Goal: Task Accomplishment & Management: Manage account settings

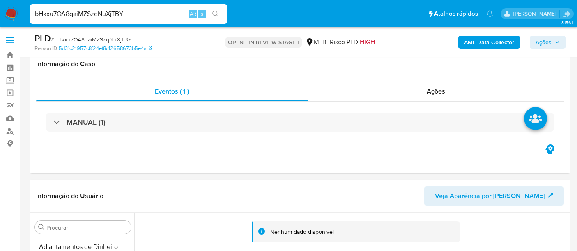
select select "10"
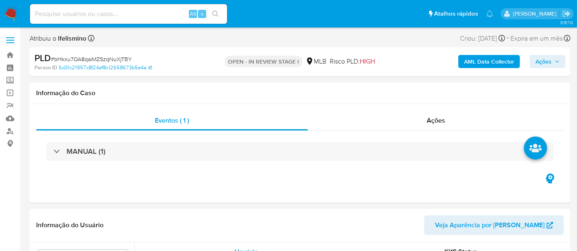
scroll to position [366, 0]
select select "10"
click at [118, 9] on input at bounding box center [128, 14] width 197 height 11
paste input "f9170mYWR0pBqwMN0UCC4Knd"
type input "f9170mYWR0pBqwMN0UCC4Knd"
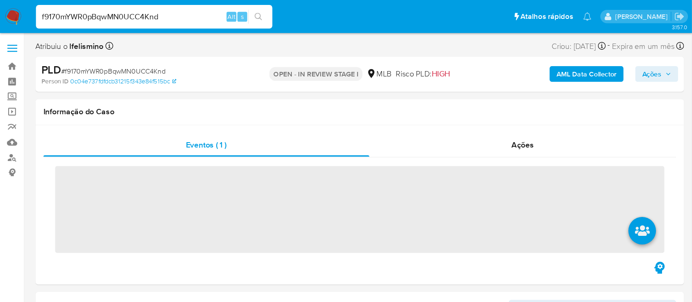
scroll to position [366, 0]
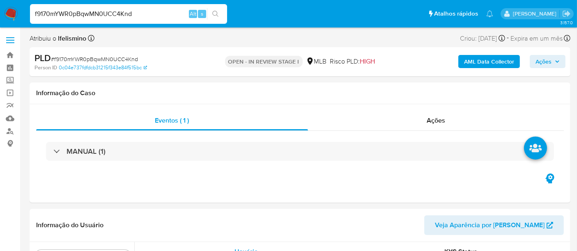
select select "10"
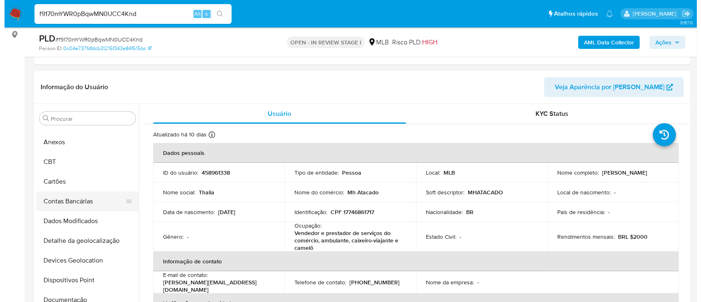
scroll to position [0, 0]
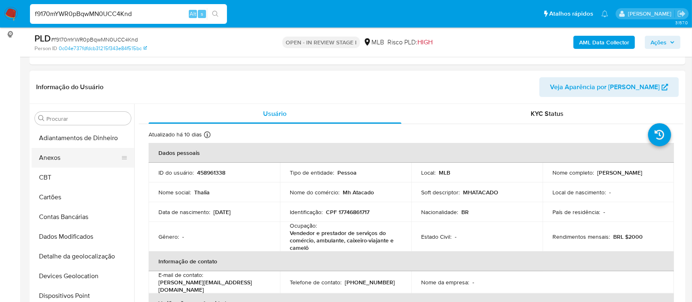
click at [84, 154] on button "Anexos" at bounding box center [80, 158] width 96 height 20
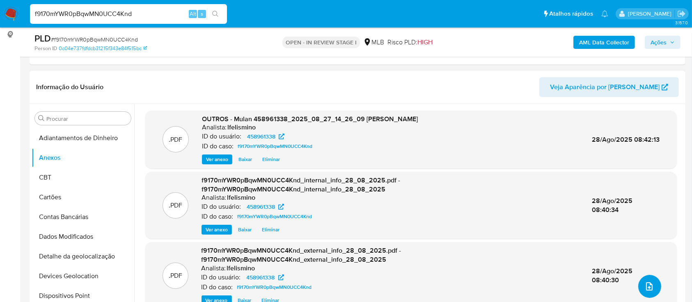
click at [583, 251] on icon "upload-file" at bounding box center [649, 286] width 10 height 10
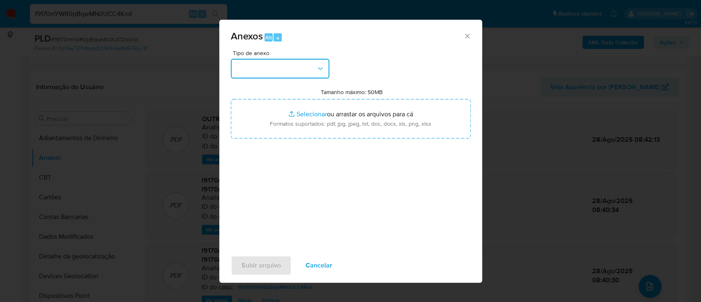
click at [239, 59] on button "button" at bounding box center [280, 69] width 99 height 20
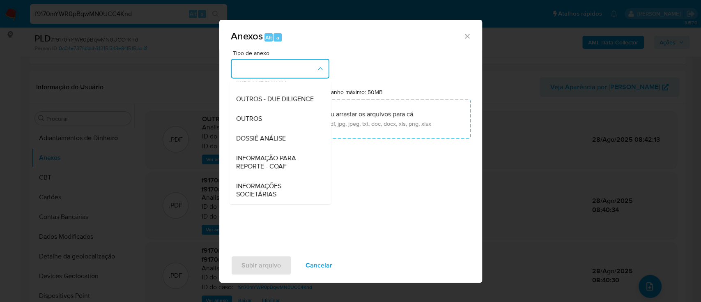
scroll to position [126, 0]
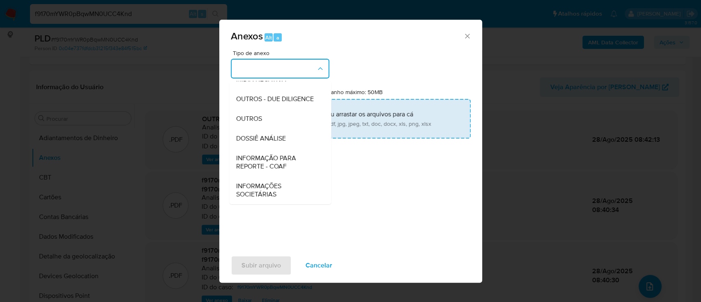
type input "C:\fakepath\2.º SAR - CPF 17746861717 - THALIA OLIVEIRA DE CARVALHO.pdf"
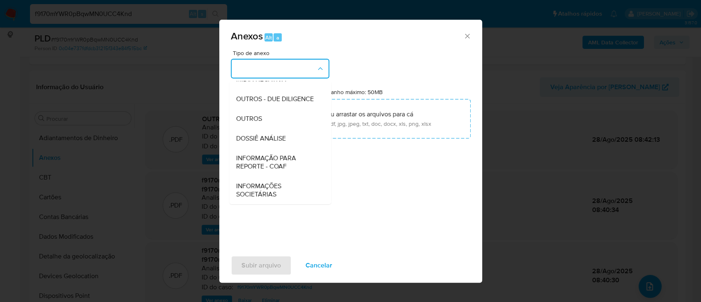
click at [432, 231] on div "Tipo de anexo CAPTURA BUREAU CAPTURA DOWJONES CAPTURA GOOGLE CAPTURA WEB INFORM…" at bounding box center [351, 147] width 240 height 194
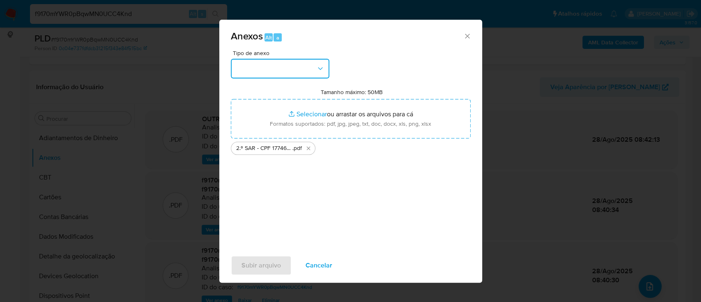
click at [300, 70] on button "button" at bounding box center [280, 69] width 99 height 20
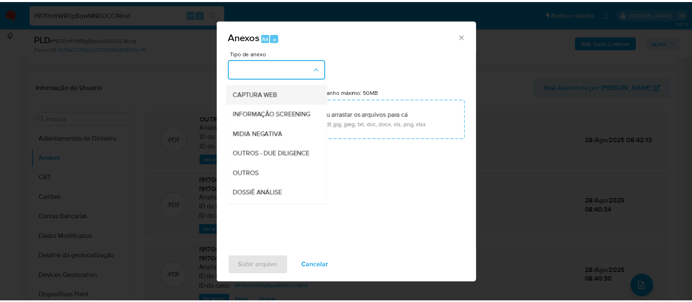
scroll to position [109, 0]
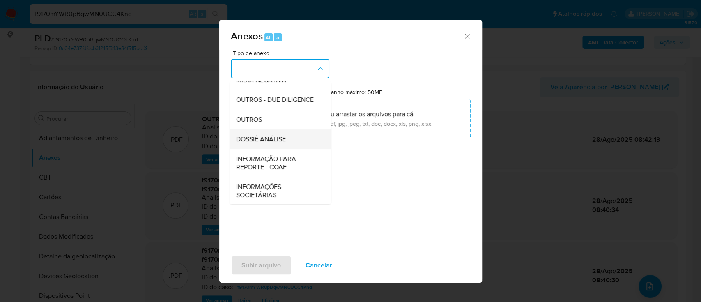
click at [274, 143] on span "DOSSIÊ ANÁLISE" at bounding box center [261, 139] width 50 height 8
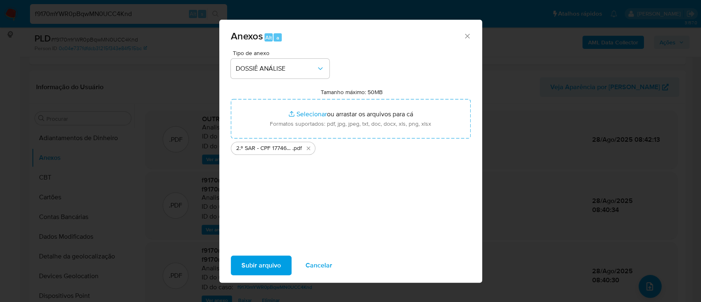
click at [257, 251] on span "Subir arquivo" at bounding box center [260, 265] width 39 height 18
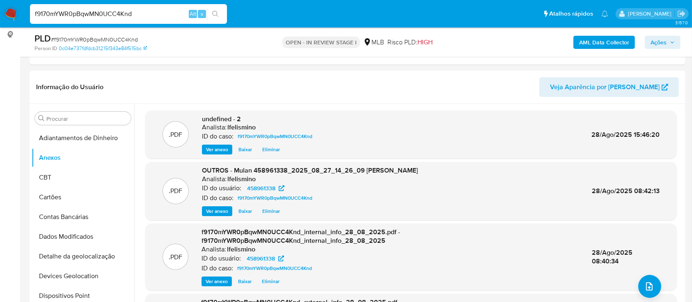
click at [583, 38] on span "Ações" at bounding box center [659, 42] width 16 height 13
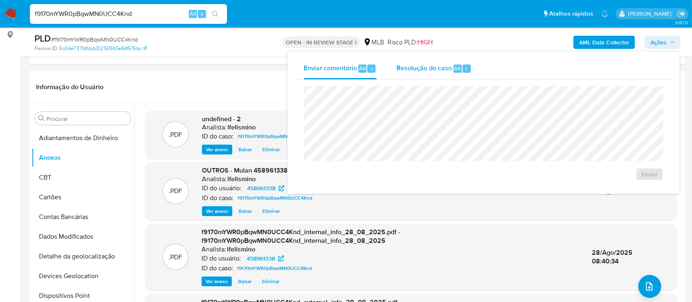
click at [437, 73] on div "Resolução do caso Alt r" at bounding box center [434, 68] width 75 height 21
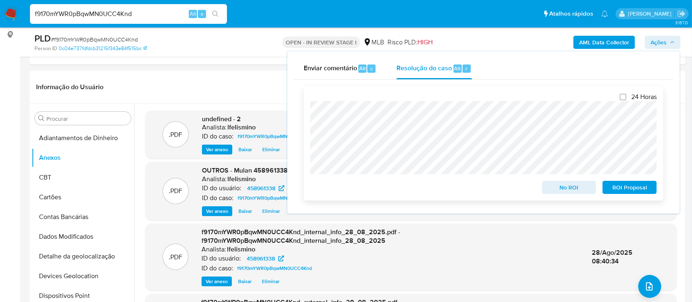
click at [583, 180] on div "ROI Proposal" at bounding box center [627, 185] width 57 height 16
click at [583, 186] on span "ROI Proposal" at bounding box center [629, 186] width 43 height 11
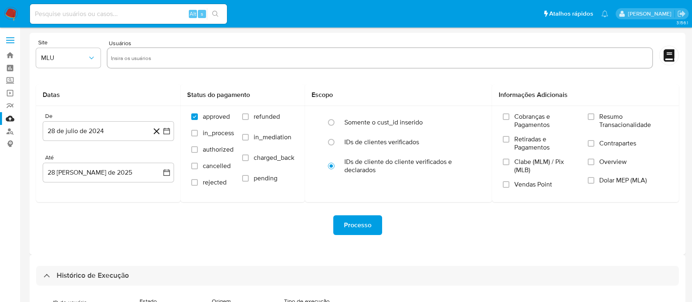
select select "10"
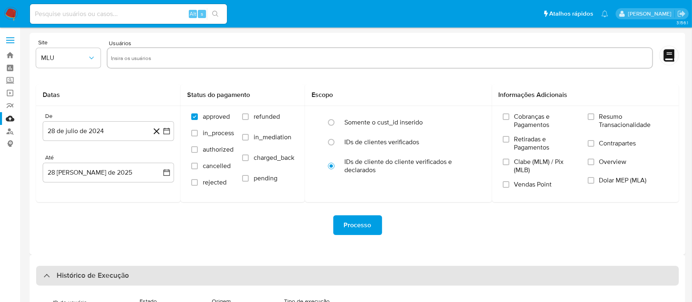
click at [253, 277] on div "Histórico de Execução" at bounding box center [357, 276] width 643 height 20
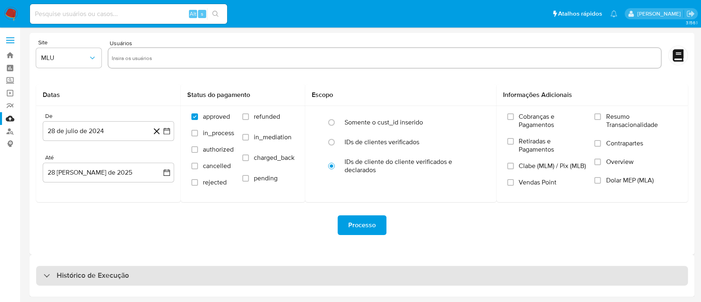
click at [325, 277] on div "Histórico de Execução" at bounding box center [361, 276] width 651 height 20
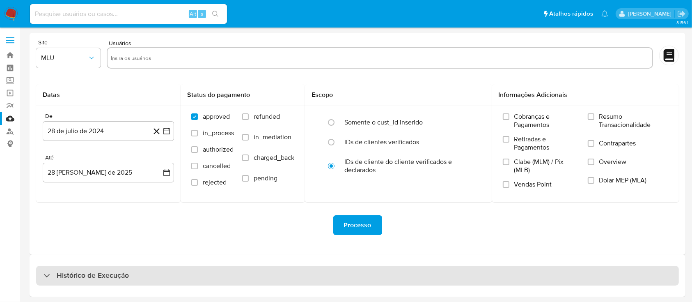
select select "10"
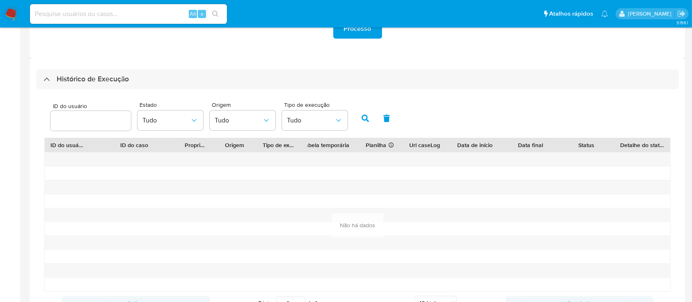
scroll to position [219, 0]
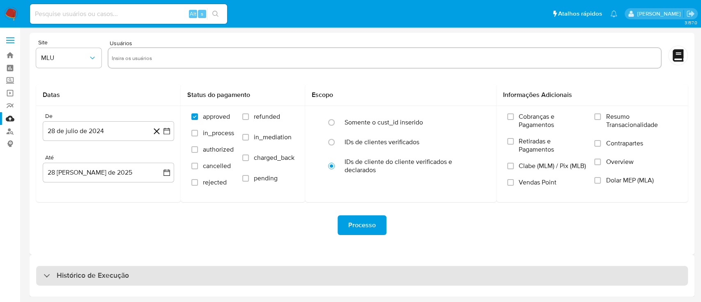
click at [211, 270] on div "Histórico de Execução" at bounding box center [361, 276] width 651 height 20
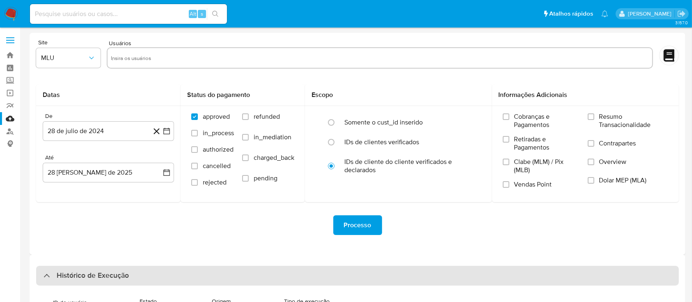
scroll to position [309, 0]
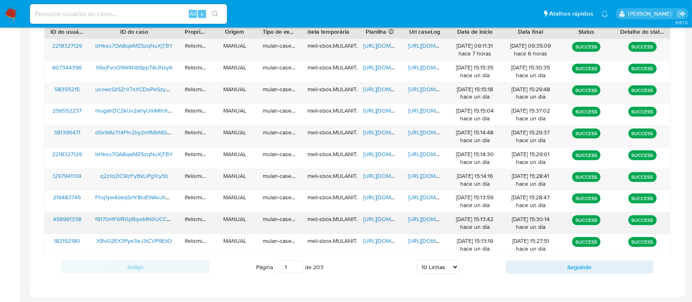
click at [428, 215] on span "https://docs.google.com/document/d/1C5N6ZwGr_zZQf2_ybvmGwzxZwwnLdbrYxhEYdaULYJQ…" at bounding box center [436, 219] width 57 height 8
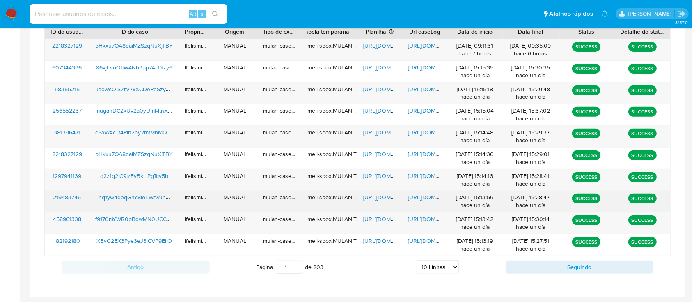
click at [420, 193] on span "https://docs.google.com/document/d/1WrfeMi5lQLGUpOHfeZ-lh1AGslTZq2wyntATLM9t0Zw…" at bounding box center [436, 197] width 57 height 8
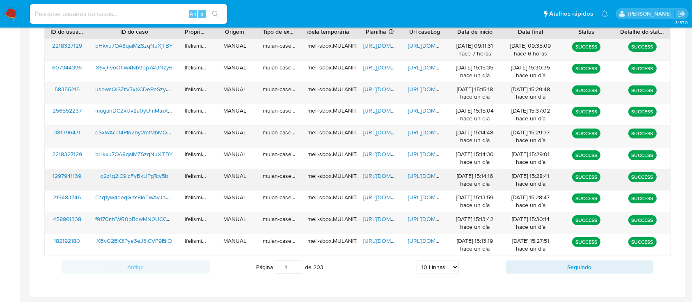
click at [417, 169] on div "https://docs.google.com/document/d/1ZOqLUgOEri7XCZiMV_aN11EKXYT5PC-Fdwj_qzKaeXE…" at bounding box center [424, 179] width 45 height 21
click at [418, 173] on span "https://docs.google.com/document/d/1ZOqLUgOEri7XCZiMV_aN11EKXYT5PC-Fdwj_qzKaeXE…" at bounding box center [436, 176] width 57 height 8
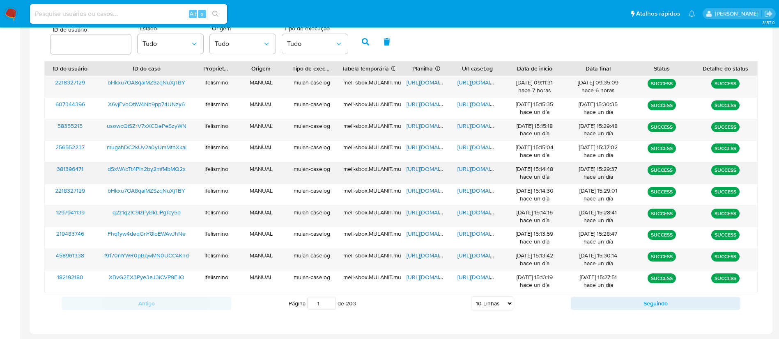
click at [475, 166] on span "https://docs.google.com/document/d/1rPf6lTPhKki1LlFMF6L0S8e3sE9fv5-dxMQnT1hU2fM…" at bounding box center [485, 169] width 57 height 8
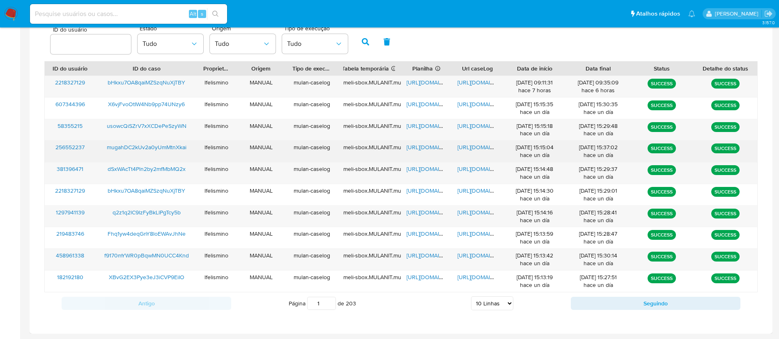
click at [467, 146] on span "https://docs.google.com/document/d/1K_7j-FbXufHDcTPWZQm-0bdgxG4xBuTf05gSf2RbjkQ…" at bounding box center [485, 147] width 57 height 8
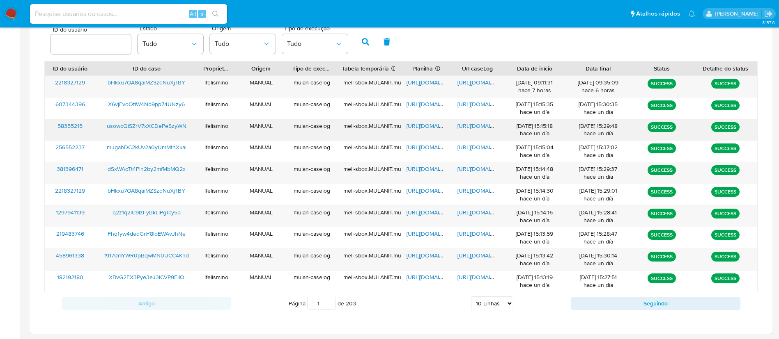
click at [470, 129] on span "https://docs.google.com/document/d/1pX7riPmCB5v9UwsldrB6Bc_4pj0k_QG_TS4nfH_iLCM…" at bounding box center [485, 126] width 57 height 8
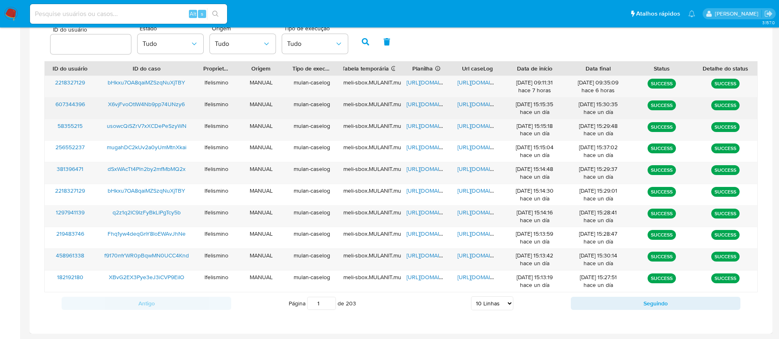
click at [470, 102] on span "https://docs.google.com/document/d/1Tz4wfCZNMSmf8zIrYT-ElKnku5Wx-FQbyC0ohOSltwo…" at bounding box center [485, 104] width 57 height 8
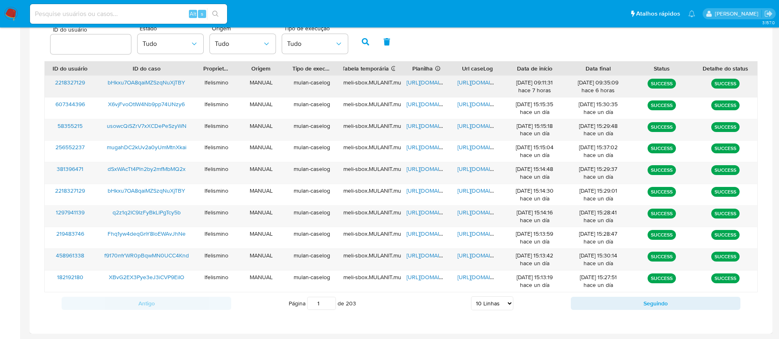
click at [472, 78] on span "https://docs.google.com/document/d/1kIOYor4mtde_T2lIlaQD5atmGb_LygAZ-nVpEfQkk9Y…" at bounding box center [485, 82] width 57 height 8
click at [497, 296] on div "Página 1 de 203 5 Linhas 10 Linhas 20 Linhas 25 Linhas 50 Linhas 100 Linhas" at bounding box center [400, 304] width 339 height 16
drag, startPoint x: 493, startPoint y: 303, endPoint x: 496, endPoint y: 297, distance: 6.6
click at [493, 301] on select "5 Linhas 10 Linhas 20 Linhas 25 Linhas 50 Linhas 100 Linhas" at bounding box center [492, 304] width 42 height 14
select select "20"
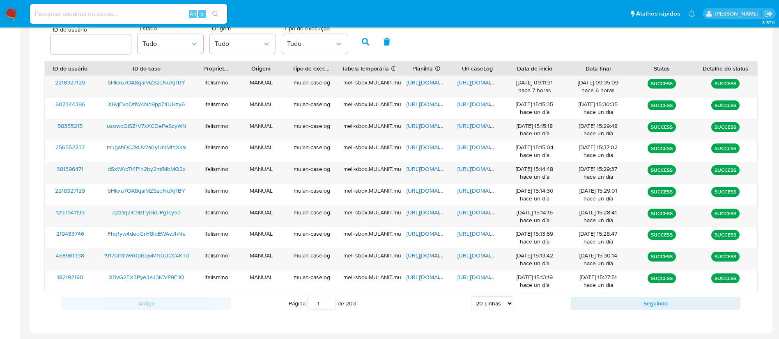
click at [471, 297] on select "5 Linhas 10 Linhas 20 Linhas 25 Linhas 50 Linhas 100 Linhas" at bounding box center [492, 304] width 42 height 14
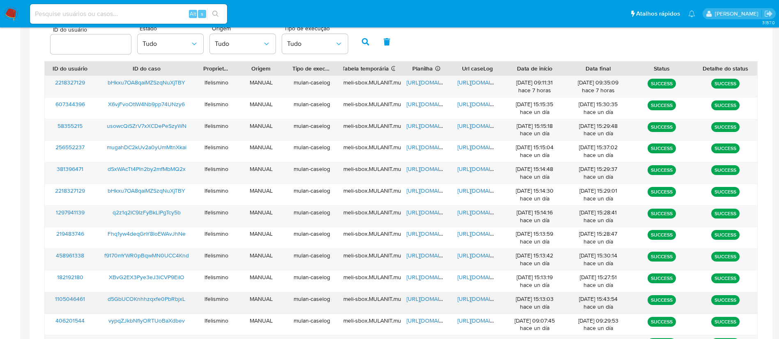
click at [464, 301] on span "https://docs.google.com/document/d/1717tmPnPemrrxYzd2piSQgH31h95yIjpW0kOBImwSMc…" at bounding box center [485, 299] width 57 height 8
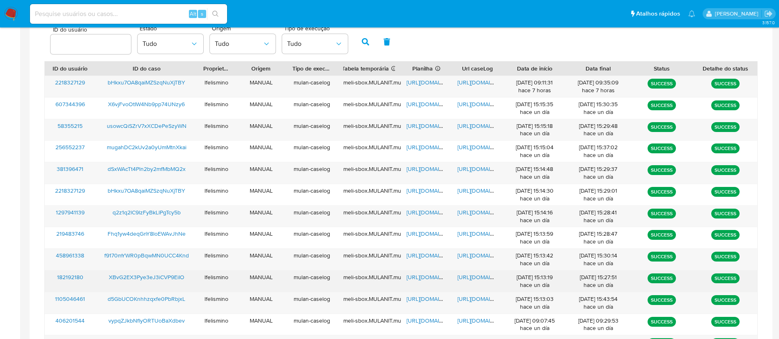
click at [472, 282] on div "https://docs.google.com/document/d/1881LU1HYkz5xf61Ft8LPPj0DRUrKBe95KFTpU2MSENE…" at bounding box center [477, 281] width 51 height 21
click at [470, 279] on span "https://docs.google.com/document/d/1881LU1HYkz5xf61Ft8LPPj0DRUrKBe95KFTpU2MSENE…" at bounding box center [485, 277] width 57 height 8
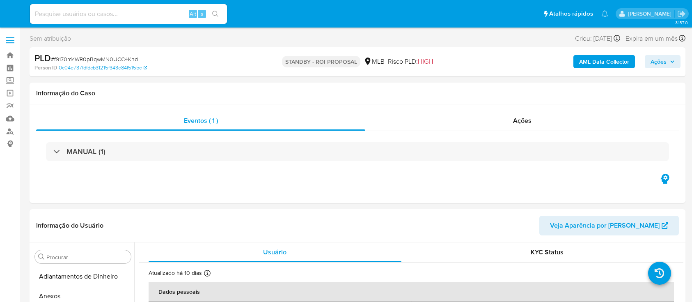
select select "10"
click at [86, 10] on input at bounding box center [128, 14] width 197 height 11
paste input "Fhq1yw4deqGnY8loEWAvJhNe"
type input "Fhq1yw4deqGnY8loEWAvJhNe"
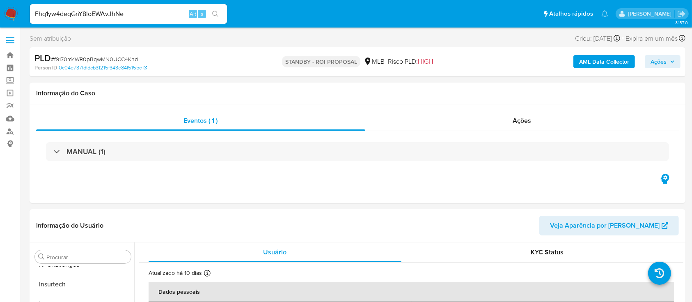
click at [217, 11] on icon "search-icon" at bounding box center [215, 14] width 7 height 7
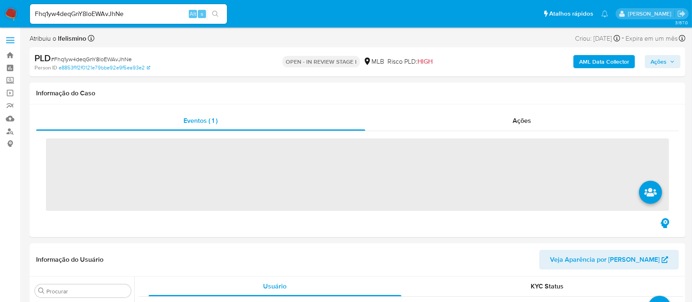
scroll to position [367, 0]
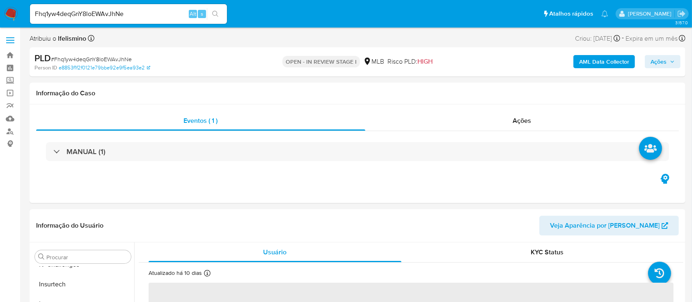
select select "10"
click at [57, 288] on button "Anexos" at bounding box center [80, 296] width 96 height 20
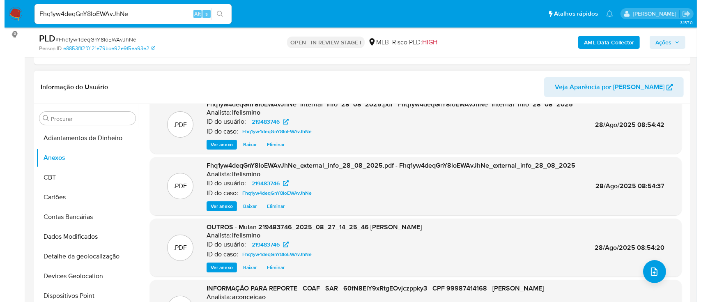
scroll to position [55, 0]
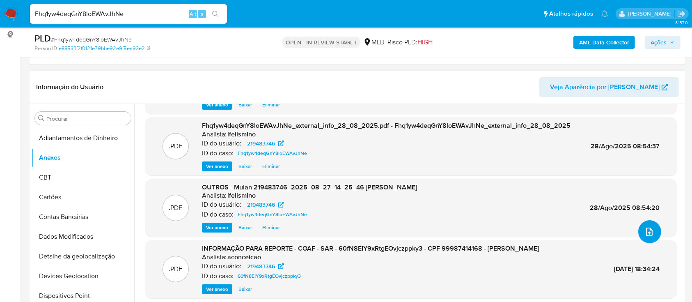
click at [642, 236] on button "upload-file" at bounding box center [649, 231] width 23 height 23
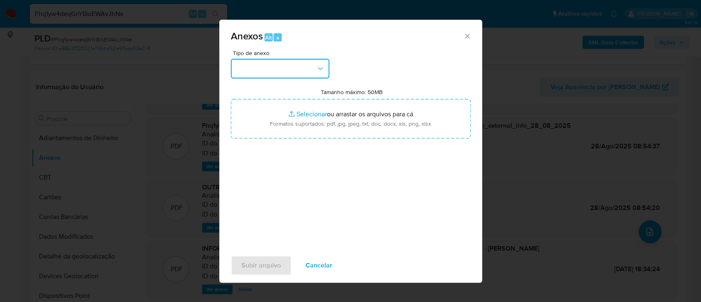
click at [311, 72] on button "button" at bounding box center [280, 69] width 99 height 20
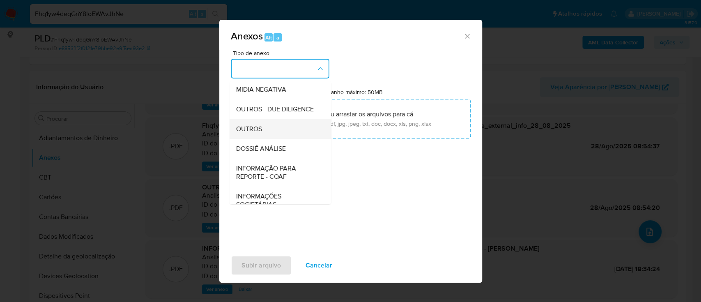
scroll to position [109, 0]
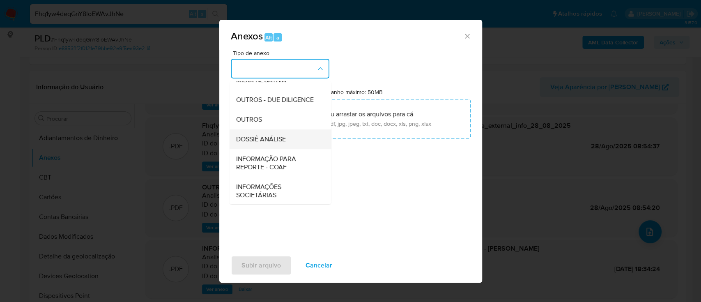
click at [289, 149] on div "DOSSIÊ ANÁLISE" at bounding box center [278, 139] width 84 height 20
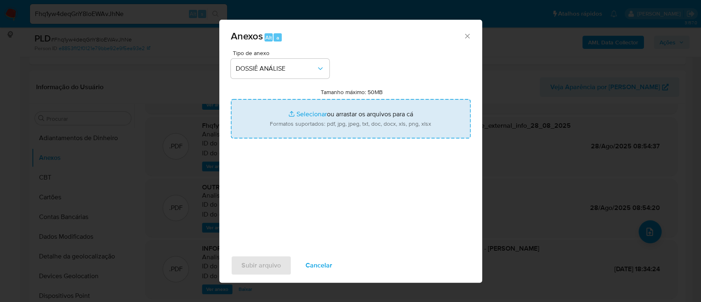
type input "C:\fakepath\2.º SAR - CPF 99987414168 - RENA LUCENA RODRIGUES.pdf"
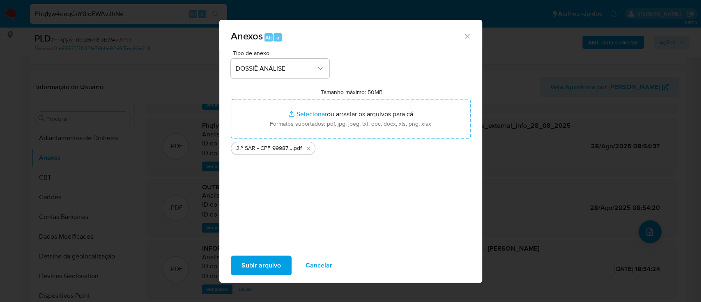
click at [251, 268] on span "Subir arquivo" at bounding box center [260, 265] width 39 height 18
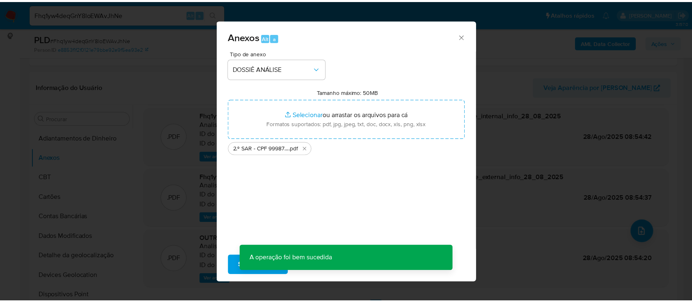
scroll to position [59, 0]
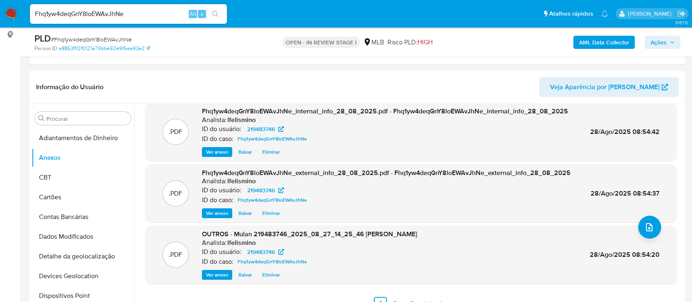
click at [653, 38] on span "Ações" at bounding box center [659, 42] width 16 height 13
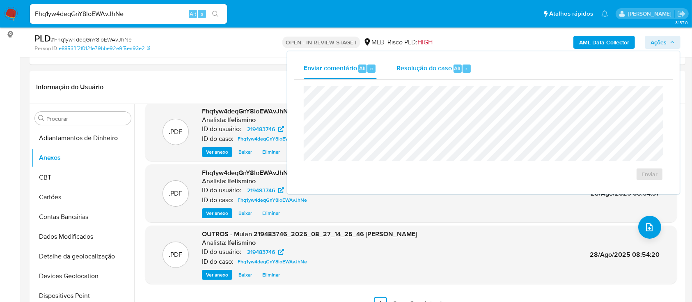
click at [459, 66] on span "Alt" at bounding box center [457, 68] width 7 height 8
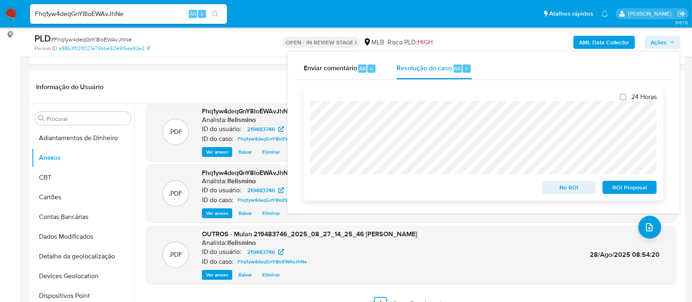
click at [633, 191] on span "ROI Proposal" at bounding box center [629, 186] width 43 height 11
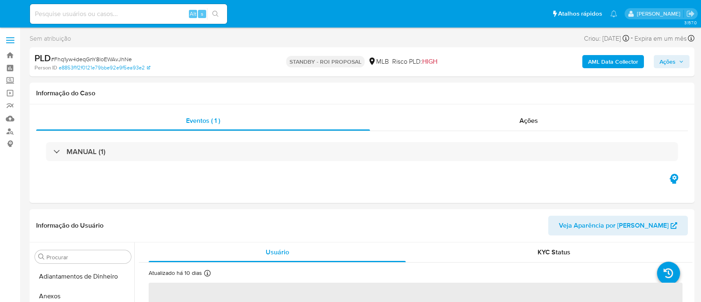
select select "10"
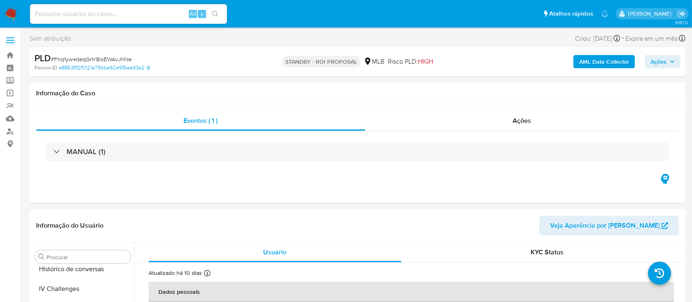
scroll to position [367, 0]
click at [166, 11] on input at bounding box center [128, 14] width 197 height 11
paste input "q2z1q2lC9lzFyBkLlPgTcy5b"
type input "q2z1q2lC9lzFyBkLlPgTcy5b"
click at [213, 11] on icon "search-icon" at bounding box center [215, 14] width 6 height 6
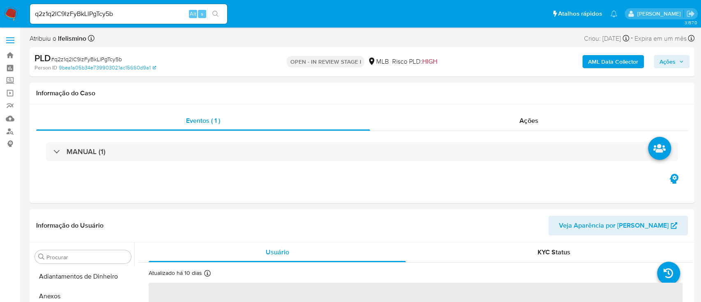
select select "10"
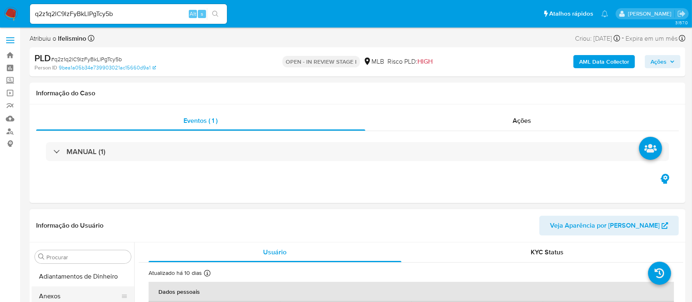
click at [57, 291] on button "Anexos" at bounding box center [80, 296] width 96 height 20
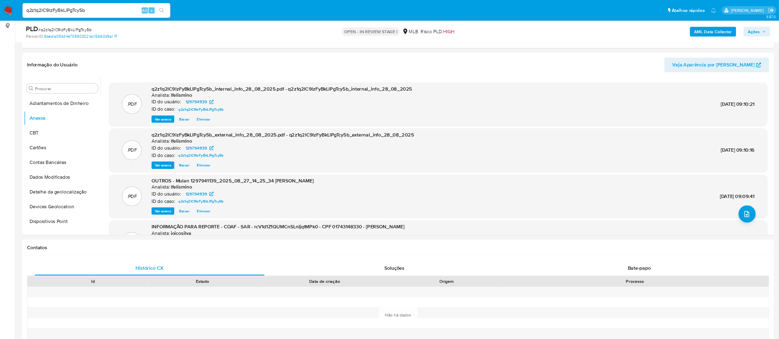
scroll to position [110, 0]
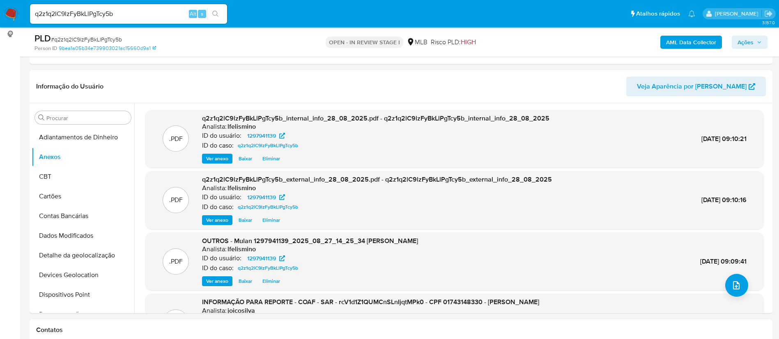
drag, startPoint x: 665, startPoint y: 0, endPoint x: 420, endPoint y: 96, distance: 263.6
click at [384, 87] on header "Informação do Usuário Veja Aparência por Pessoa" at bounding box center [400, 87] width 729 height 20
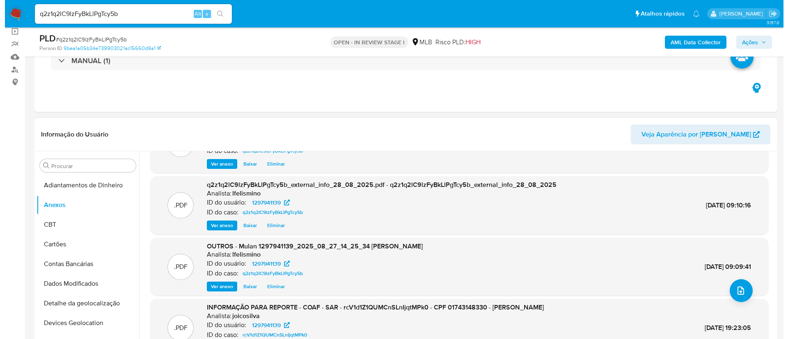
scroll to position [62, 0]
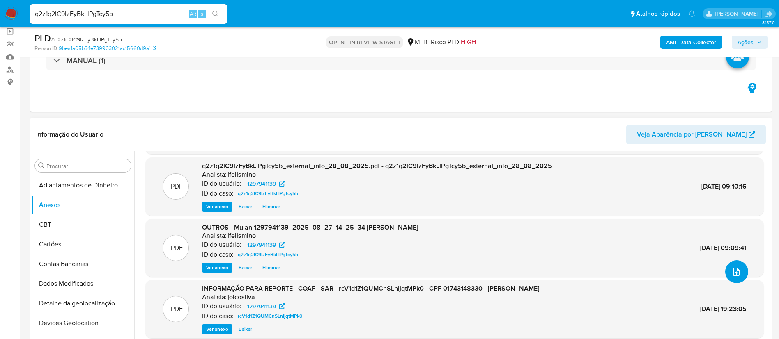
click at [700, 261] on button "upload-file" at bounding box center [736, 272] width 23 height 23
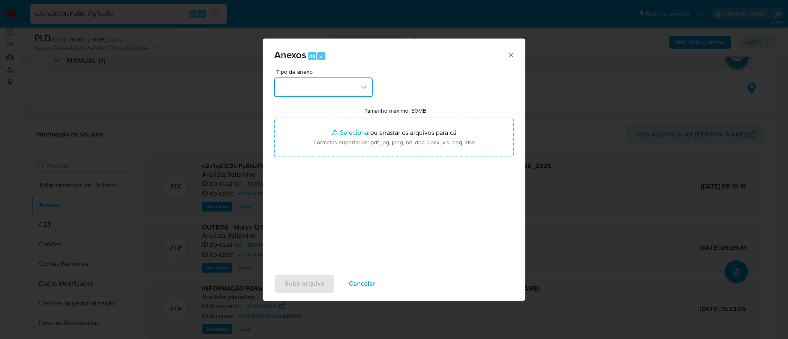
click at [295, 87] on button "button" at bounding box center [323, 88] width 99 height 20
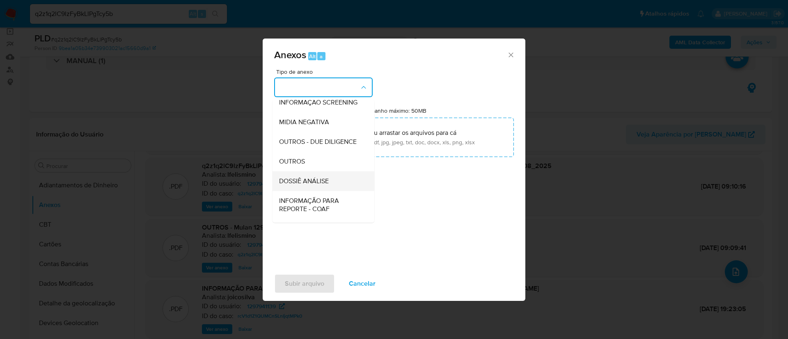
scroll to position [123, 0]
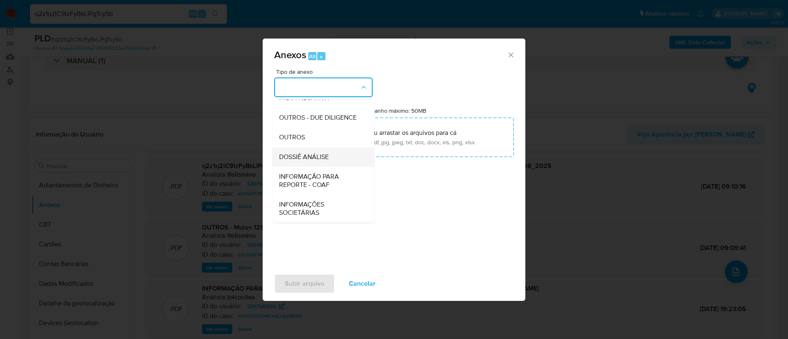
click at [323, 156] on span "DOSSIÊ ANÁLISE" at bounding box center [304, 157] width 50 height 8
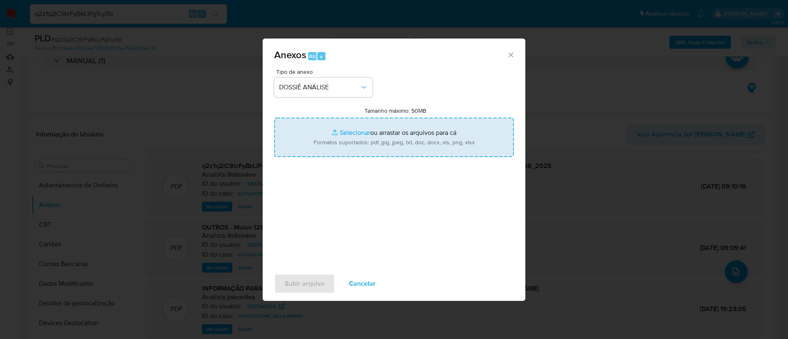
type input "C:\fakepath\2.º SAR - CPF 01743148330 - CARLOS ANTONIO ALVES DE SOUSA.pdf"
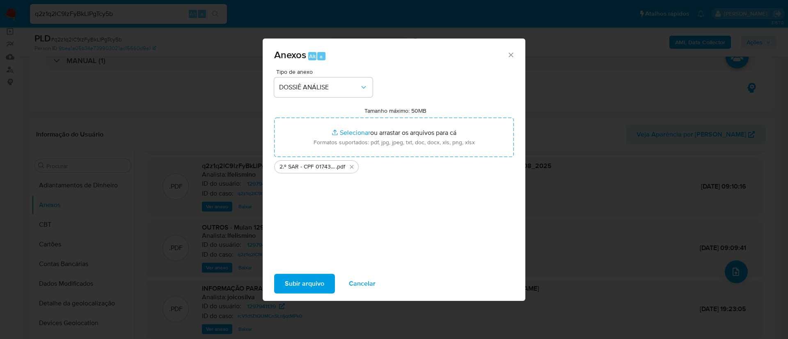
click at [307, 282] on span "Subir arquivo" at bounding box center [304, 284] width 39 height 18
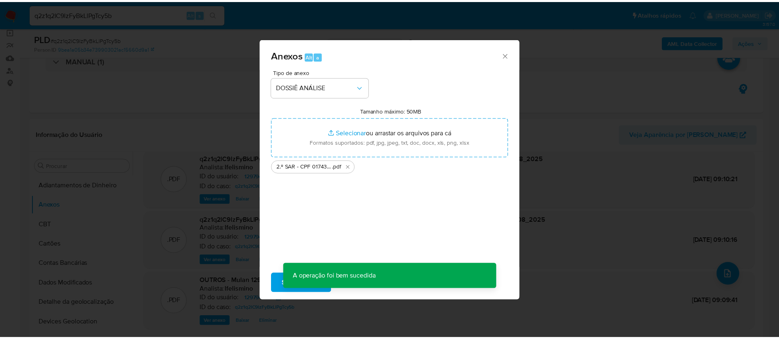
scroll to position [59, 0]
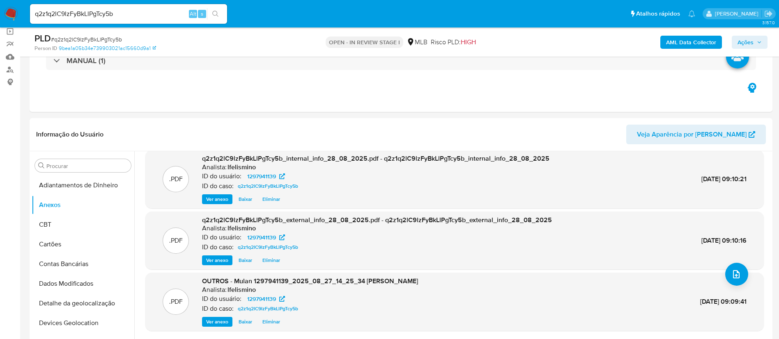
click at [700, 40] on icon "button" at bounding box center [758, 42] width 5 height 5
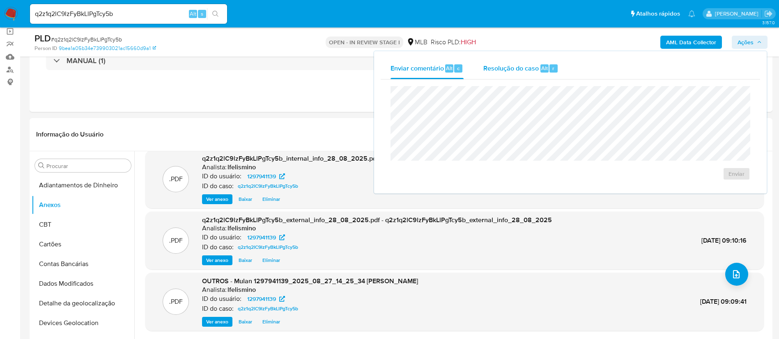
click at [541, 71] on span "Alt" at bounding box center [544, 68] width 7 height 8
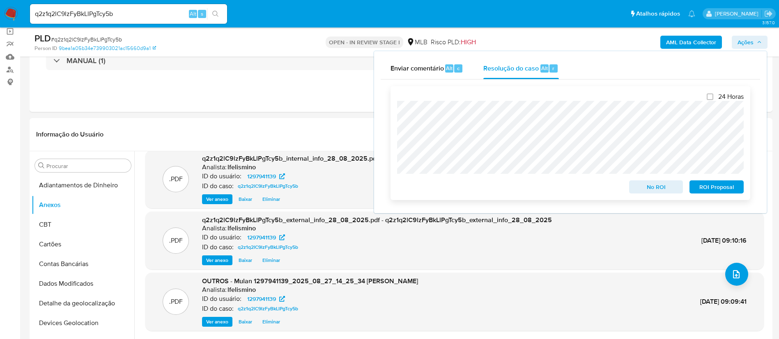
click at [700, 188] on span "ROI Proposal" at bounding box center [716, 186] width 43 height 11
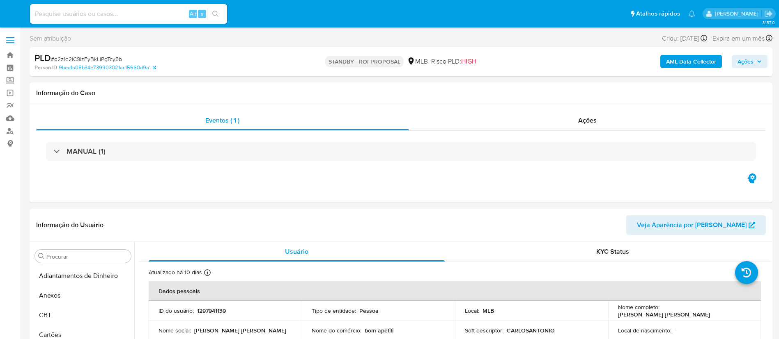
select select "10"
click at [155, 16] on input at bounding box center [128, 14] width 197 height 11
paste input "dSxWAcTt4Pln2by2mfMbMQ2x"
type input "dSxWAcTt4Pln2by2mfMbMQ2x"
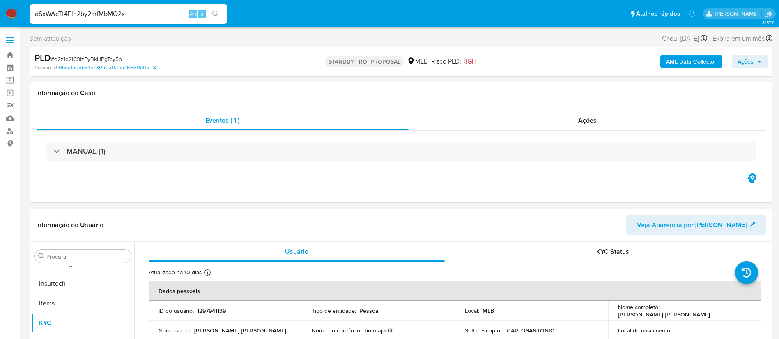
click at [218, 13] on icon "search-icon" at bounding box center [215, 14] width 7 height 7
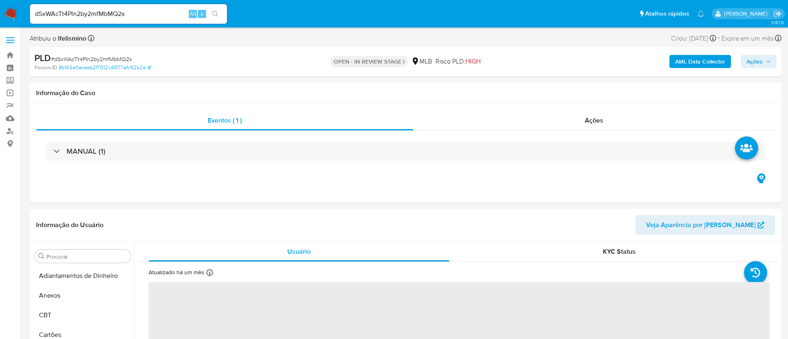
select select "10"
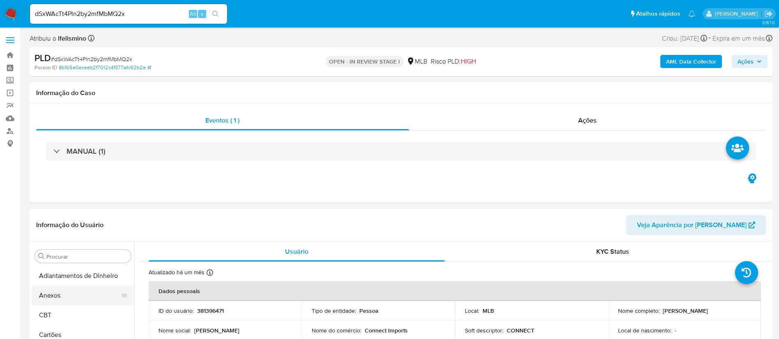
click at [68, 294] on button "Anexos" at bounding box center [80, 296] width 96 height 20
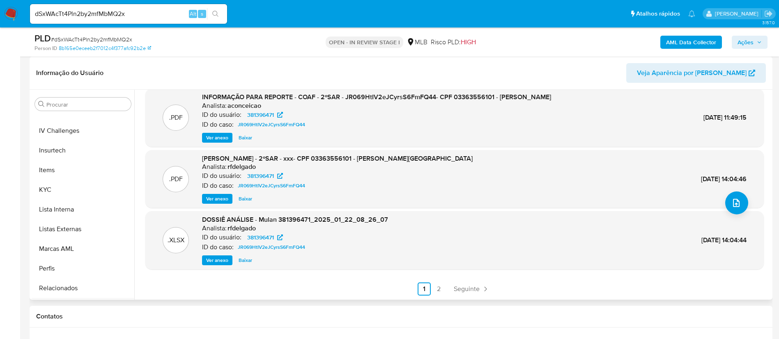
scroll to position [367, 0]
click at [80, 291] on button "Restrições Novo Mundo" at bounding box center [80, 290] width 96 height 20
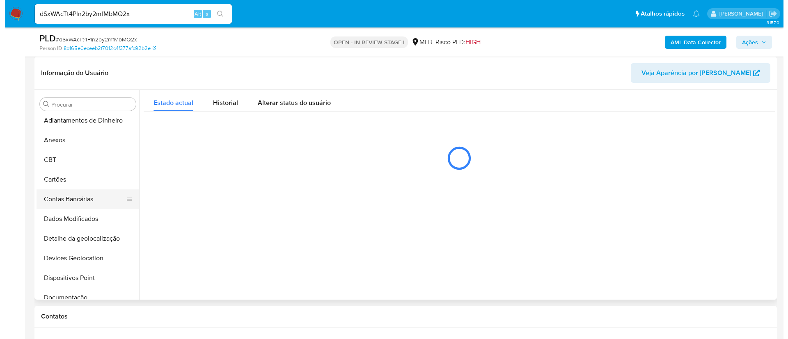
scroll to position [0, 0]
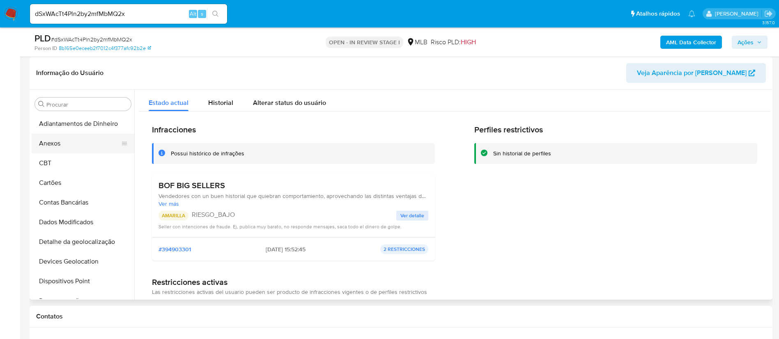
click at [79, 142] on button "Anexos" at bounding box center [80, 144] width 96 height 20
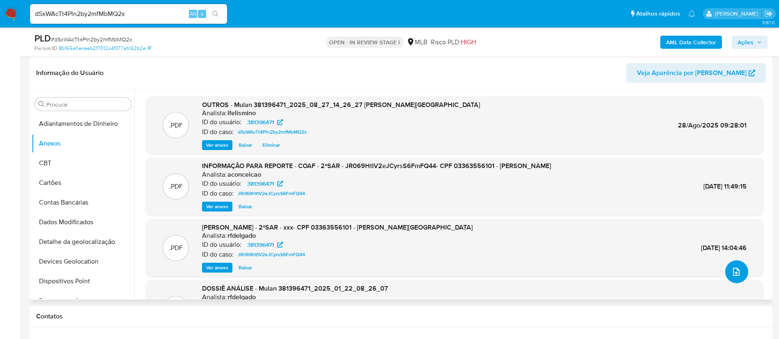
click at [735, 272] on icon "upload-file" at bounding box center [736, 272] width 7 height 8
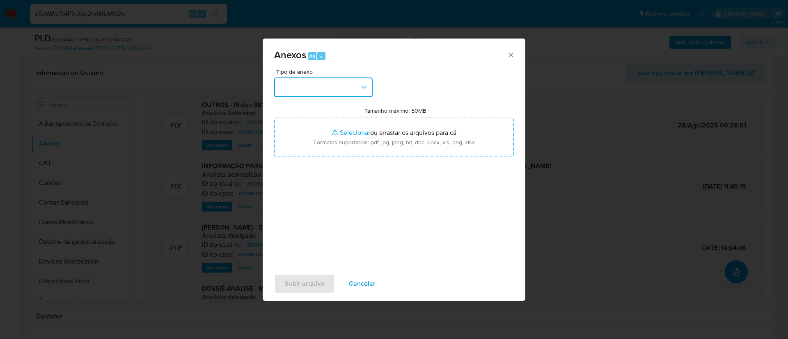
click at [291, 88] on button "button" at bounding box center [323, 88] width 99 height 20
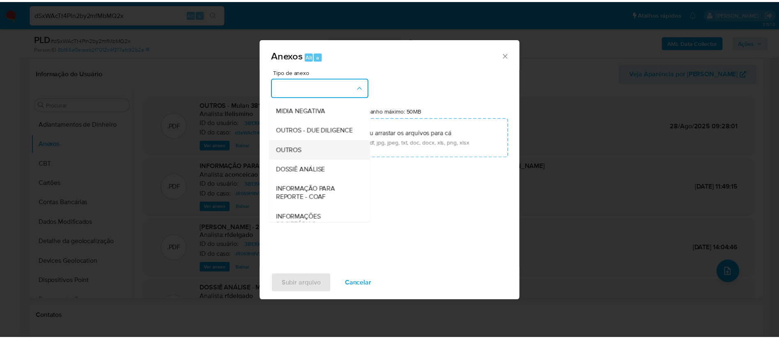
scroll to position [126, 0]
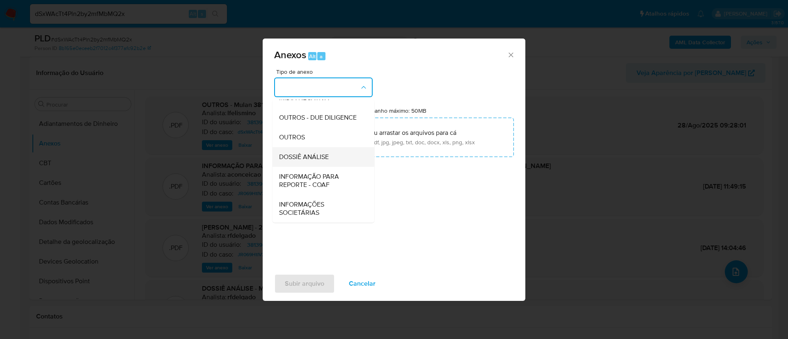
click at [321, 159] on span "DOSSIÊ ANÁLISE" at bounding box center [304, 157] width 50 height 8
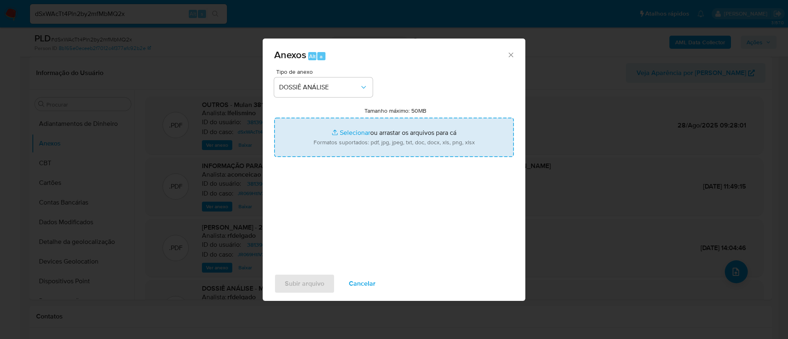
type input "C:\fakepath\3.º SAR - CPF 03363556101 - [PERSON_NAME][GEOGRAPHIC_DATA]pdf"
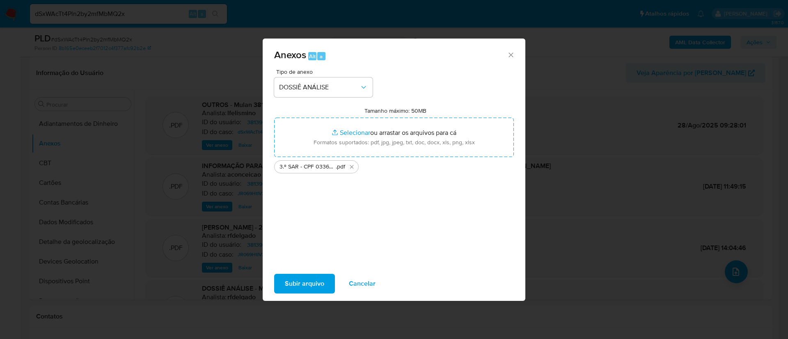
click at [318, 283] on span "Subir arquivo" at bounding box center [304, 284] width 39 height 18
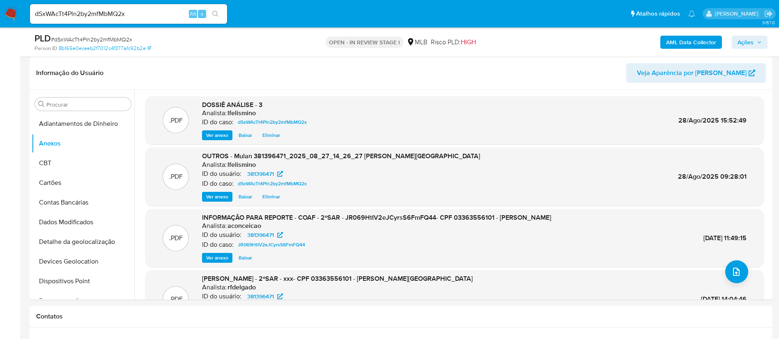
click at [744, 42] on span "Ações" at bounding box center [745, 42] width 16 height 13
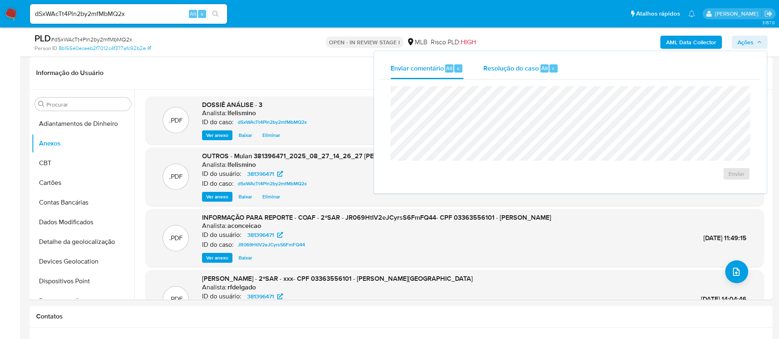
click at [511, 69] on span "Resolução do caso" at bounding box center [510, 67] width 55 height 9
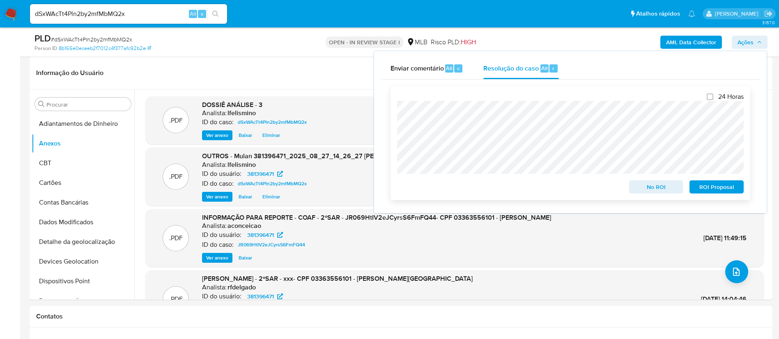
click at [710, 187] on span "ROI Proposal" at bounding box center [716, 186] width 43 height 11
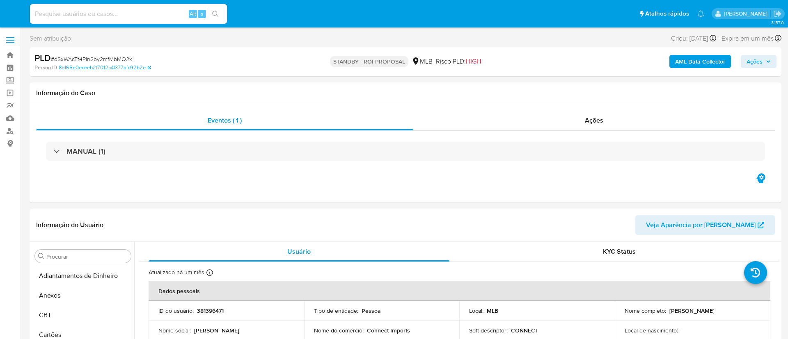
select select "10"
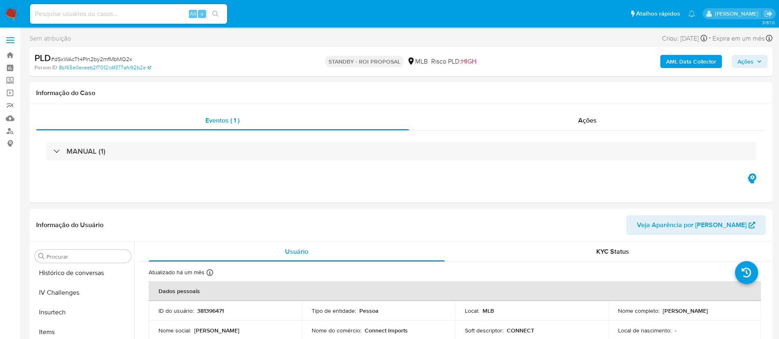
scroll to position [367, 0]
click at [138, 18] on input at bounding box center [128, 14] width 197 height 11
paste input "mugahDC2kUv2a0yUmMtnXkai"
type input "mugahDC2kUv2a0yUmMtnXkai"
click at [211, 14] on button "search-icon" at bounding box center [215, 13] width 17 height 11
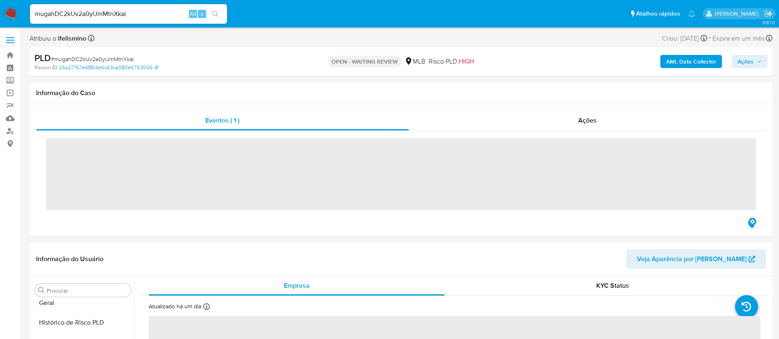
scroll to position [367, 0]
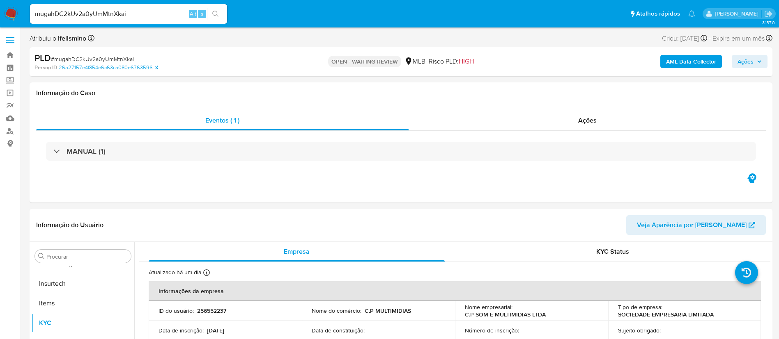
select select "10"
click at [81, 299] on button "Anexos" at bounding box center [80, 296] width 96 height 20
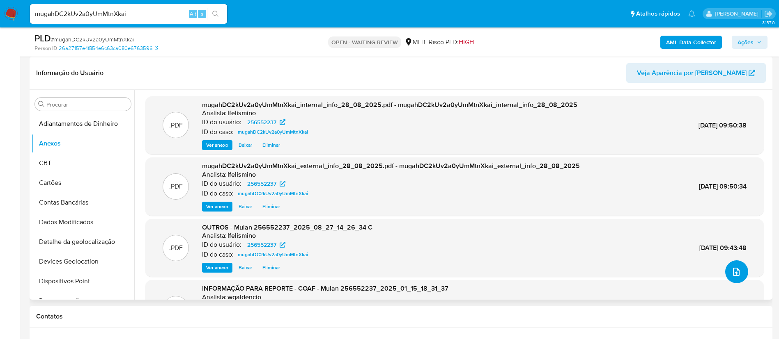
click at [726, 272] on button "upload-file" at bounding box center [736, 272] width 23 height 23
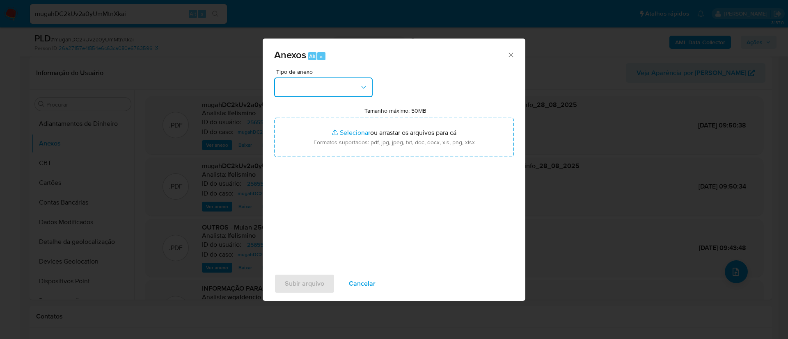
click at [302, 86] on button "button" at bounding box center [323, 88] width 99 height 20
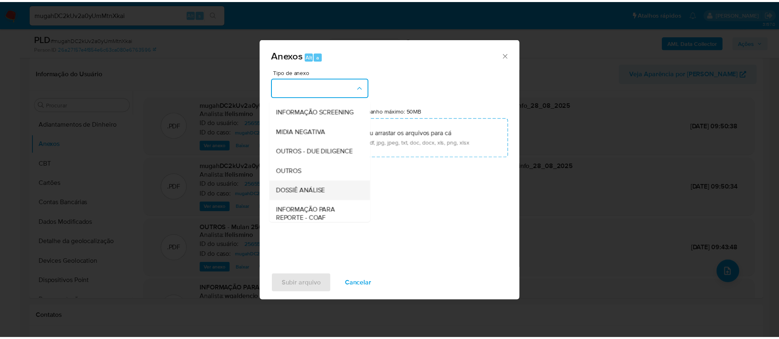
scroll to position [126, 0]
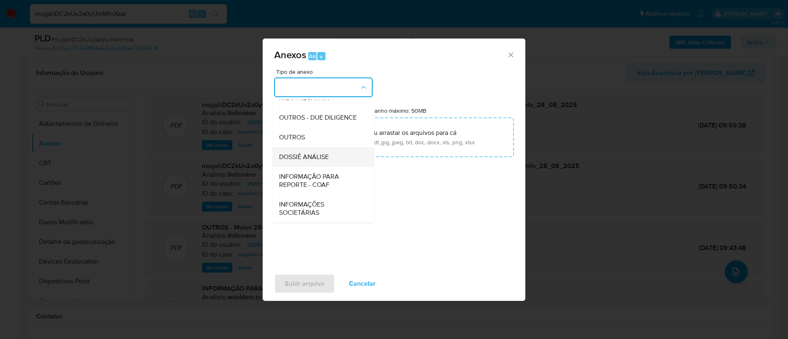
click at [308, 155] on span "DOSSIÊ ANÁLISE" at bounding box center [304, 157] width 50 height 8
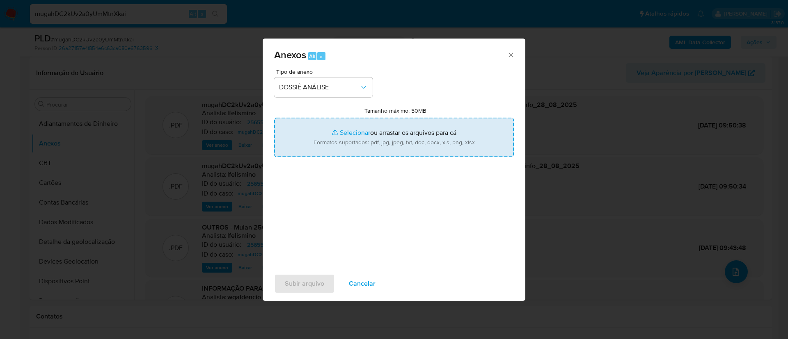
type input "C:\fakepath\2.º SAR - CNPJ 51074140000145 - C.P SOM E MULTIMÍDIAS LTDA.pdf"
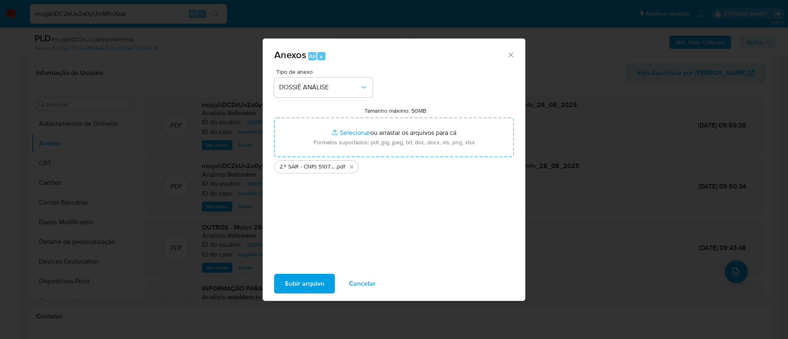
click at [309, 283] on span "Subir arquivo" at bounding box center [304, 284] width 39 height 18
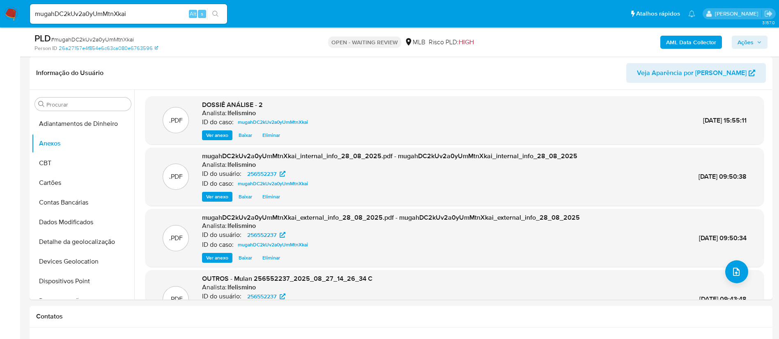
click at [757, 44] on icon "button" at bounding box center [758, 42] width 5 height 5
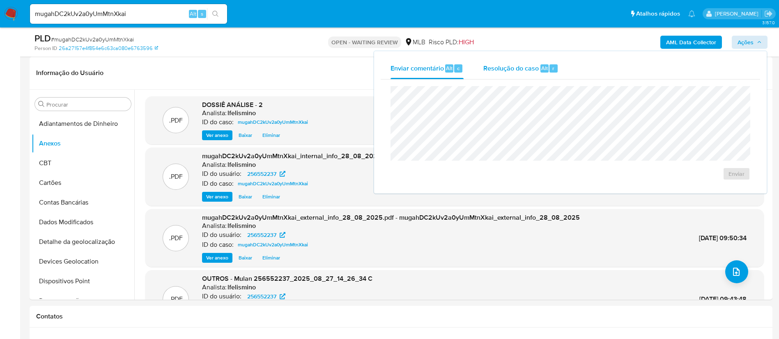
click at [535, 68] on span "Resolução do caso" at bounding box center [510, 67] width 55 height 9
click at [96, 41] on span "# mugahDC2kUv2a0yUmMtnXkai" at bounding box center [92, 39] width 83 height 8
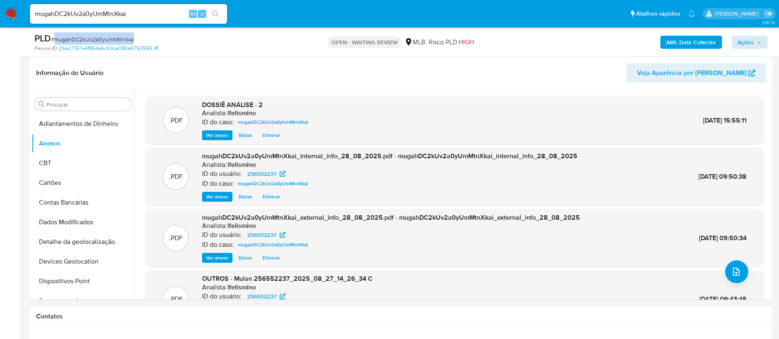
click at [96, 41] on span "# mugahDC2kUv2a0yUmMtnXkai" at bounding box center [92, 39] width 83 height 8
copy span "mugahDC2kUv2a0yUmMtnXkai"
click at [20, 19] on nav "Pausado Ver notificaciones mugahDC2kUv2a0yUmMtnXkai Alt s Atalhos rápidos Presi…" at bounding box center [389, 14] width 779 height 28
click at [11, 14] on img at bounding box center [11, 14] width 14 height 14
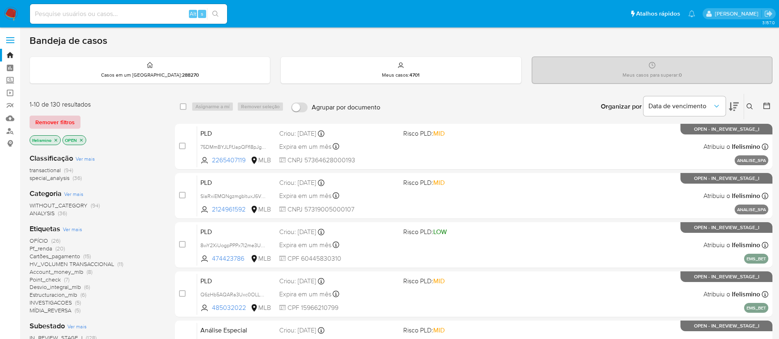
click at [68, 121] on span "Remover filtros" at bounding box center [54, 122] width 39 height 11
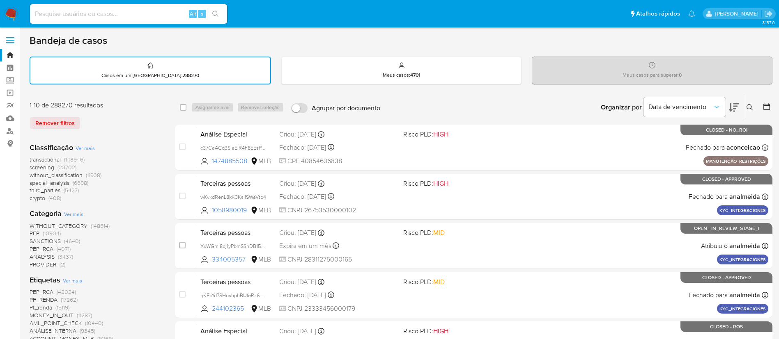
click at [747, 107] on icon at bounding box center [749, 107] width 7 height 7
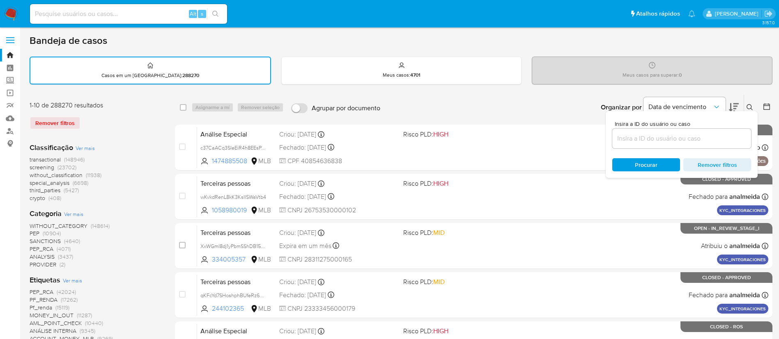
click at [655, 144] on div at bounding box center [681, 139] width 139 height 20
click at [659, 137] on input at bounding box center [681, 138] width 139 height 11
paste input "mugahDC2kUv2a0yUmMtnXkai"
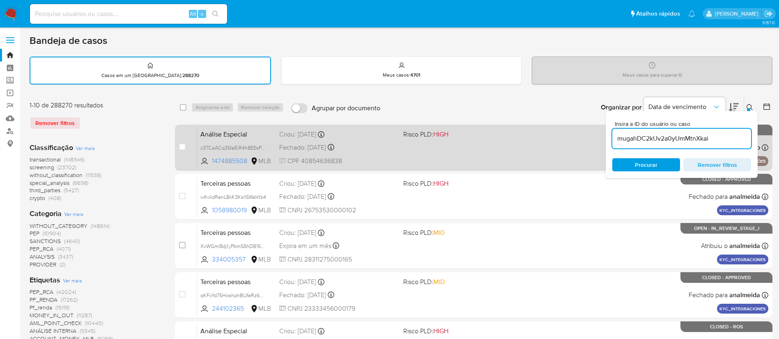
type input "mugahDC2kUv2a0yUmMtnXkai"
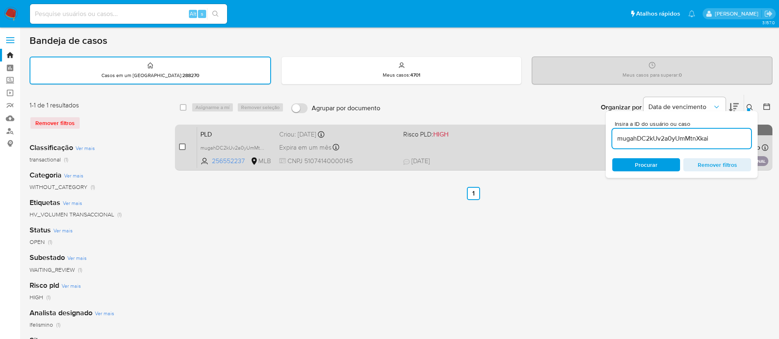
click at [180, 144] on input "checkbox" at bounding box center [182, 147] width 7 height 7
checkbox input "true"
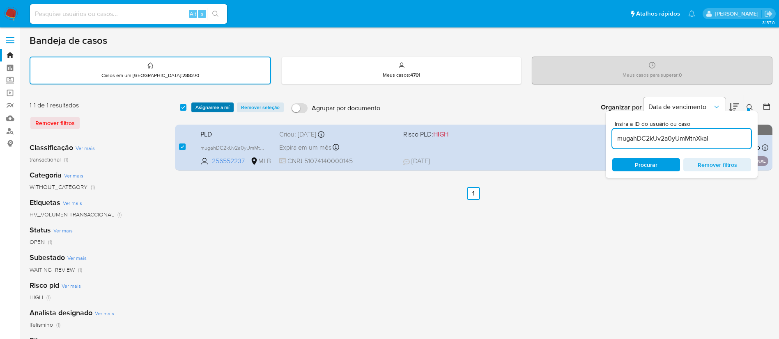
click at [218, 103] on span "Asignarme a mí" at bounding box center [212, 107] width 34 height 8
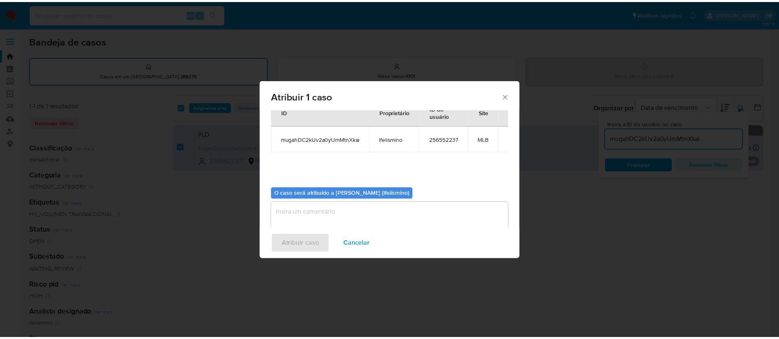
scroll to position [43, 0]
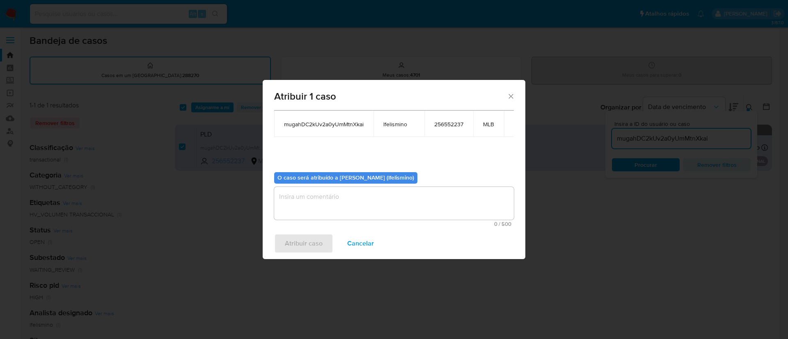
click at [365, 209] on textarea "assign-modal" at bounding box center [394, 203] width 240 height 33
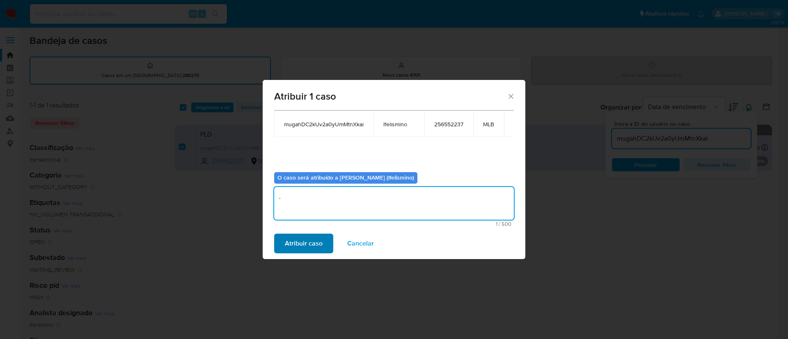
type textarea "."
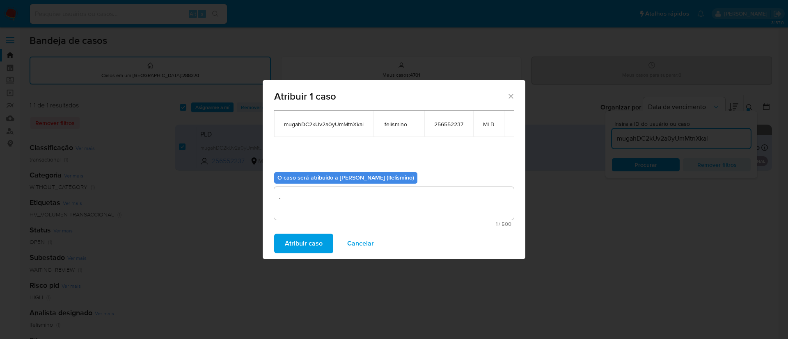
click at [322, 238] on span "Atribuir caso" at bounding box center [304, 244] width 38 height 18
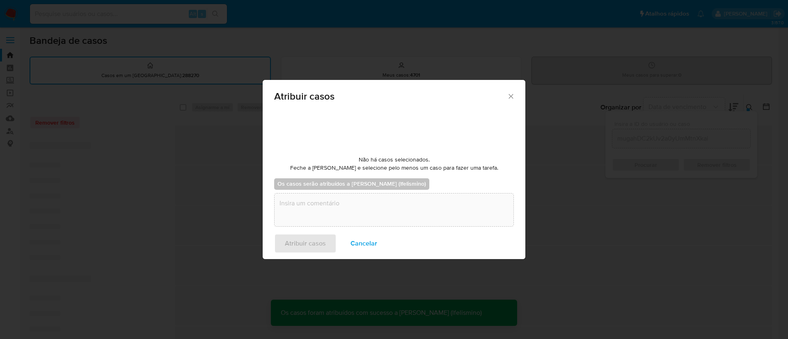
checkbox input "false"
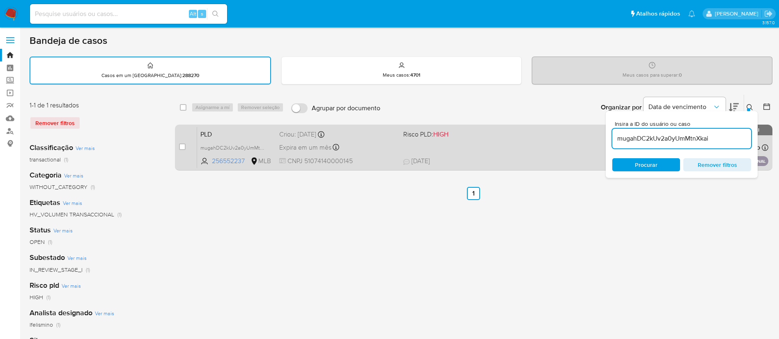
click at [401, 159] on div "PLD mugahDC2kUv2a0yUmMtnXkai 256552237 MLB Risco PLD: HIGH Criou: 14/08/2025 Cr…" at bounding box center [482, 147] width 571 height 41
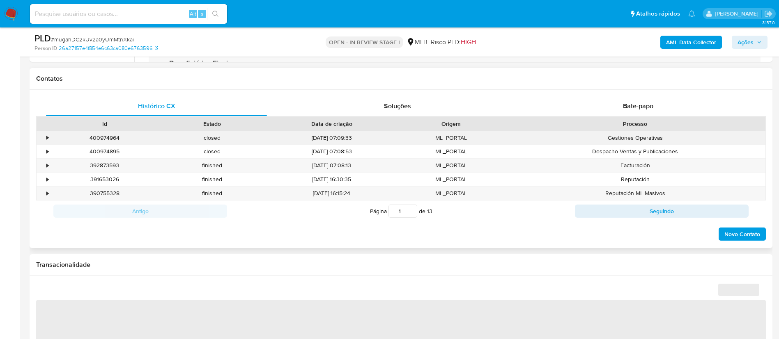
scroll to position [369, 0]
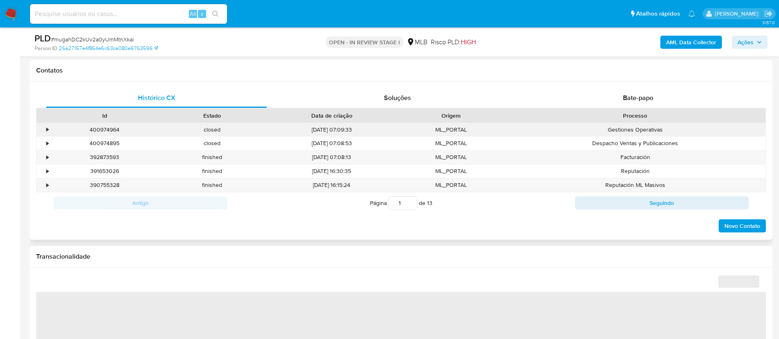
select select "10"
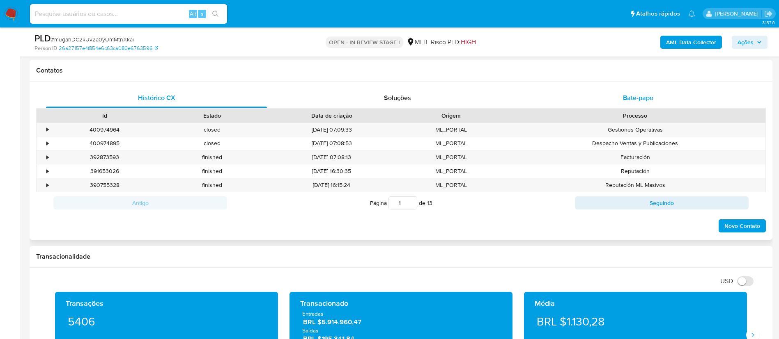
click at [635, 96] on span "Bate-papo" at bounding box center [638, 97] width 30 height 9
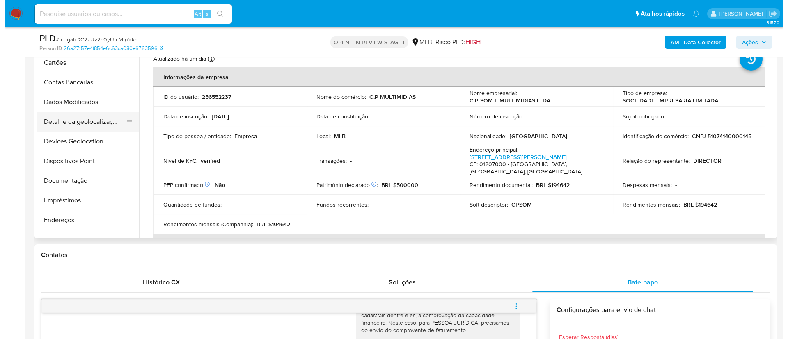
scroll to position [0, 0]
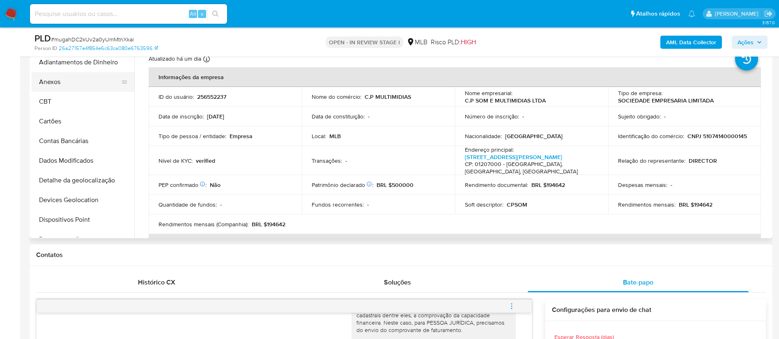
click at [89, 80] on button "Anexos" at bounding box center [80, 82] width 96 height 20
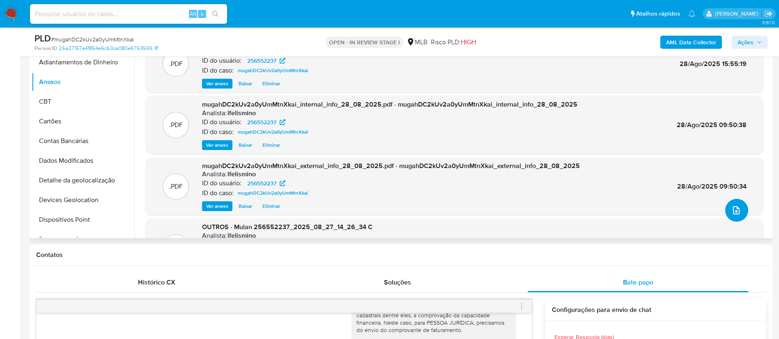
click at [736, 210] on icon "upload-file" at bounding box center [736, 211] width 10 height 10
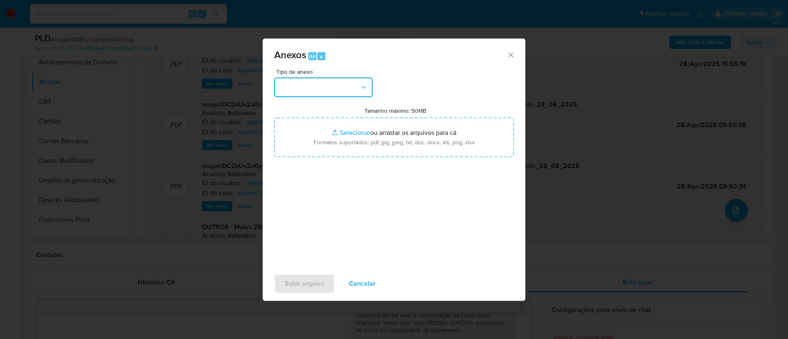
click at [313, 90] on button "button" at bounding box center [323, 88] width 99 height 20
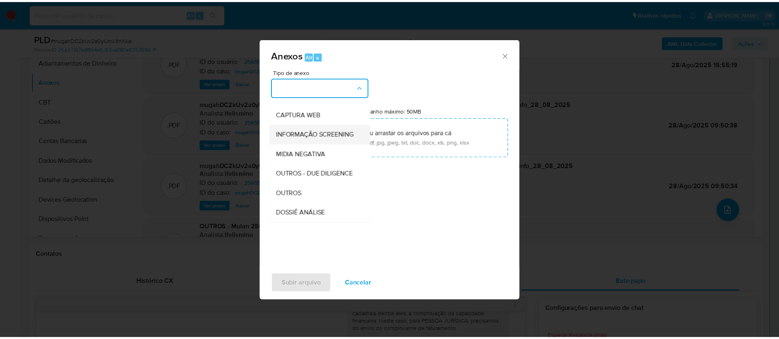
scroll to position [123, 0]
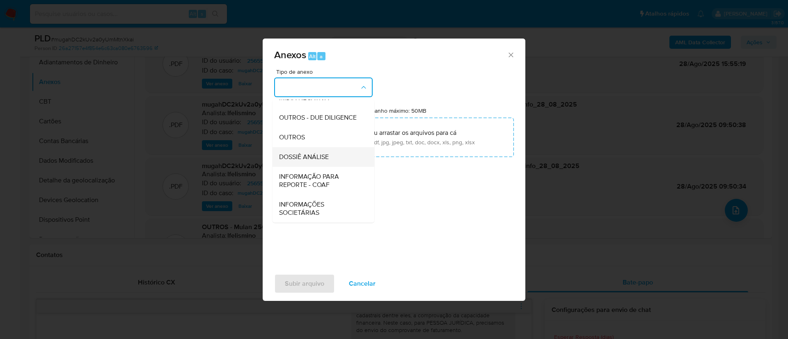
click at [309, 153] on div "DOSSIÊ ANÁLISE" at bounding box center [321, 157] width 84 height 20
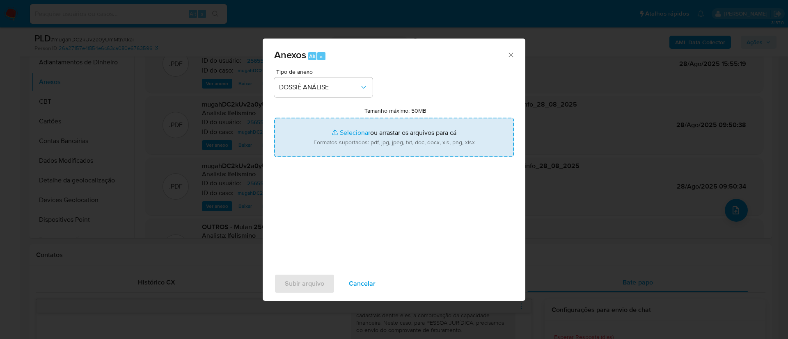
type input "C:\fakepath\2.º SAR - CNPJ 51074140000145 - C.P SOM E MULTIMÍDIAS LTDA.pdf"
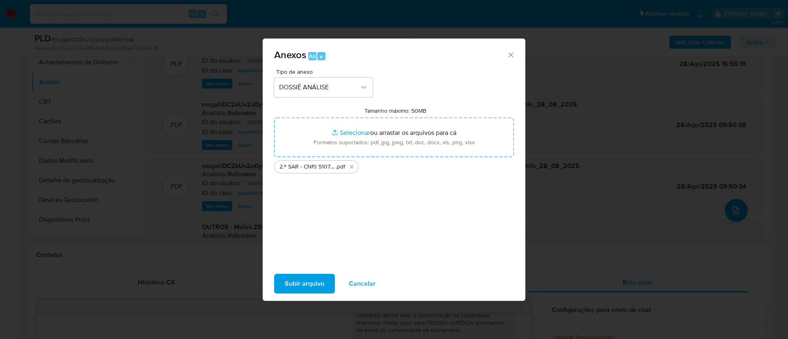
click at [300, 284] on span "Subir arquivo" at bounding box center [304, 284] width 39 height 18
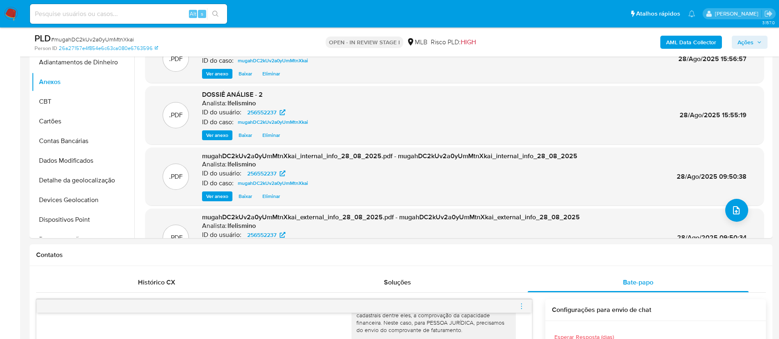
click at [746, 39] on span "Ações" at bounding box center [745, 42] width 16 height 13
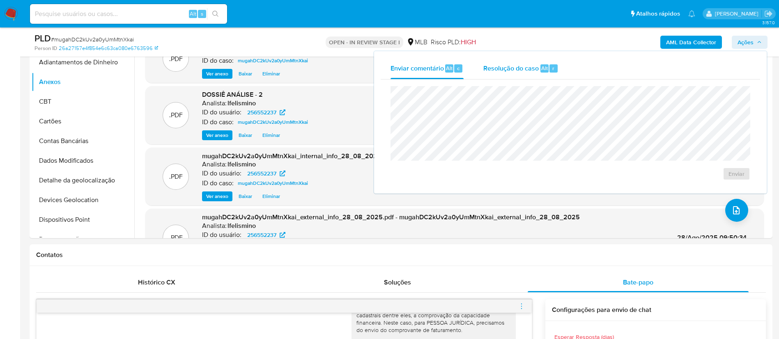
click at [530, 69] on span "Resolução do caso" at bounding box center [510, 67] width 55 height 9
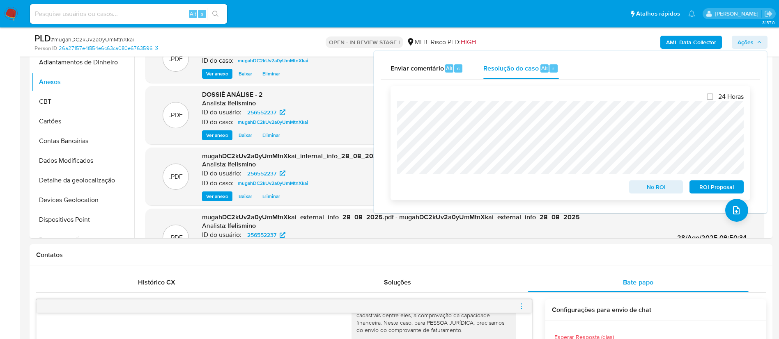
click at [712, 189] on span "ROI Proposal" at bounding box center [716, 186] width 43 height 11
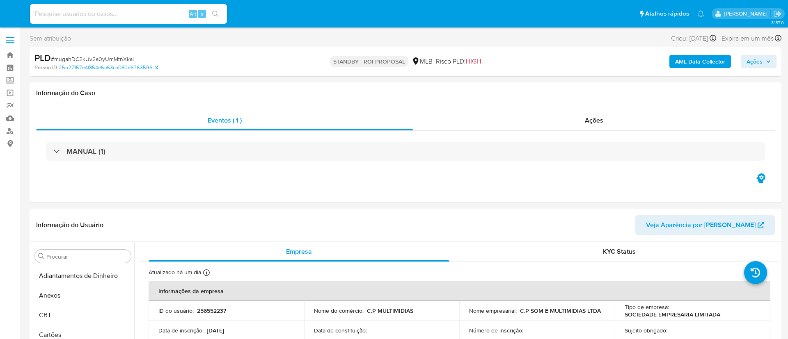
select select "10"
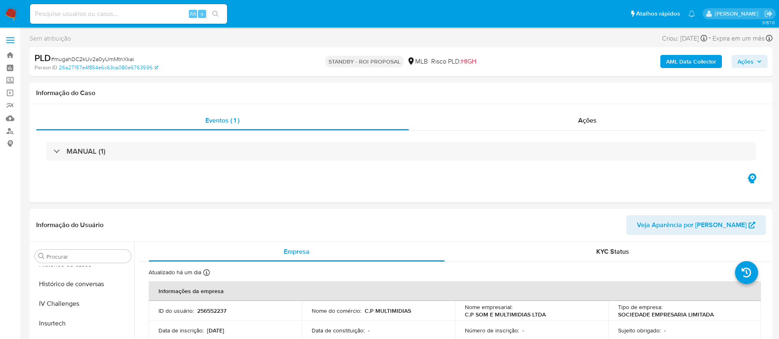
scroll to position [367, 0]
click at [132, 17] on input at bounding box center [128, 14] width 197 height 11
paste input "usowcQiSZrV7xXCDePeSzyWN"
type input "usowcQiSZrV7xXCDePeSzyWN"
click at [204, 11] on div "s" at bounding box center [202, 14] width 8 height 8
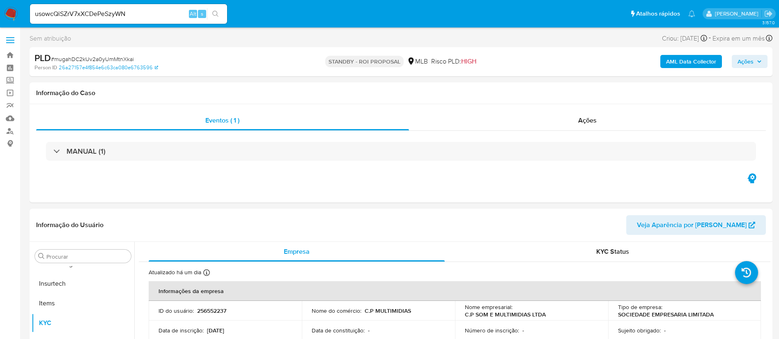
click at [215, 12] on icon "search-icon" at bounding box center [215, 14] width 7 height 7
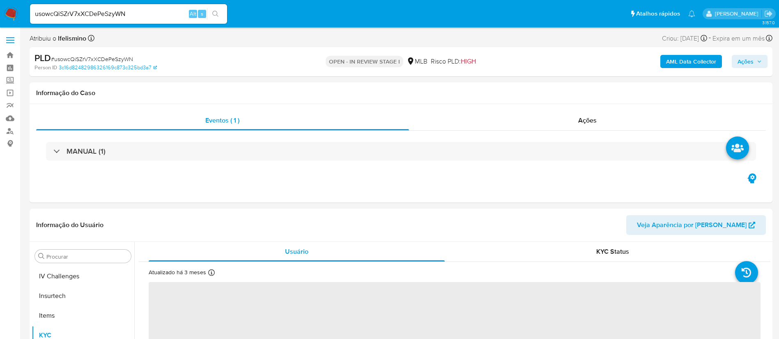
scroll to position [367, 0]
select select "10"
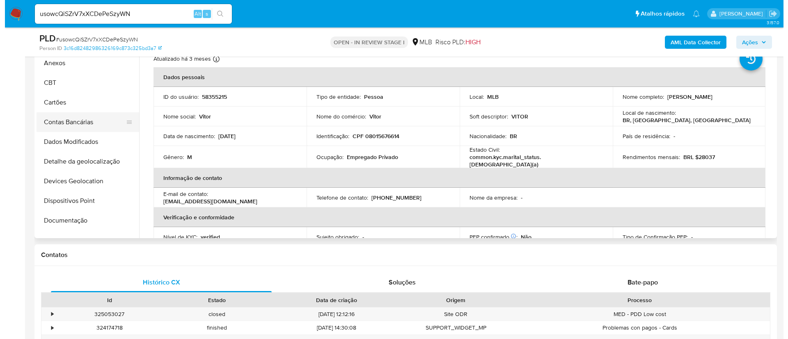
scroll to position [0, 0]
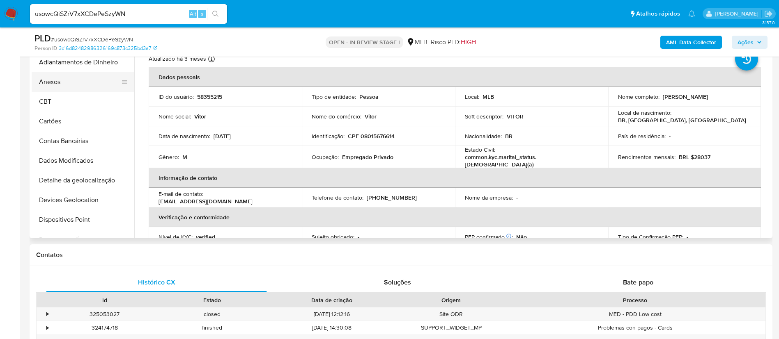
click at [74, 86] on button "Anexos" at bounding box center [80, 82] width 96 height 20
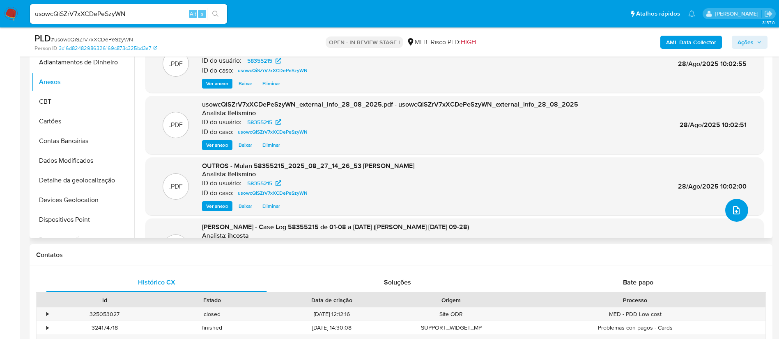
click at [739, 214] on button "upload-file" at bounding box center [736, 210] width 23 height 23
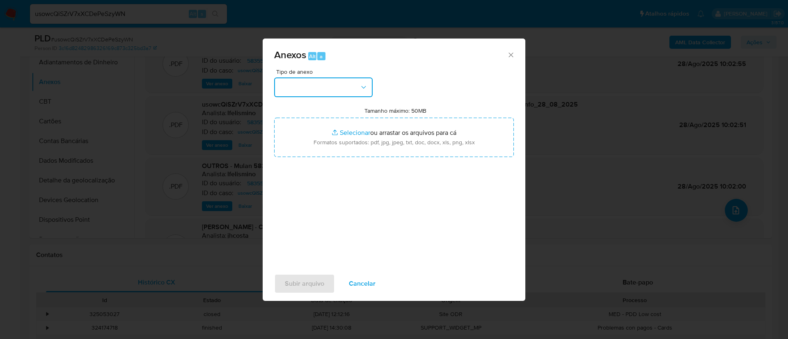
click at [298, 83] on button "button" at bounding box center [323, 88] width 99 height 20
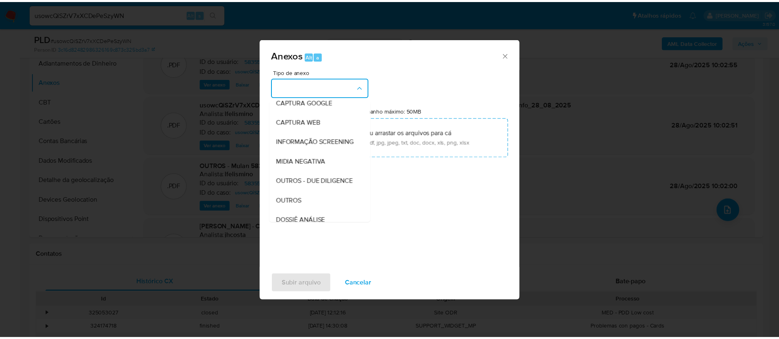
scroll to position [123, 0]
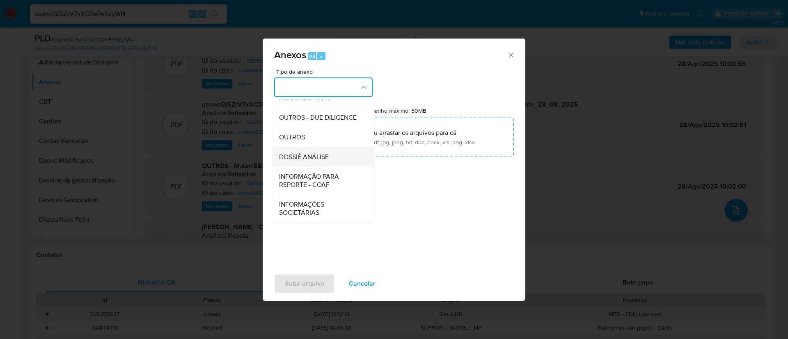
click at [304, 153] on div "DOSSIÊ ANÁLISE" at bounding box center [321, 157] width 84 height 20
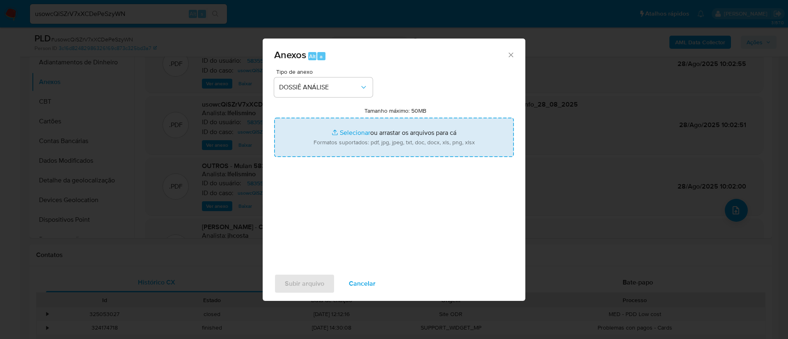
type input "C:\fakepath\SAR - CPF 08015676614 - VITOR HENRIQUE MOREIRA FACURE.pdf"
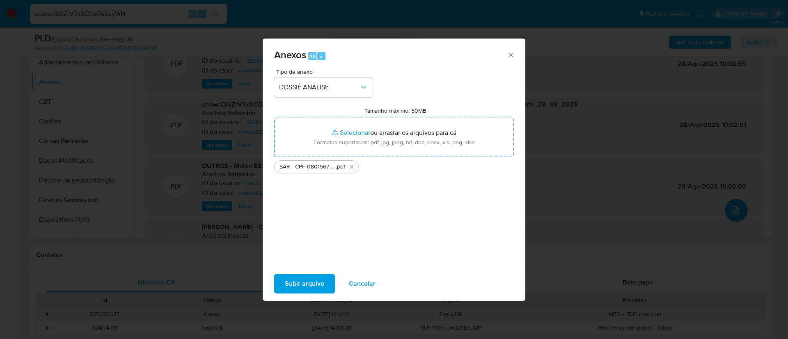
click at [298, 284] on span "Subir arquivo" at bounding box center [304, 284] width 39 height 18
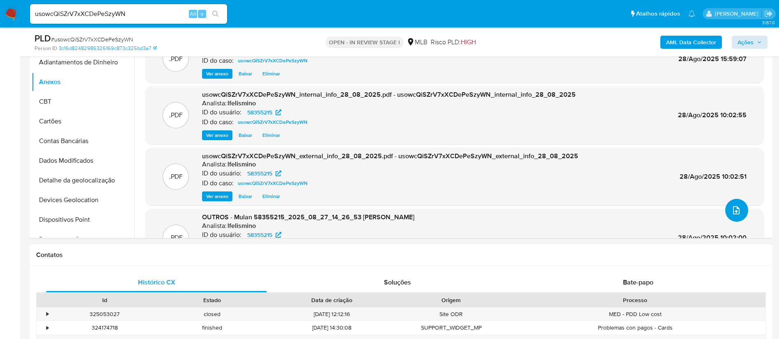
scroll to position [0, 0]
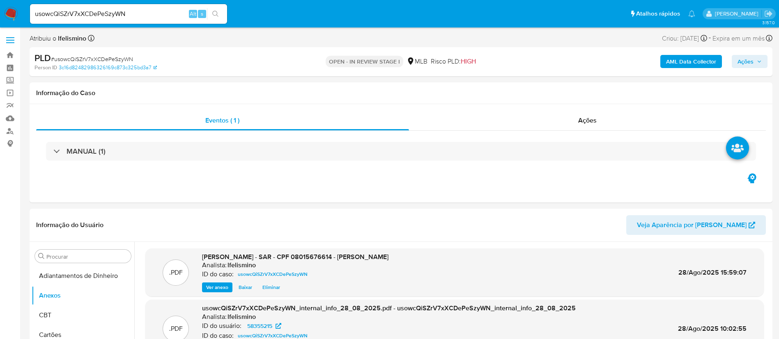
click at [753, 70] on div "AML Data Collector Ações" at bounding box center [646, 61] width 242 height 19
click at [743, 60] on span "Ações" at bounding box center [745, 61] width 16 height 13
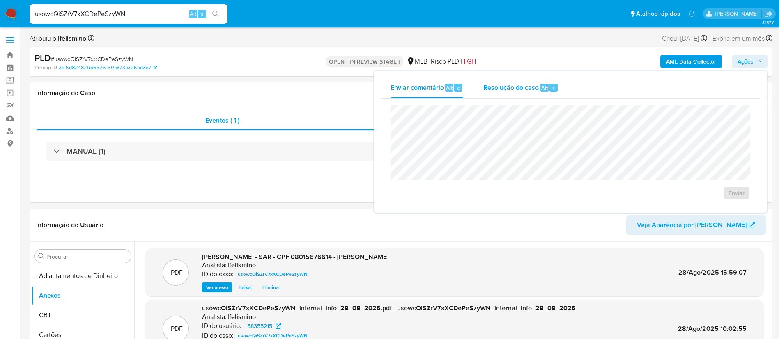
click at [517, 93] on div "Resolução do caso Alt r" at bounding box center [520, 87] width 75 height 21
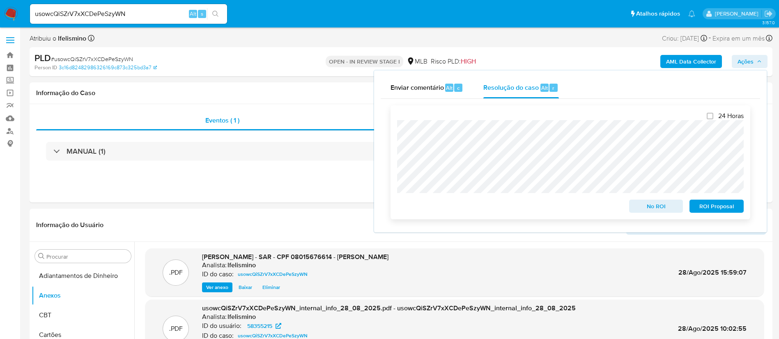
click at [718, 205] on span "ROI Proposal" at bounding box center [716, 206] width 43 height 11
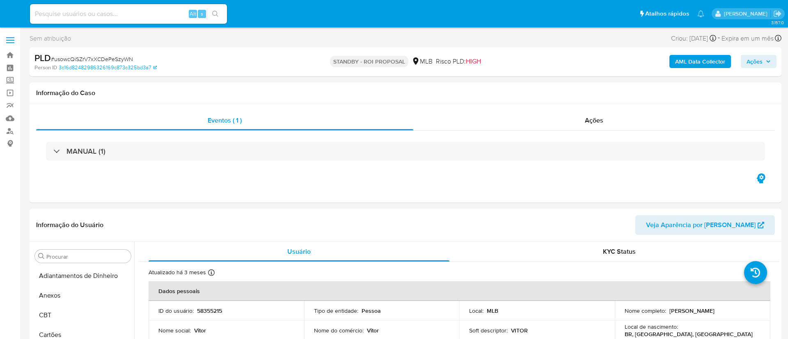
select select "10"
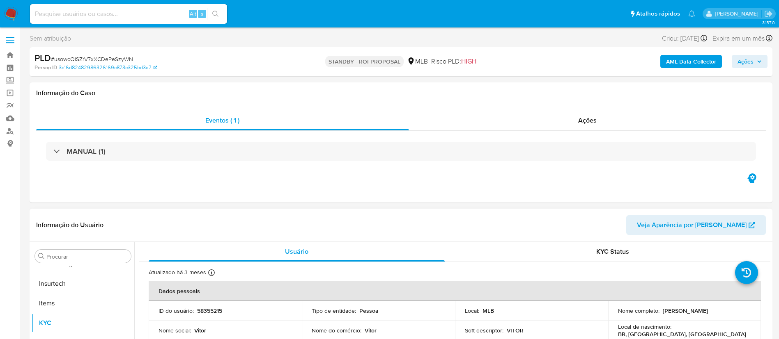
scroll to position [62, 0]
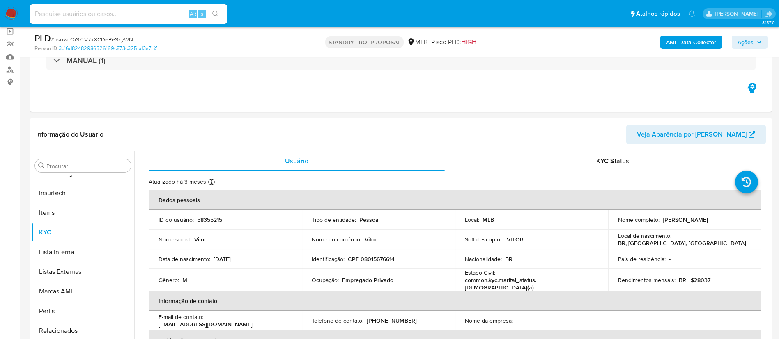
click at [103, 15] on input at bounding box center [128, 14] width 197 height 11
paste input "X6vjFvoOtIW4Nb9pp74UNzy6"
type input "X6vjFvoOtIW4Nb9pp74UNzy6"
click at [213, 13] on icon "search-icon" at bounding box center [215, 14] width 7 height 7
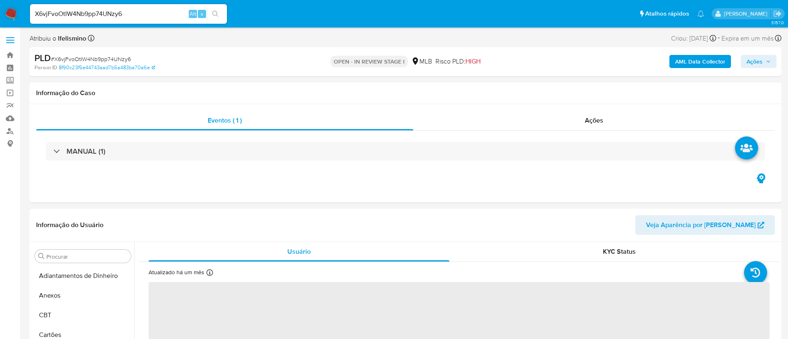
select select "10"
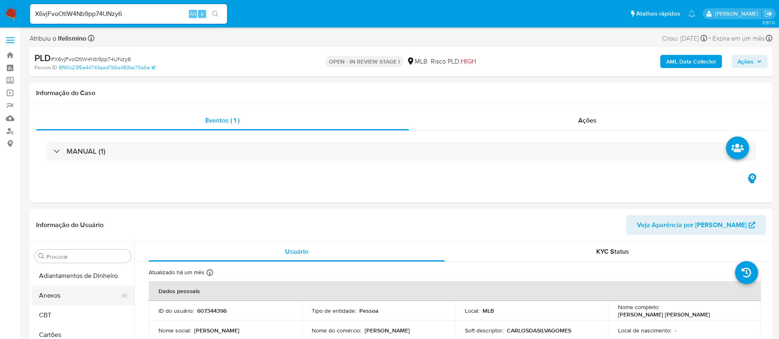
click at [72, 293] on button "Anexos" at bounding box center [80, 296] width 96 height 20
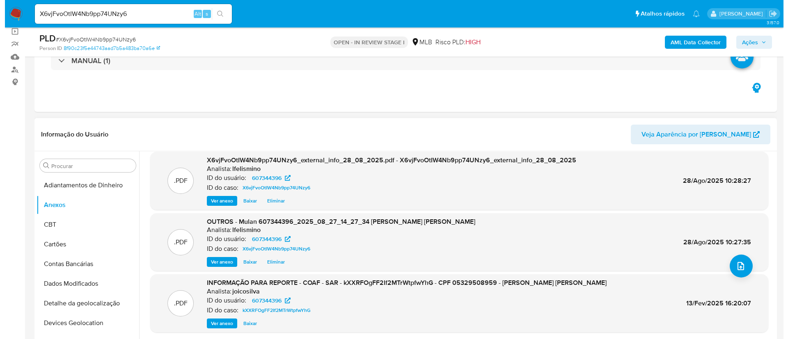
scroll to position [69, 0]
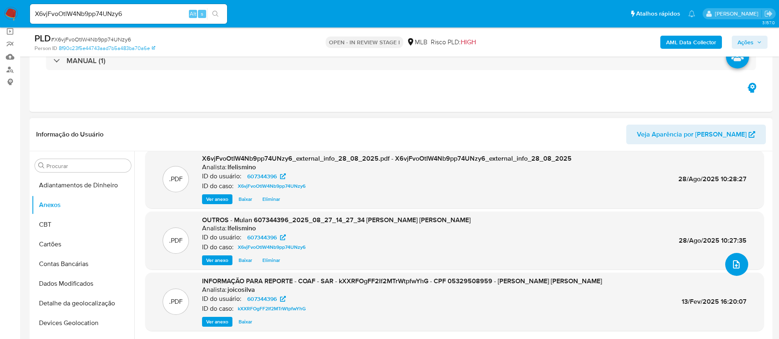
click at [726, 265] on button "upload-file" at bounding box center [736, 264] width 23 height 23
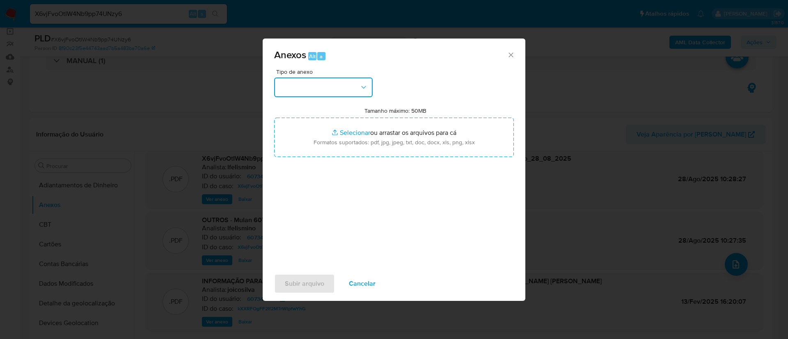
click at [347, 92] on button "button" at bounding box center [323, 88] width 99 height 20
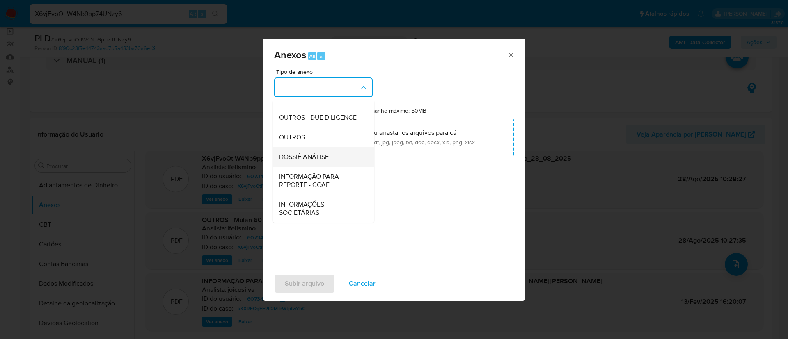
scroll to position [123, 0]
click at [316, 160] on span "DOSSIÊ ANÁLISE" at bounding box center [304, 157] width 50 height 8
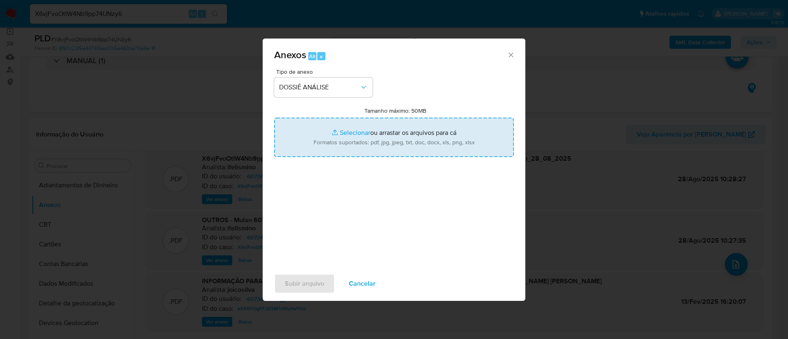
type input "C:\fakepath\2.º SAR - CPF 05329508959 - CARLOS DA SILVA GOMES.pdf"
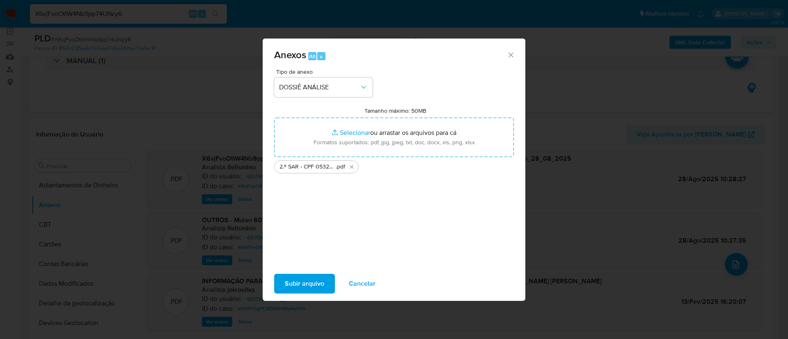
click at [287, 281] on span "Subir arquivo" at bounding box center [304, 284] width 39 height 18
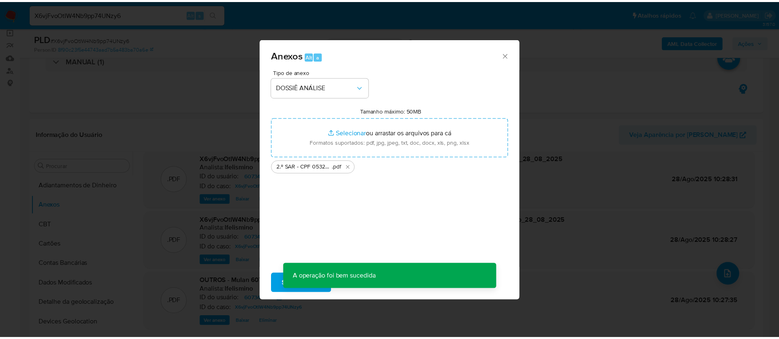
scroll to position [59, 0]
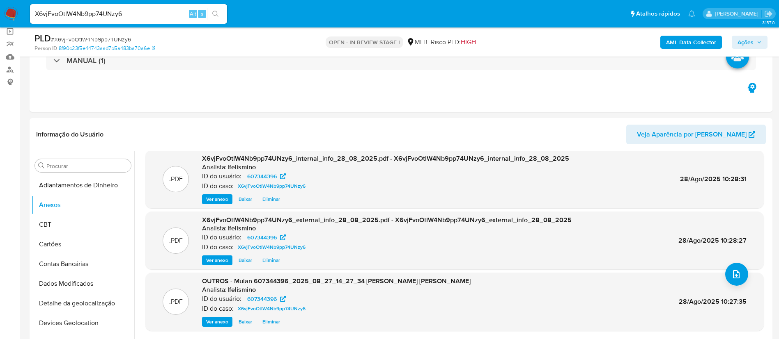
drag, startPoint x: 748, startPoint y: 45, endPoint x: 658, endPoint y: 45, distance: 89.5
click at [747, 45] on span "Ações" at bounding box center [745, 42] width 16 height 13
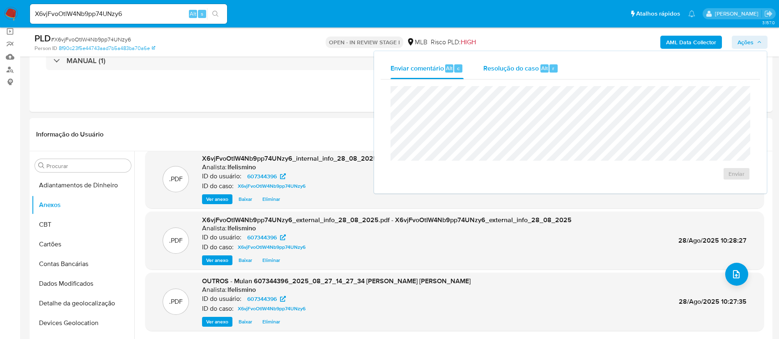
click at [549, 73] on div "Resolução do caso Alt r" at bounding box center [520, 68] width 75 height 21
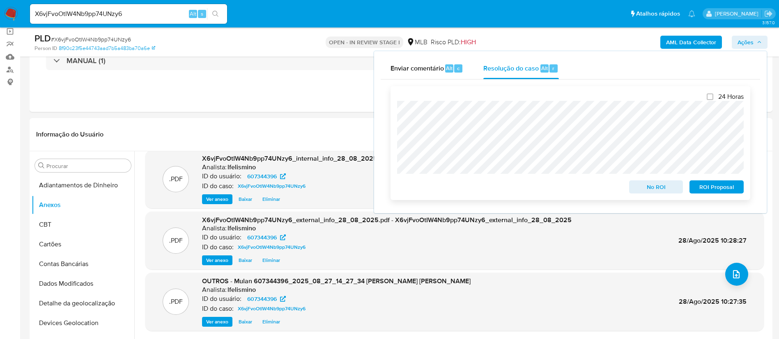
click at [702, 188] on span "ROI Proposal" at bounding box center [716, 186] width 43 height 11
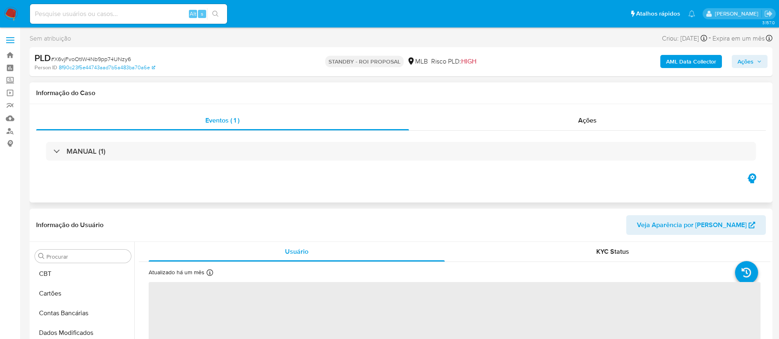
scroll to position [367, 0]
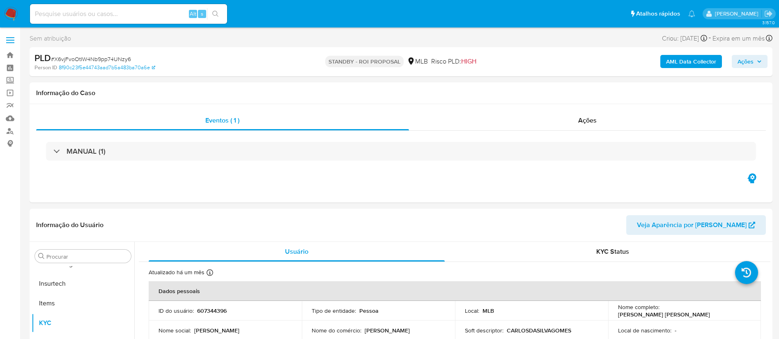
select select "10"
click at [111, 16] on input at bounding box center [128, 14] width 197 height 11
paste input "bHkxu7OA8qaiMZSzqNuXjTBY"
type input "bHkxu7OA8qaiMZSzqNuXjTBY"
click at [212, 9] on button "search-icon" at bounding box center [215, 13] width 17 height 11
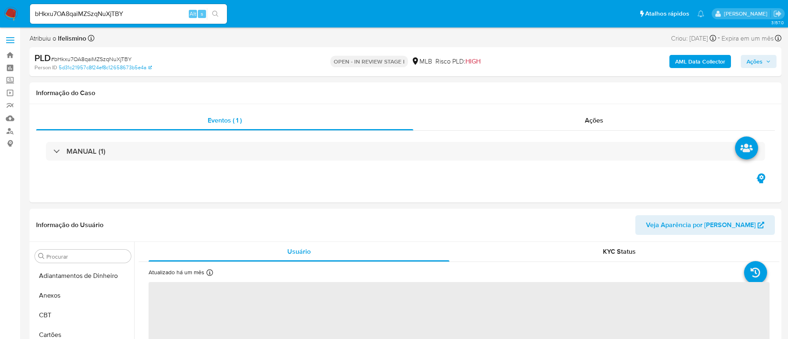
select select "10"
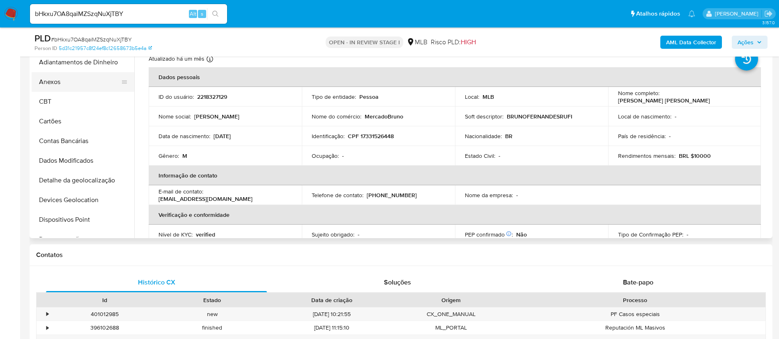
click at [71, 87] on button "Anexos" at bounding box center [80, 82] width 96 height 20
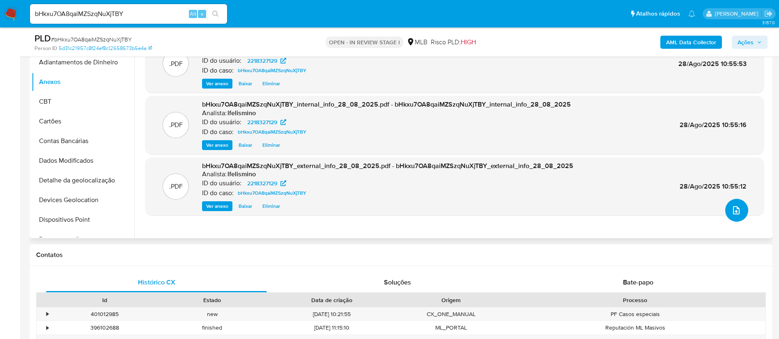
click at [734, 206] on icon "upload-file" at bounding box center [736, 211] width 10 height 10
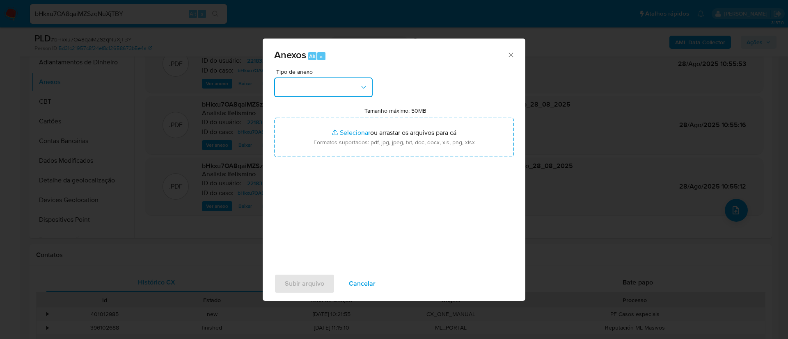
click at [343, 87] on button "button" at bounding box center [323, 88] width 99 height 20
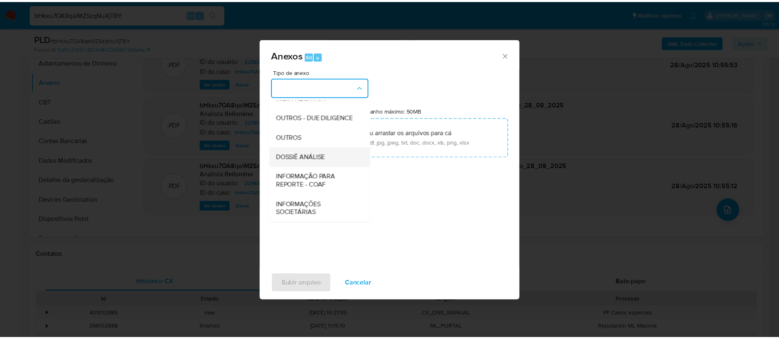
scroll to position [123, 0]
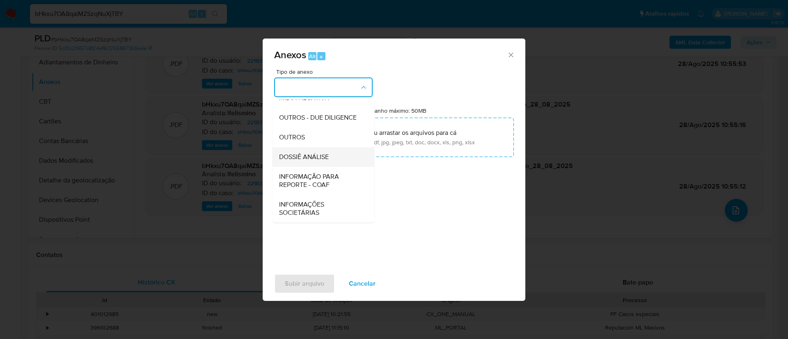
click at [346, 159] on div "DOSSIÊ ANÁLISE" at bounding box center [321, 157] width 84 height 20
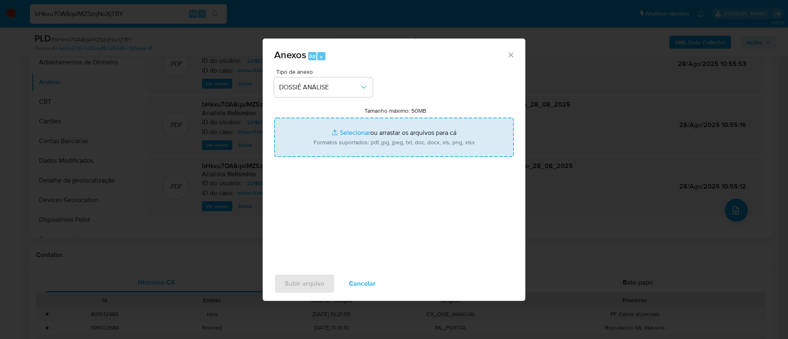
type input "C:\fakepath\SAR - CPF 17331526448 - BRUNO FERNANDES RUFINO DE ARAUJO.pdf"
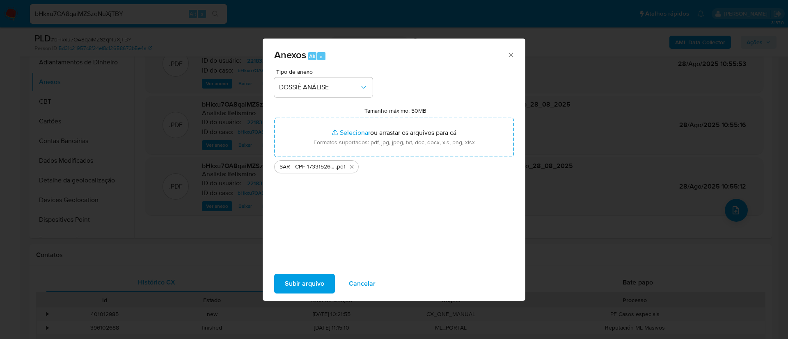
click at [314, 282] on span "Subir arquivo" at bounding box center [304, 284] width 39 height 18
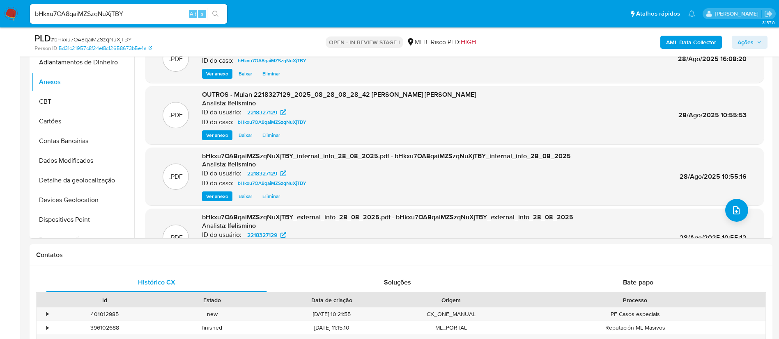
click at [743, 41] on span "Ações" at bounding box center [745, 42] width 16 height 13
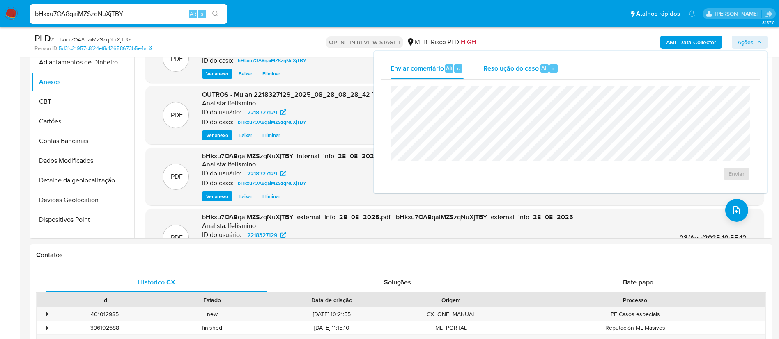
click at [531, 65] on span "Resolução do caso" at bounding box center [510, 67] width 55 height 9
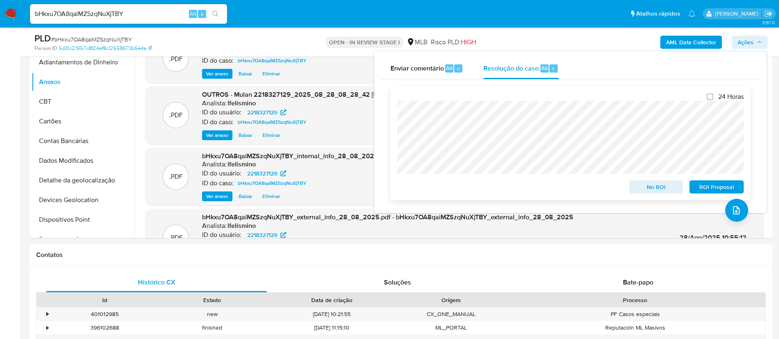
click at [714, 187] on span "ROI Proposal" at bounding box center [716, 186] width 43 height 11
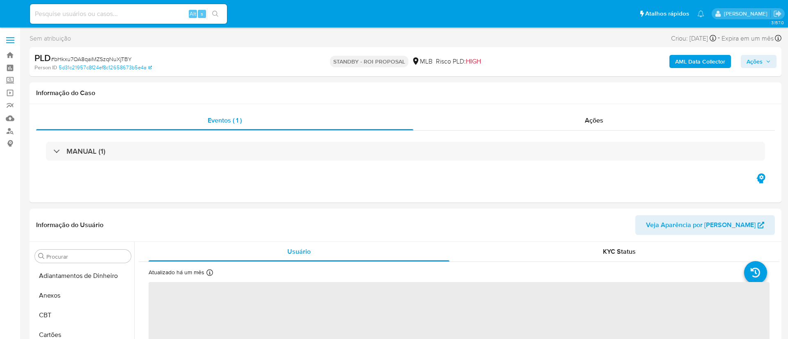
select select "10"
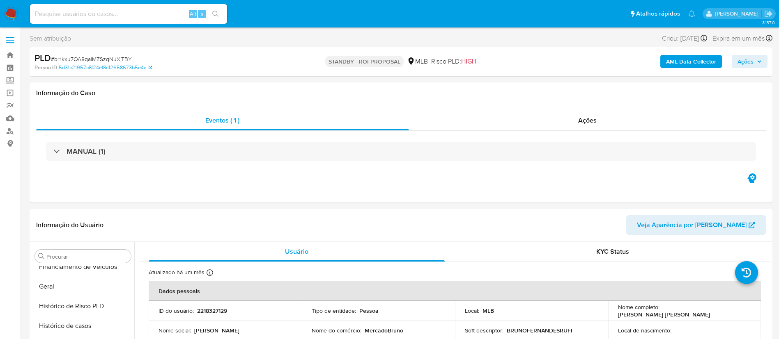
scroll to position [367, 0]
click at [144, 16] on input at bounding box center [128, 14] width 197 height 11
paste input "d5GbUCOKnhhzqxfe0PbRbjxL"
type input "d5GbUCOKnhhzqxfe0PbRbjxL"
click at [219, 15] on icon "search-icon" at bounding box center [215, 14] width 7 height 7
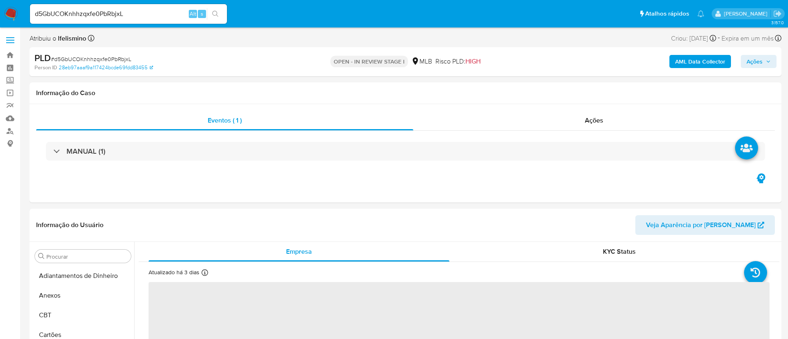
select select "10"
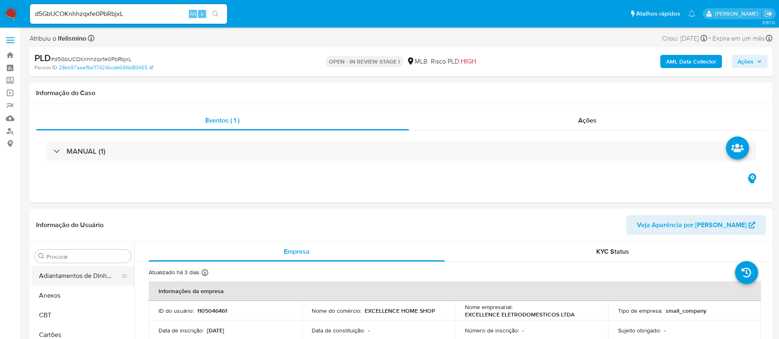
drag, startPoint x: 66, startPoint y: 292, endPoint x: 98, endPoint y: 284, distance: 32.2
click at [66, 292] on button "Anexos" at bounding box center [83, 296] width 103 height 20
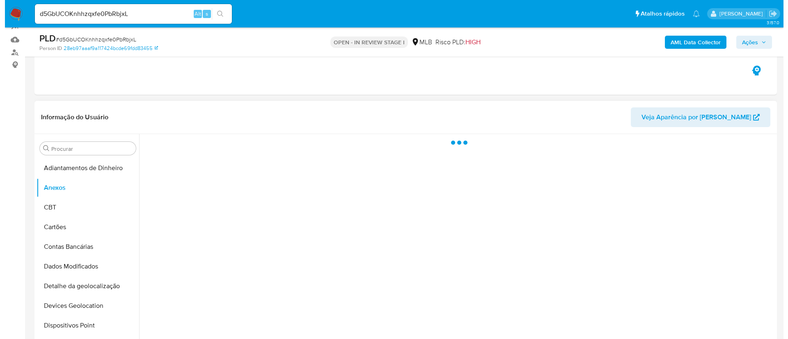
scroll to position [123, 0]
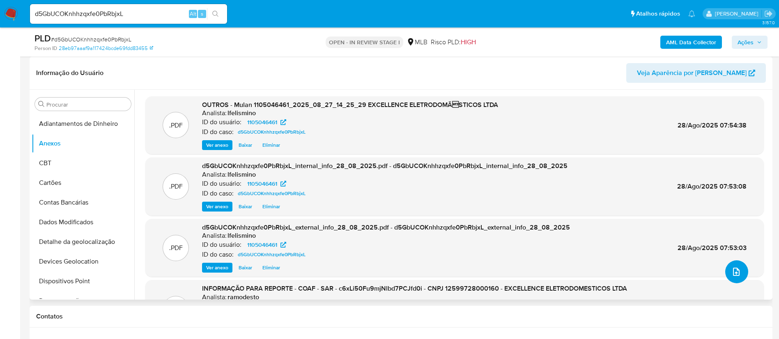
click at [734, 272] on icon "upload-file" at bounding box center [736, 272] width 10 height 10
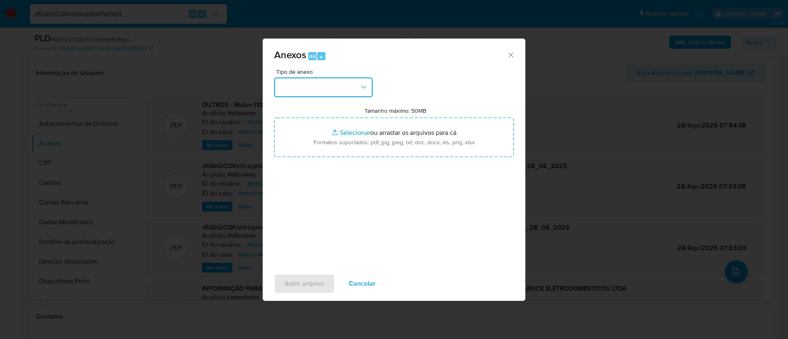
click at [297, 85] on button "button" at bounding box center [323, 88] width 99 height 20
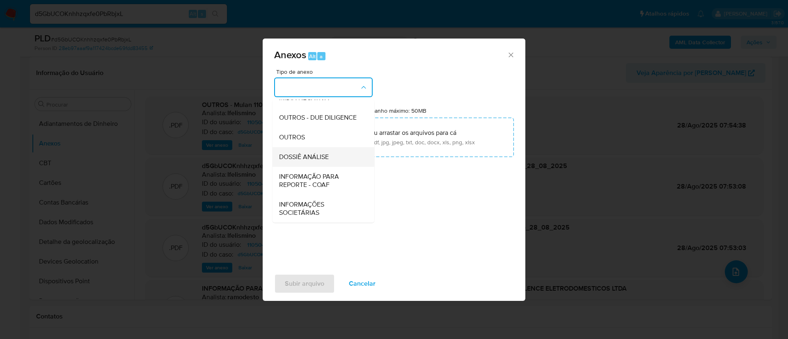
click at [316, 161] on span "DOSSIÊ ANÁLISE" at bounding box center [304, 157] width 50 height 8
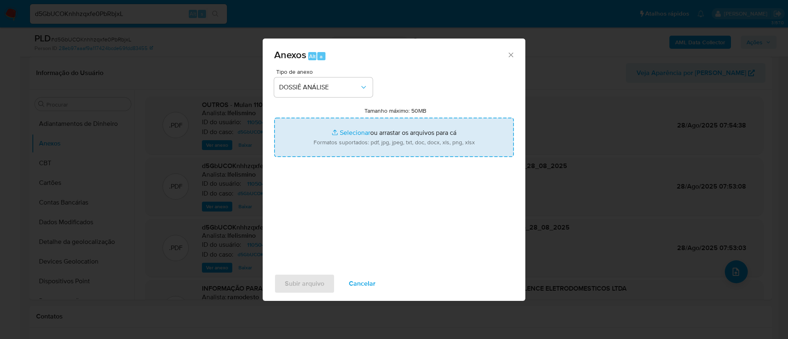
type input "C:\fakepath\2.º SAR - CNPJ 12599728000160 - EXCELLENCE ELETRODOMÉSTICOS LTDA.pdf"
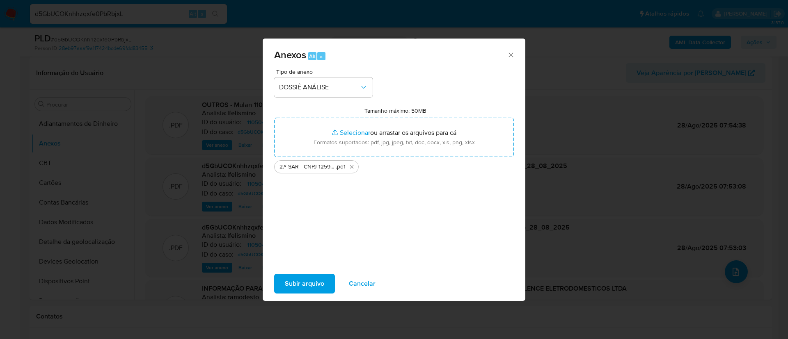
click at [295, 284] on span "Subir arquivo" at bounding box center [304, 284] width 39 height 18
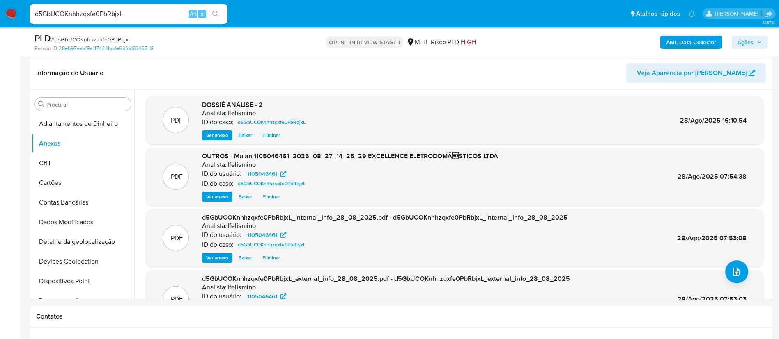
click at [741, 42] on span "Ações" at bounding box center [745, 42] width 16 height 13
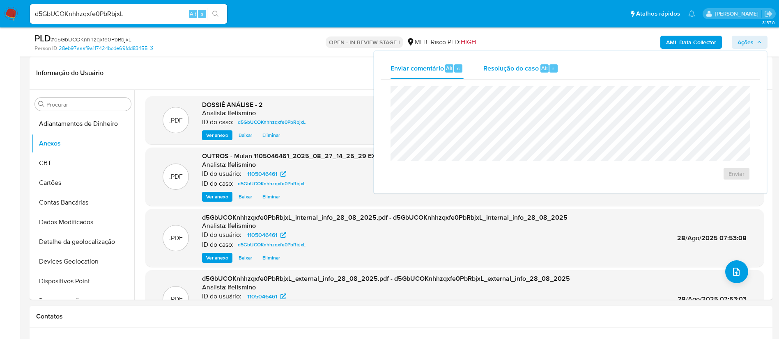
click at [541, 63] on div "Resolução do caso Alt r" at bounding box center [520, 68] width 75 height 21
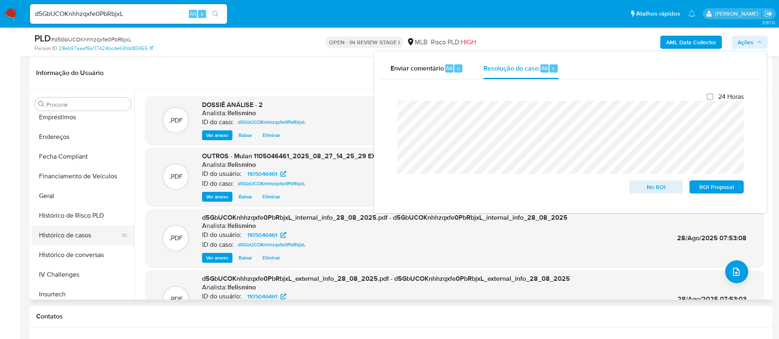
scroll to position [185, 0]
click at [101, 112] on div "Procurar Adiantamentos de Dinheiro Anexos CBT Cartões Contas Bancárias Dados Mo…" at bounding box center [83, 195] width 103 height 209
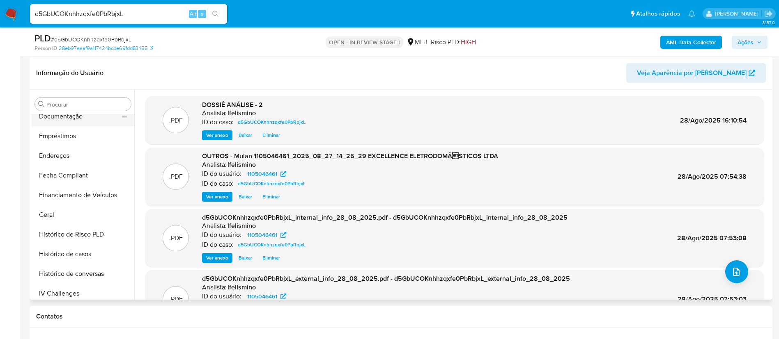
click at [97, 121] on button "Documentação" at bounding box center [80, 117] width 96 height 20
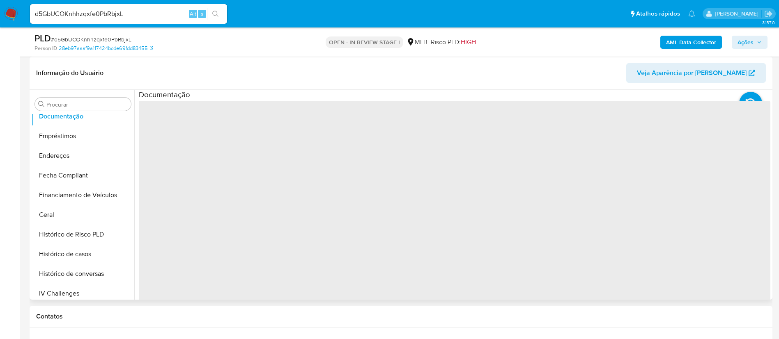
click at [222, 111] on span "‌" at bounding box center [454, 232] width 631 height 263
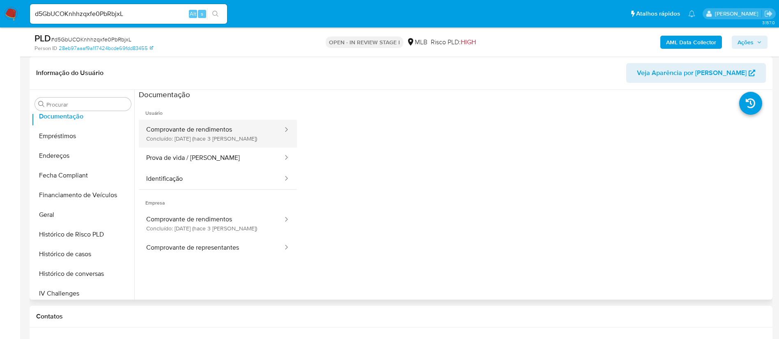
click at [210, 121] on button "Comprovante de rendimentos Concluído: 25/08/2025 (hace 3 días)" at bounding box center [211, 134] width 145 height 28
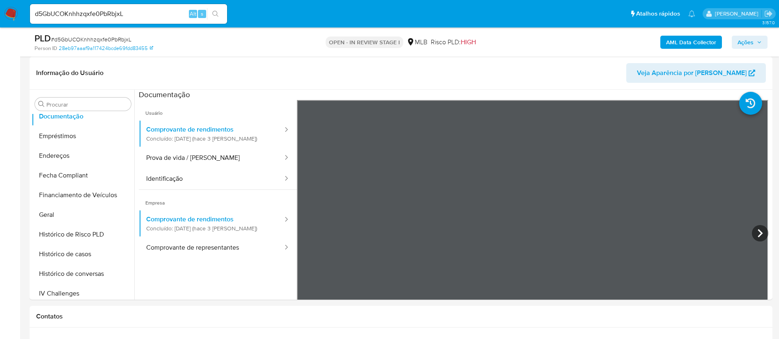
click at [740, 46] on span "Ações" at bounding box center [745, 42] width 16 height 13
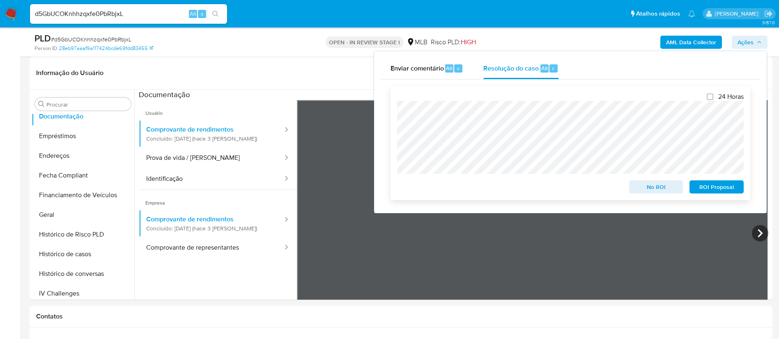
click at [669, 192] on span "No ROI" at bounding box center [656, 186] width 43 height 11
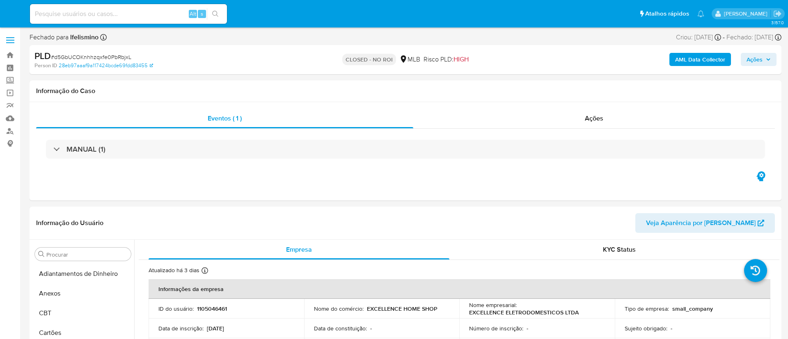
select select "10"
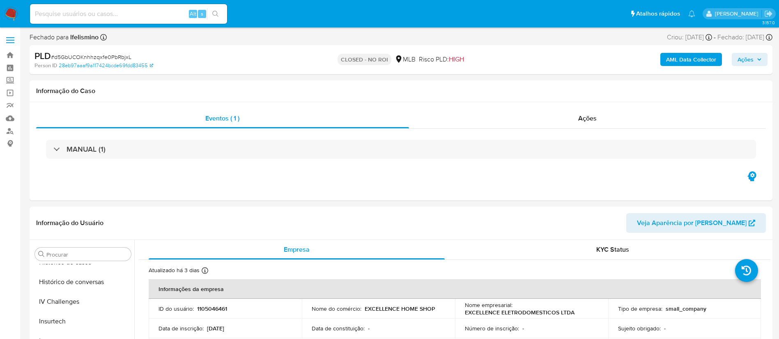
scroll to position [367, 0]
click at [53, 10] on input at bounding box center [128, 14] width 197 height 11
paste input "XBvG2EX3Pye3eJ3iCVP9EiIO"
type input "XBvG2EX3Pye3eJ3iCVP9EiIO"
click at [217, 15] on icon "search-icon" at bounding box center [215, 14] width 6 height 6
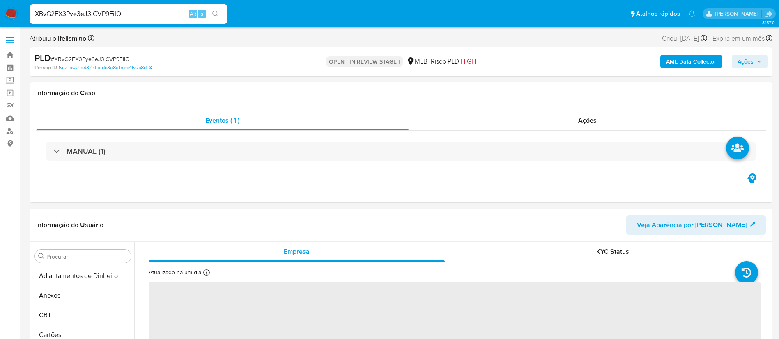
select select "10"
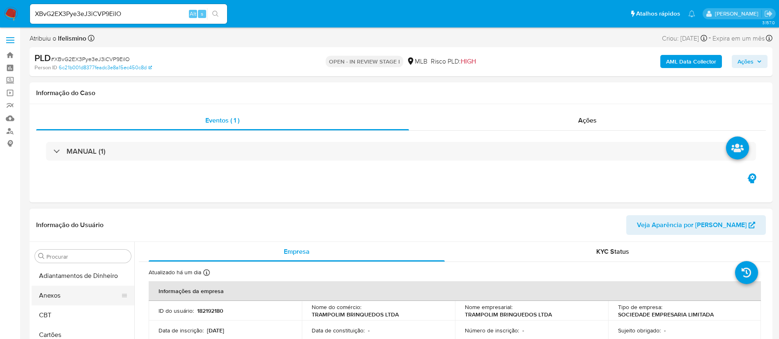
click at [79, 288] on button "Anexos" at bounding box center [80, 296] width 96 height 20
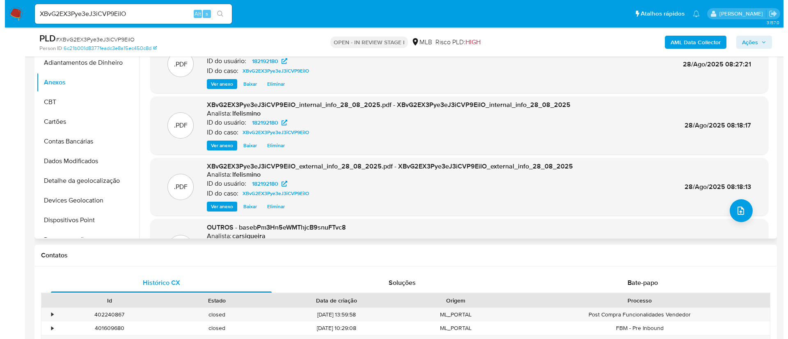
scroll to position [185, 0]
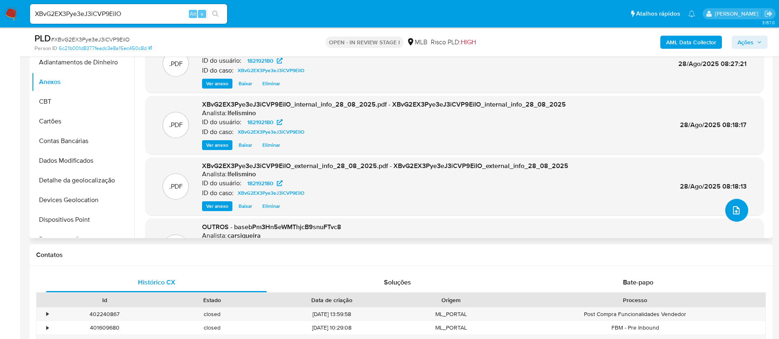
click at [739, 215] on button "upload-file" at bounding box center [736, 210] width 23 height 23
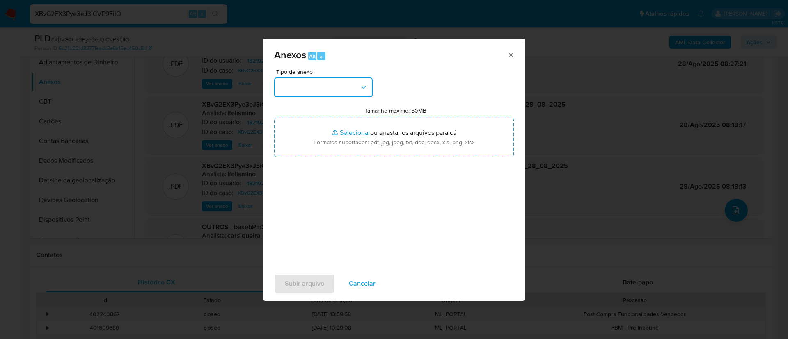
click at [320, 91] on button "button" at bounding box center [323, 88] width 99 height 20
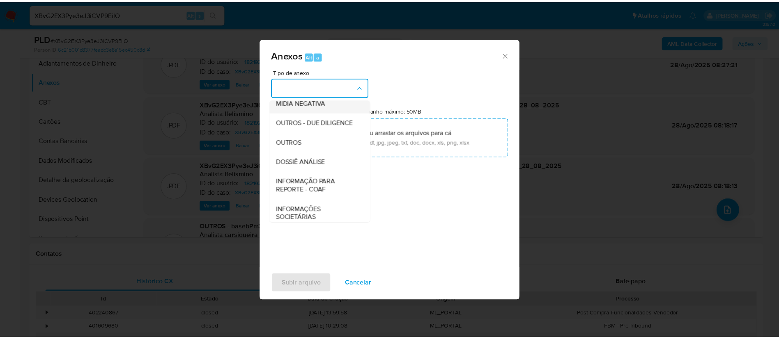
scroll to position [123, 0]
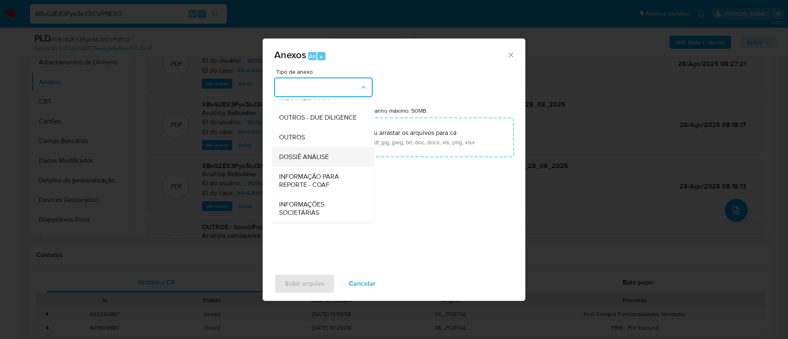
click at [323, 158] on span "DOSSIÊ ANÁLISE" at bounding box center [304, 157] width 50 height 8
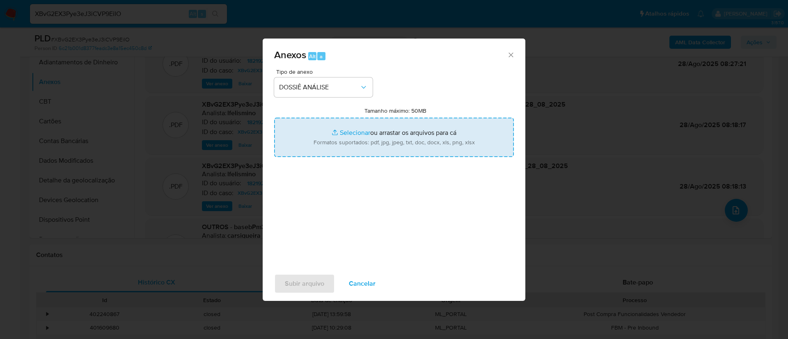
type input "C:\fakepath\SAR - CNPJ 26440509000149 - TRAMPOLIM BRINQUEDOS LTDA.pdf"
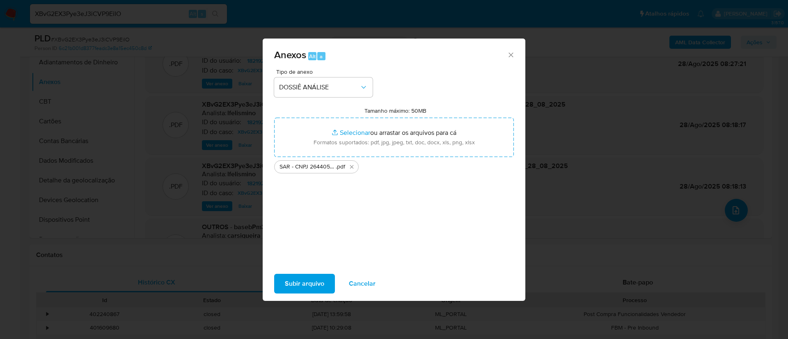
click at [311, 289] on span "Subir arquivo" at bounding box center [304, 284] width 39 height 18
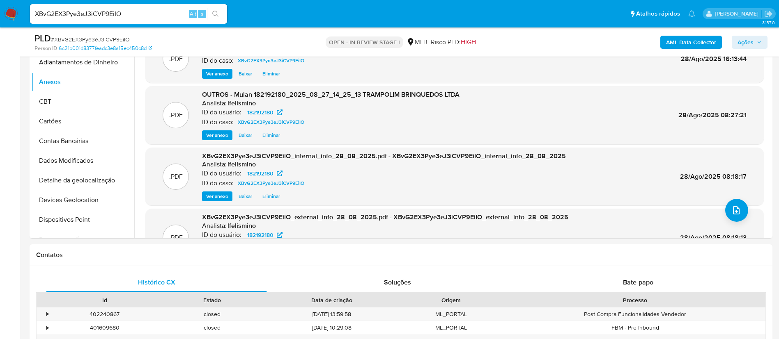
click at [753, 44] on span "Ações" at bounding box center [749, 42] width 24 height 11
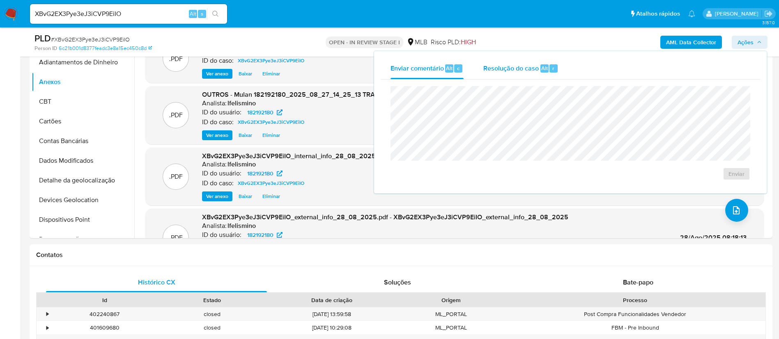
click at [538, 69] on span "Resolução do caso" at bounding box center [510, 67] width 55 height 9
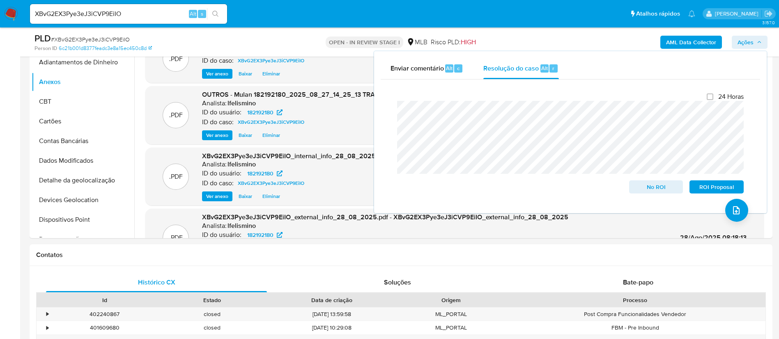
click at [0, 0] on lt-span "atipicid ades" at bounding box center [0, 0] width 0 height 0
click at [649, 190] on span "No ROI" at bounding box center [656, 186] width 43 height 11
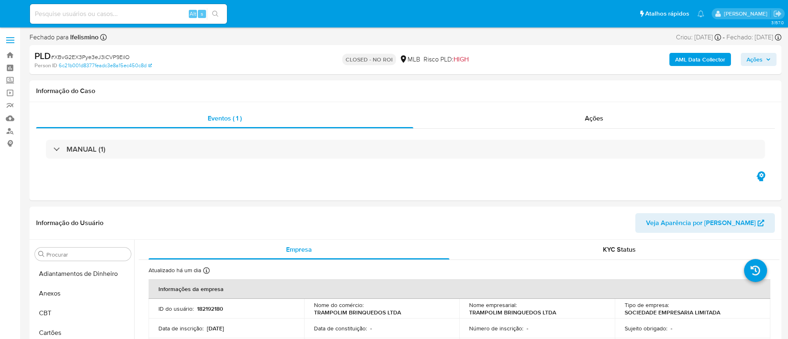
select select "10"
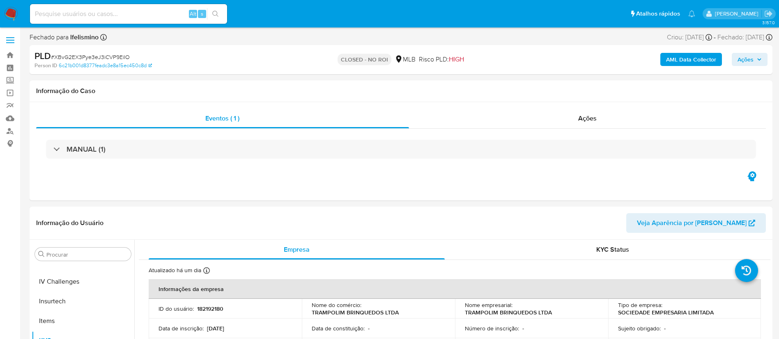
scroll to position [367, 0]
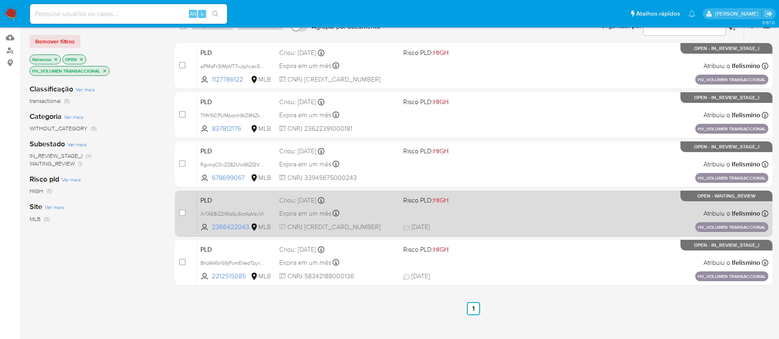
scroll to position [62, 0]
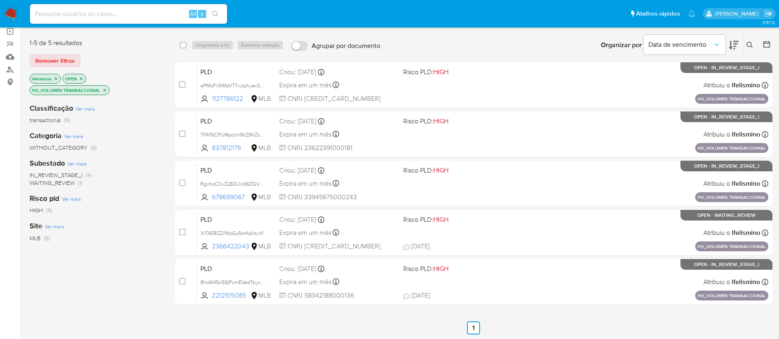
click at [102, 89] on p "HV_VOLUMEN TRANSACCIONAL" at bounding box center [69, 90] width 79 height 9
click at [105, 92] on icon "close-filter" at bounding box center [104, 90] width 5 height 5
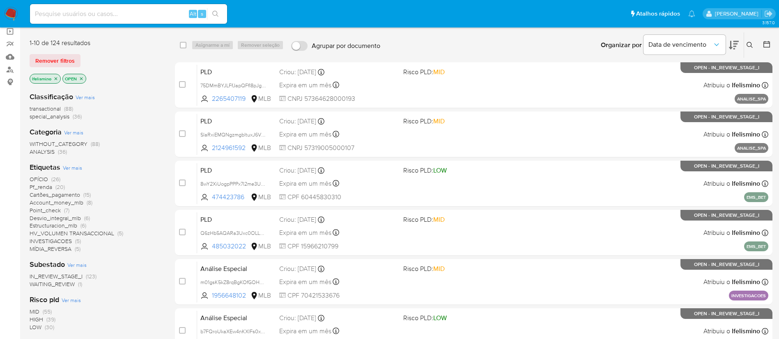
click at [12, 14] on img at bounding box center [11, 14] width 14 height 14
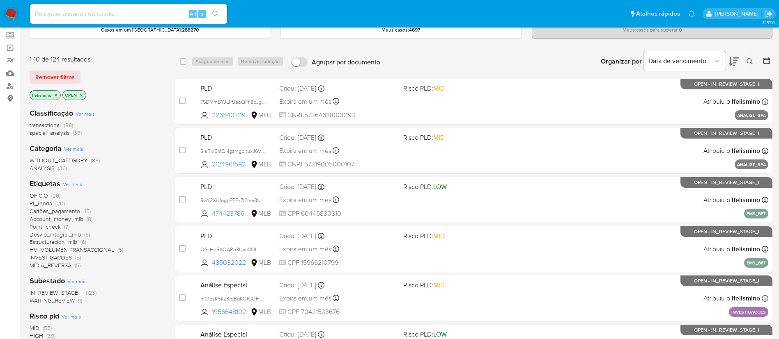
scroll to position [62, 0]
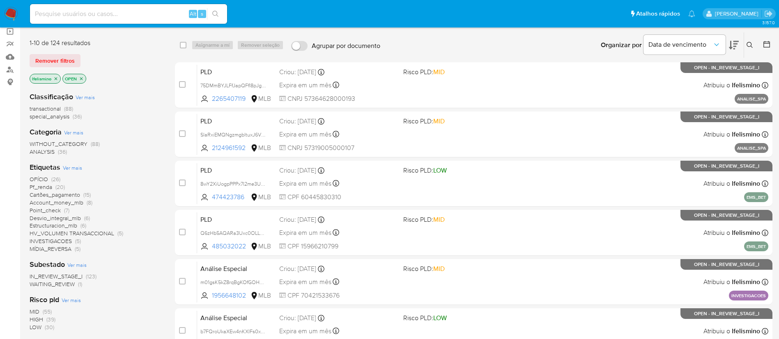
click at [64, 233] on span "HV_VOLUMEN TRANSACCIONAL" at bounding box center [72, 233] width 85 height 8
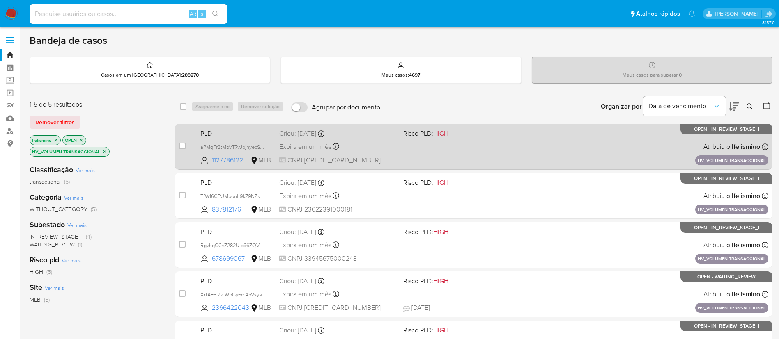
click at [332, 158] on span "CNPJ [CREDIT_CARD_NUMBER]" at bounding box center [337, 160] width 117 height 9
click at [316, 158] on span "CNPJ [CREDIT_CARD_NUMBER]" at bounding box center [337, 160] width 117 height 9
click at [243, 149] on span "aPMqFr3tMpVT7vJpjhyecSCK" at bounding box center [233, 146] width 66 height 9
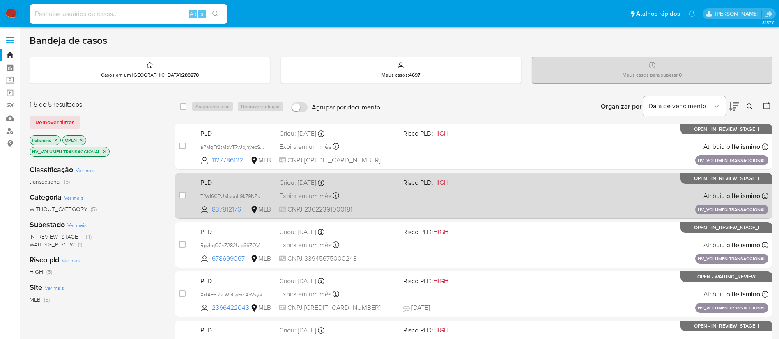
click at [319, 206] on span "CNPJ 23622391000181" at bounding box center [337, 209] width 117 height 9
click at [241, 195] on span "TfW16CPUMponh9kZ9NZkv9fE" at bounding box center [234, 195] width 69 height 9
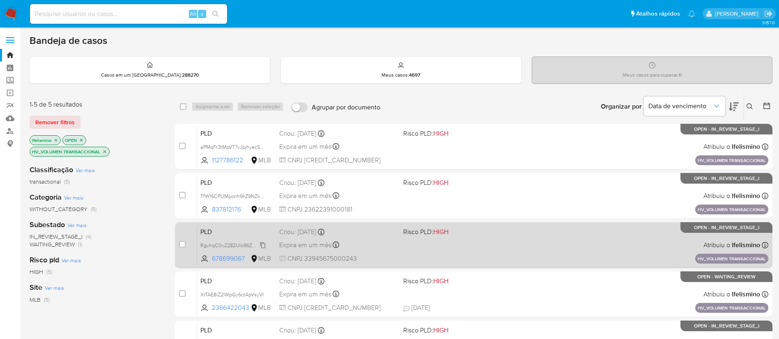
click at [231, 246] on span "RgvhqC0vZ282Ulo96ZQV9eBF" at bounding box center [235, 245] width 71 height 9
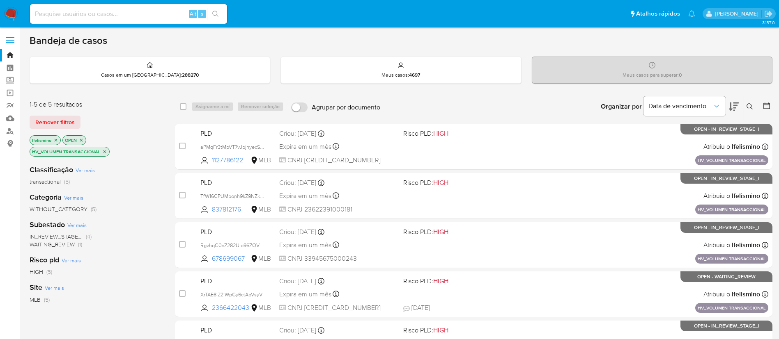
click at [105, 154] on p "HV_VOLUMEN TRANSACCIONAL" at bounding box center [69, 151] width 79 height 9
click at [104, 151] on icon "close-filter" at bounding box center [104, 151] width 5 height 5
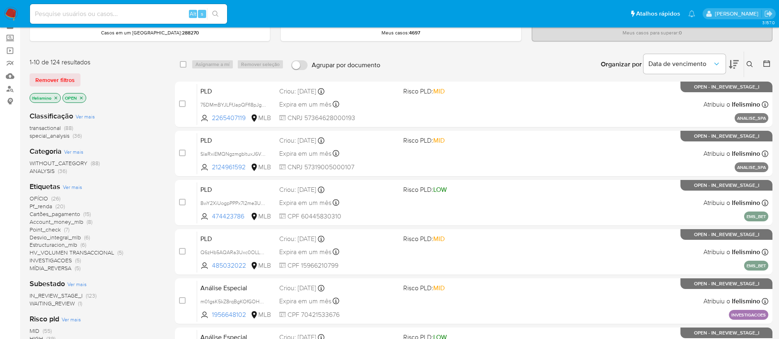
scroll to position [62, 0]
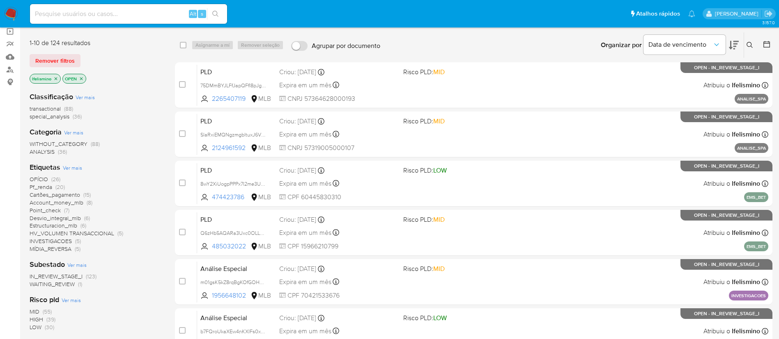
click at [47, 181] on span "OFÍCIO" at bounding box center [39, 179] width 18 height 8
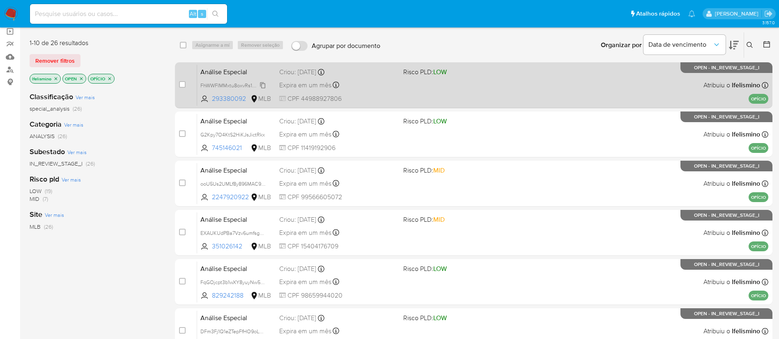
click at [207, 85] on span "FhWWFIMMxtu8oxvRs1Bv3NDE" at bounding box center [235, 84] width 71 height 9
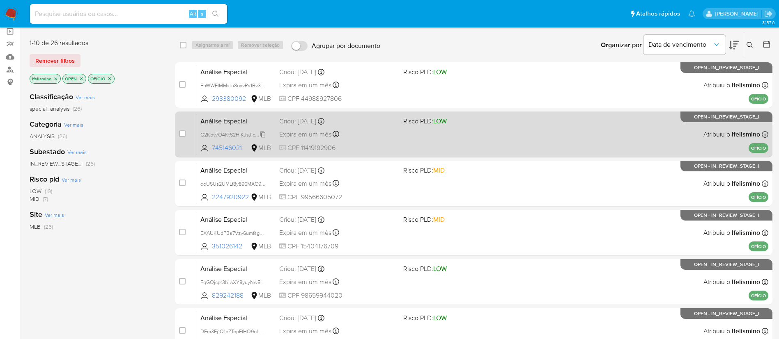
click at [254, 138] on span "G2Kpy7O4KtS2HiKJsJictRkx" at bounding box center [232, 134] width 64 height 9
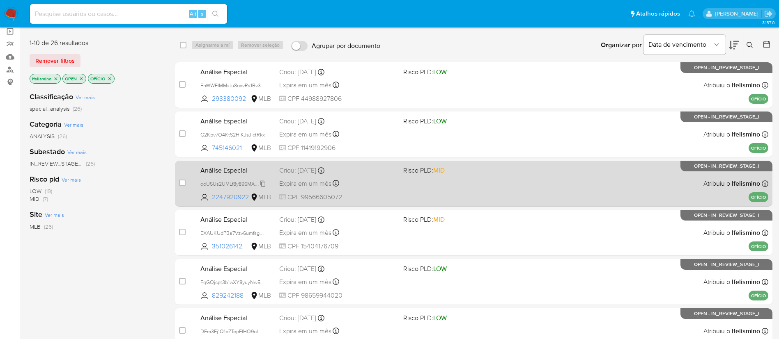
click at [232, 181] on span "ooU5Us2UMLf8y896MAC9NFwv" at bounding box center [236, 183] width 73 height 9
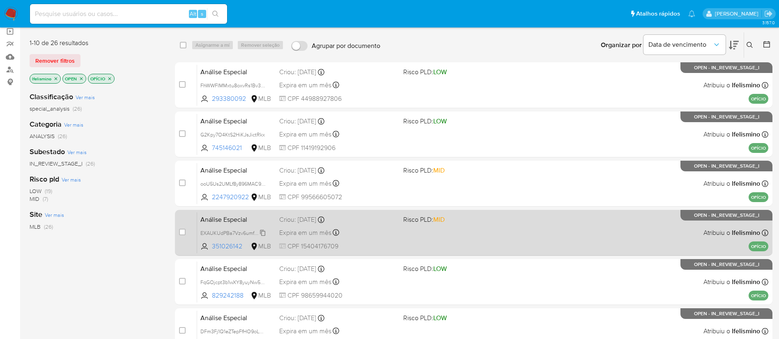
click at [248, 232] on span "EXAUKUdPBa7Vzv6umfsg7lQm" at bounding box center [235, 232] width 71 height 9
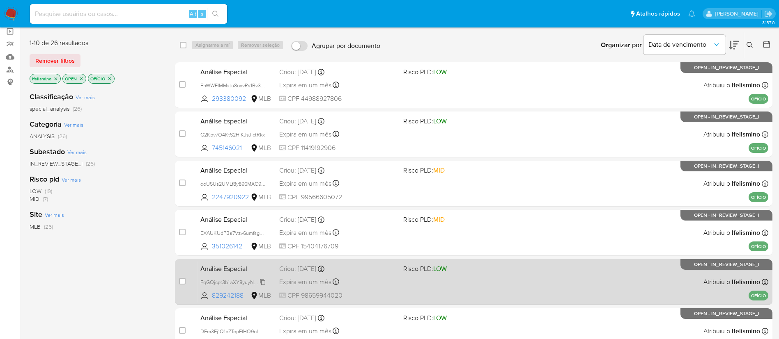
drag, startPoint x: 216, startPoint y: 279, endPoint x: 220, endPoint y: 281, distance: 4.6
click at [216, 279] on span "FqGOjcpt3b1wXY8yuyNw5zfv" at bounding box center [233, 281] width 66 height 9
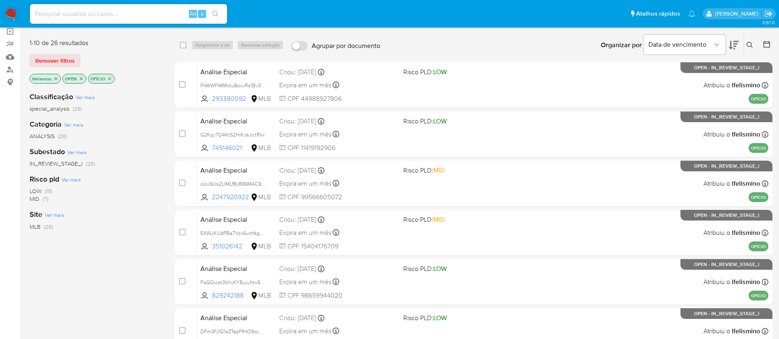
click at [73, 28] on div "Bandeja de casos Casos em um prato : 288270 Meus casos : 4697 Meus casos para s…" at bounding box center [401, 277] width 743 height 608
click at [88, 14] on input at bounding box center [128, 14] width 197 height 11
paste input "aPMqFr3tMpVT7vJpjhyecSCK"
type input "aPMqFr3tMpVT7vJpjhyecSCK"
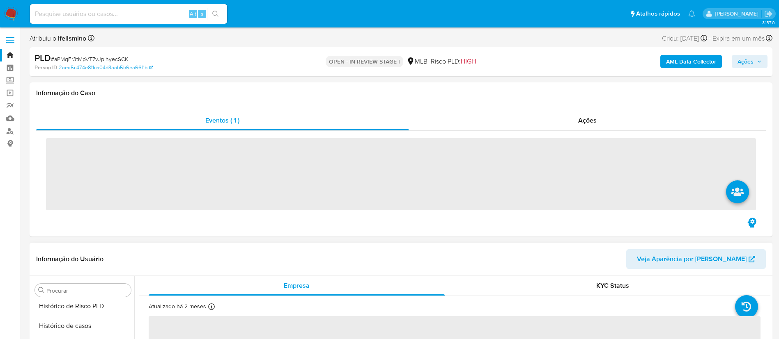
scroll to position [367, 0]
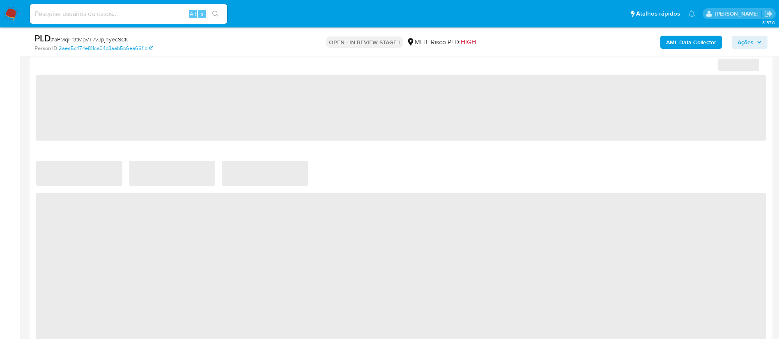
select select "10"
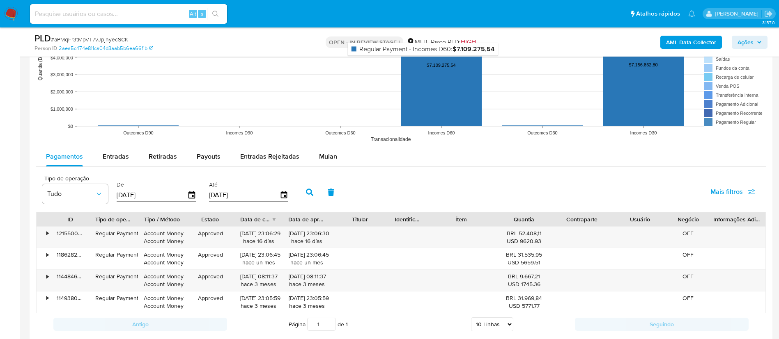
scroll to position [862, 0]
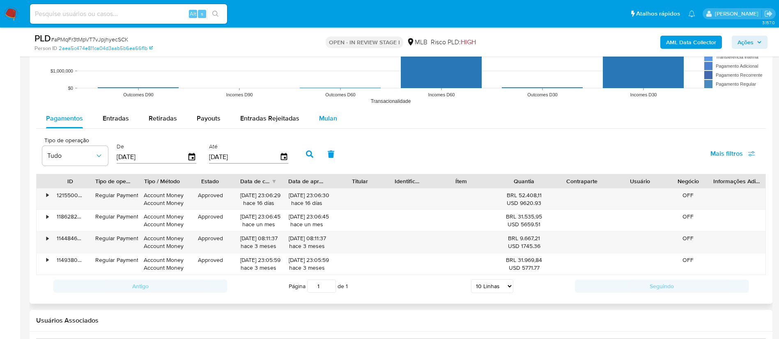
click at [320, 118] on span "Mulan" at bounding box center [328, 118] width 18 height 9
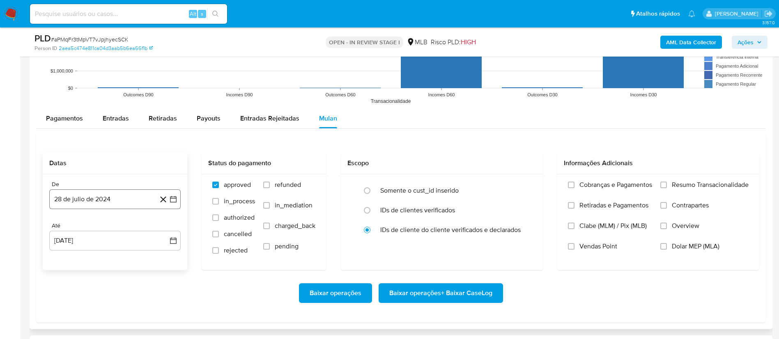
click at [84, 197] on button "28 de julio de 2024" at bounding box center [114, 200] width 131 height 20
click at [125, 73] on span "julio 2024" at bounding box center [111, 75] width 31 height 8
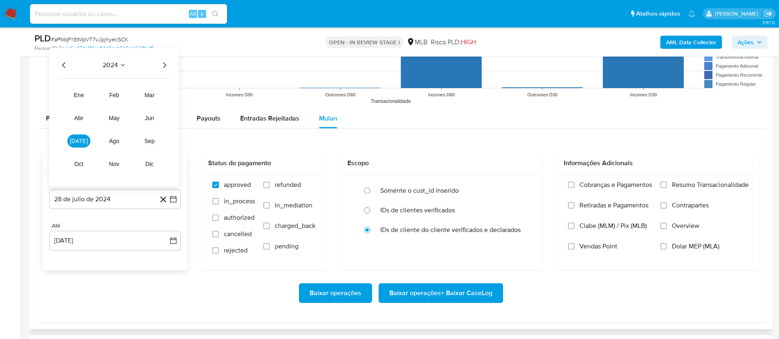
click at [165, 64] on icon "Año siguiente" at bounding box center [164, 65] width 3 height 6
click at [150, 117] on span "jun" at bounding box center [149, 118] width 9 height 7
click at [166, 50] on div "junio 2025 junio 2025 lun lunes mar martes mié miércoles jue jueves vie viernes…" at bounding box center [114, 114] width 131 height 146
click at [166, 55] on icon "Mes siguiente" at bounding box center [166, 58] width 10 height 10
click at [87, 103] on button "1" at bounding box center [82, 105] width 13 height 13
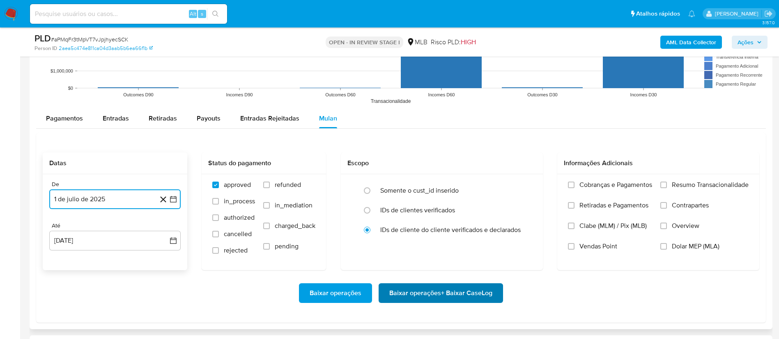
click at [436, 296] on span "Baixar operações + Baixar CaseLog" at bounding box center [440, 293] width 103 height 18
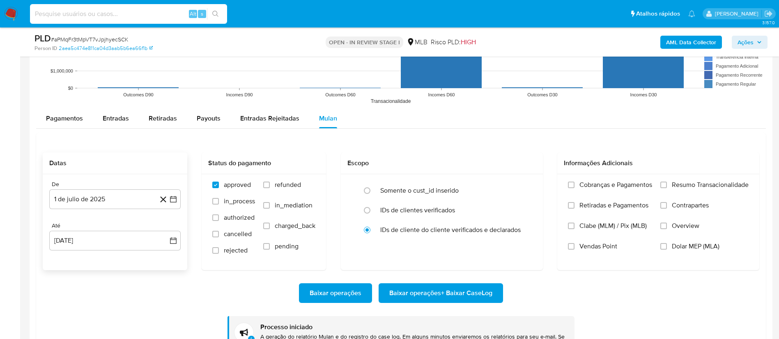
click at [144, 13] on input at bounding box center [128, 14] width 197 height 11
paste input "TfW16CPUMponh9kZ9NZkv9fE"
type input "TfW16CPUMponh9kZ9NZkv9fE"
click at [208, 14] on button "search-icon" at bounding box center [215, 13] width 17 height 11
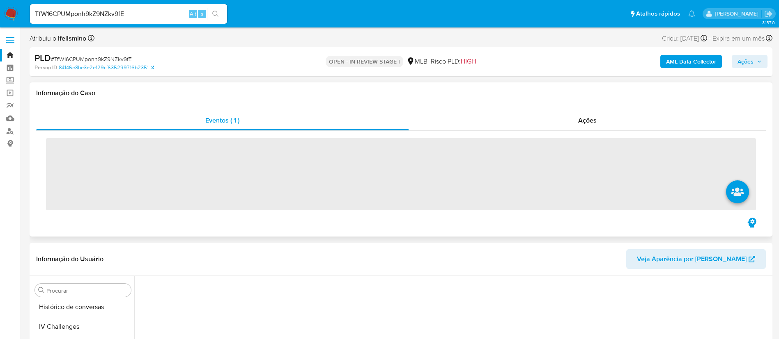
scroll to position [367, 0]
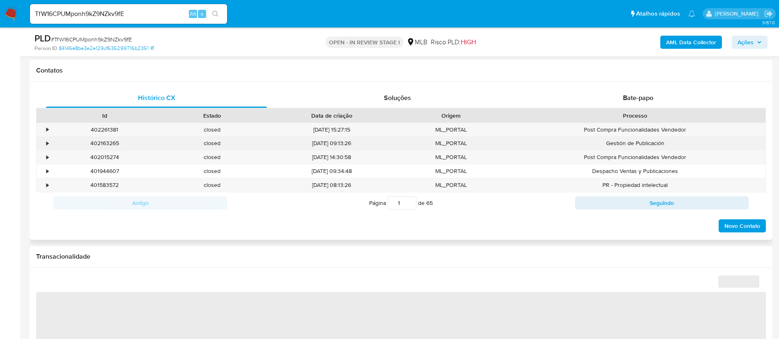
select select "10"
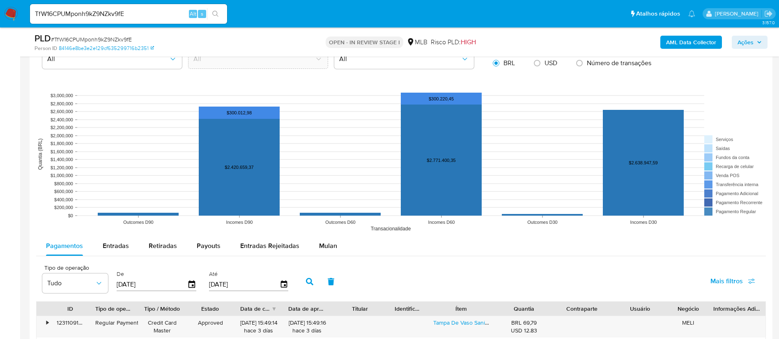
scroll to position [800, 0]
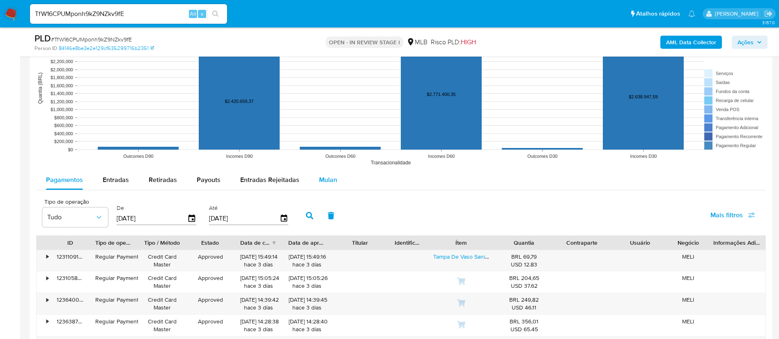
click at [324, 182] on span "Mulan" at bounding box center [328, 179] width 18 height 9
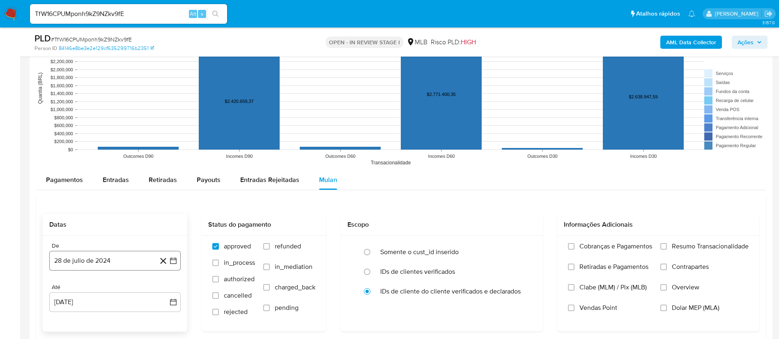
drag, startPoint x: 78, startPoint y: 259, endPoint x: 94, endPoint y: 252, distance: 17.5
click at [78, 259] on button "28 de julio de 2024" at bounding box center [114, 261] width 131 height 20
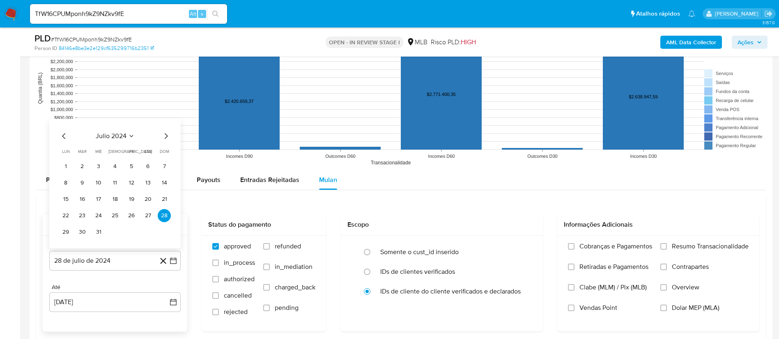
click at [121, 135] on span "julio 2024" at bounding box center [111, 136] width 31 height 8
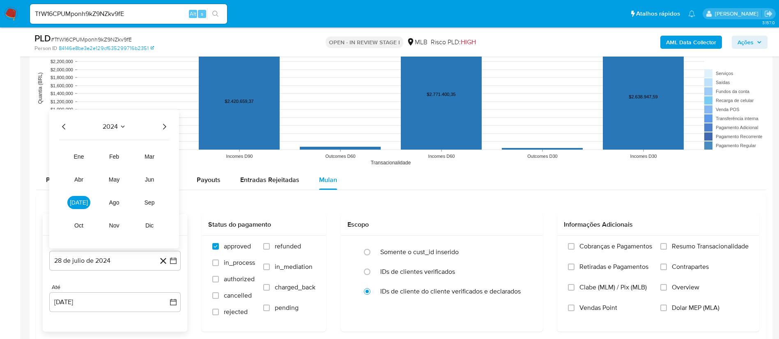
click at [161, 125] on icon "Año siguiente" at bounding box center [164, 127] width 10 height 10
click at [82, 203] on span "jul" at bounding box center [79, 202] width 18 height 7
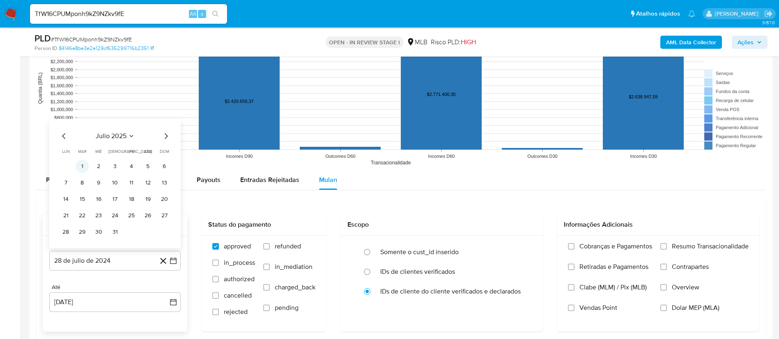
click at [78, 164] on button "1" at bounding box center [82, 166] width 13 height 13
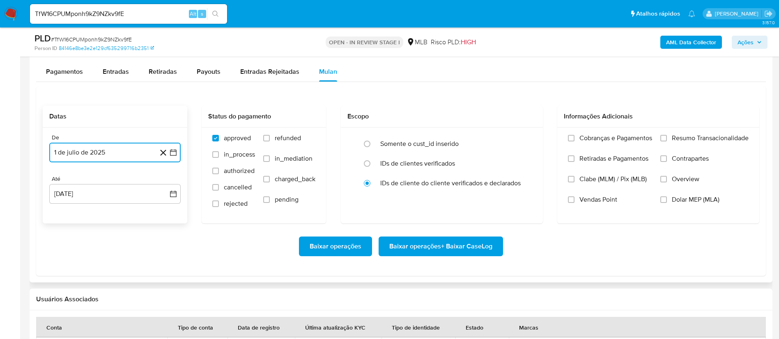
scroll to position [985, 0]
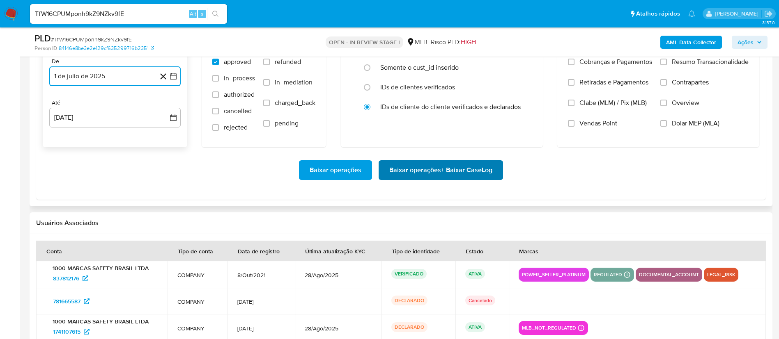
click at [482, 170] on span "Baixar operações + Baixar CaseLog" at bounding box center [440, 170] width 103 height 18
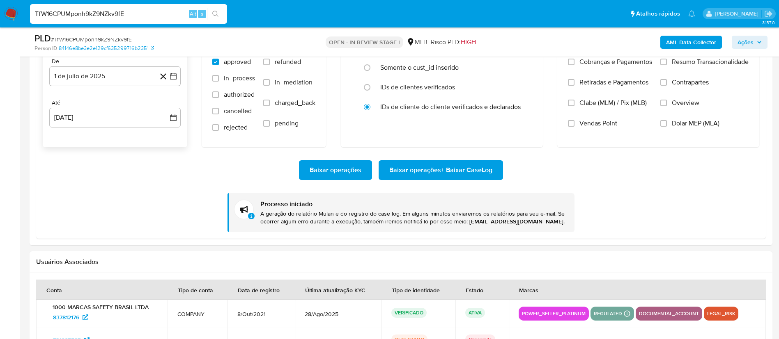
click at [131, 11] on input "TfW16CPUMponh9kZ9NZkv9fE" at bounding box center [128, 14] width 197 height 11
paste input "RgvhqC0vZ282Ulo96ZQV9eBF"
type input "RgvhqC0vZ282Ulo96ZQV9eBF"
click at [218, 11] on icon "search-icon" at bounding box center [215, 14] width 7 height 7
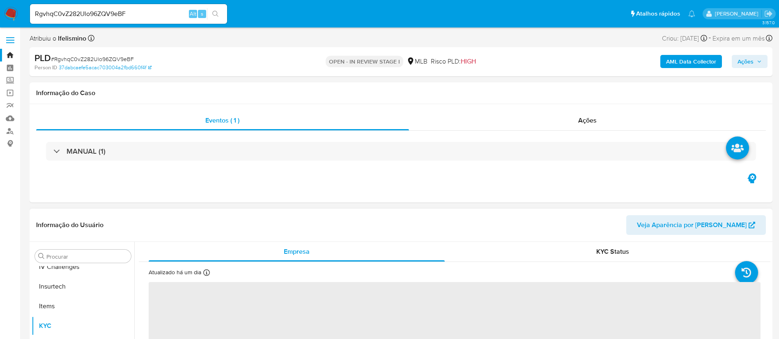
scroll to position [367, 0]
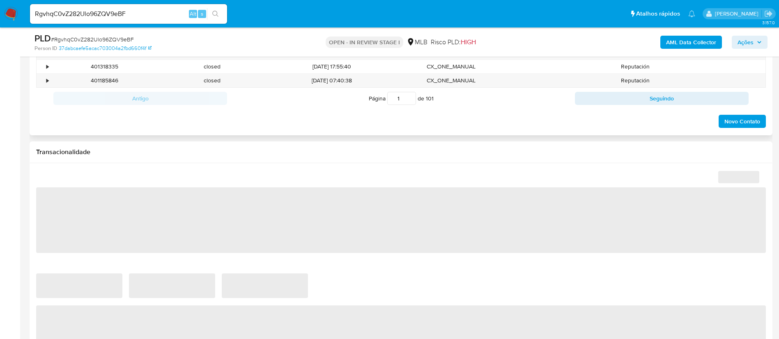
select select "10"
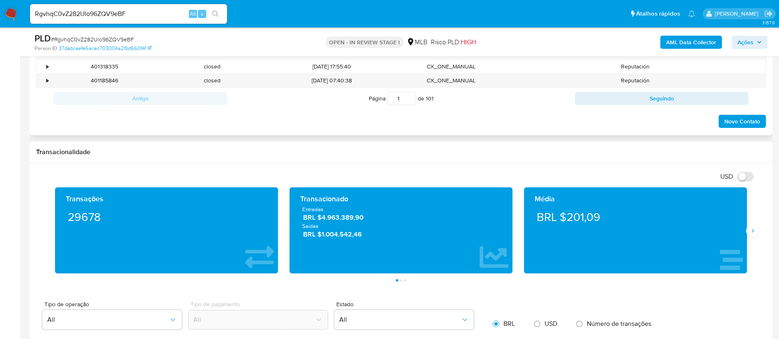
scroll to position [677, 0]
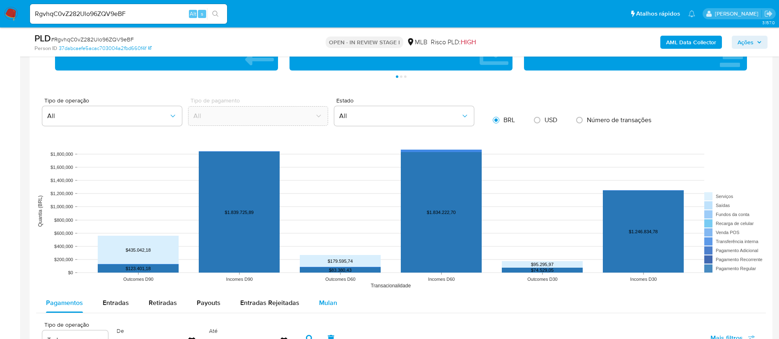
click at [326, 300] on span "Mulan" at bounding box center [328, 302] width 18 height 9
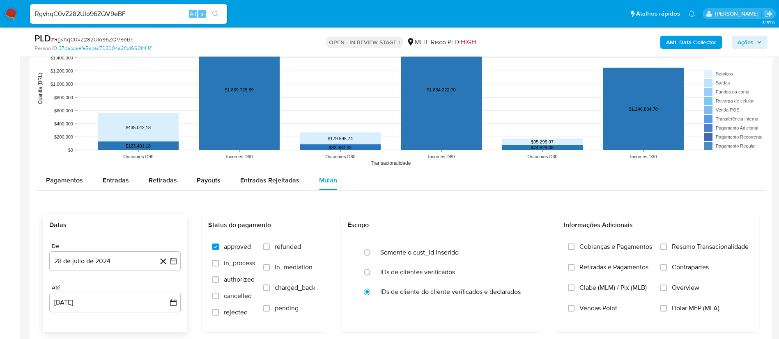
scroll to position [800, 0]
click at [78, 249] on div "De" at bounding box center [114, 246] width 131 height 7
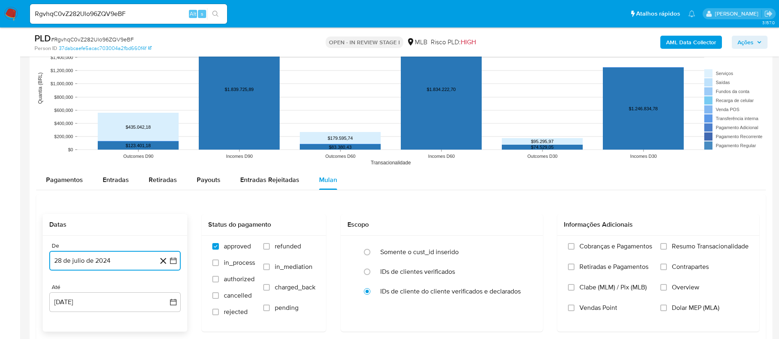
click at [84, 258] on button "28 de julio de 2024" at bounding box center [114, 261] width 131 height 20
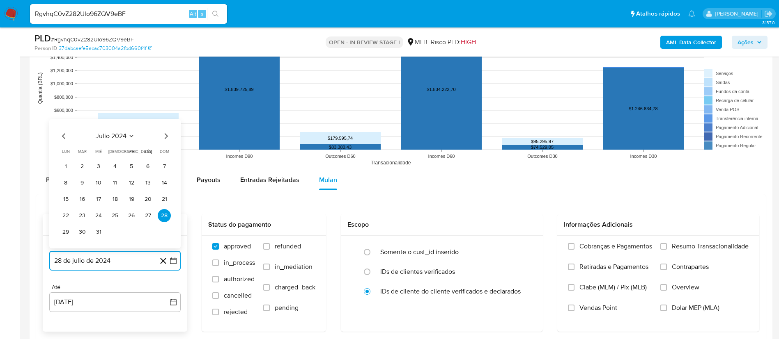
click at [99, 132] on span "julio 2024" at bounding box center [111, 136] width 31 height 8
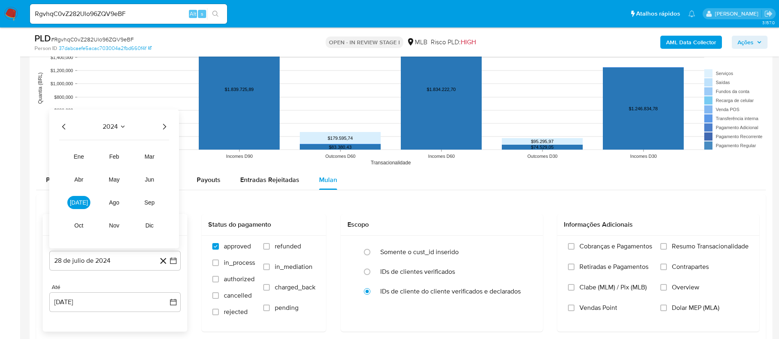
click at [165, 126] on icon "Año siguiente" at bounding box center [164, 127] width 3 height 6
click at [76, 203] on span "jul" at bounding box center [79, 202] width 18 height 7
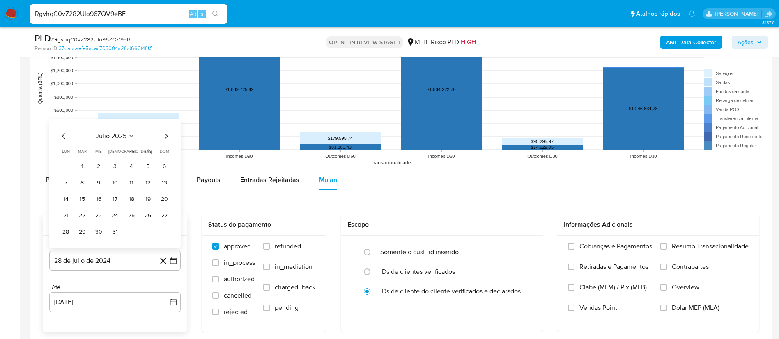
click at [84, 168] on button "1" at bounding box center [82, 166] width 13 height 13
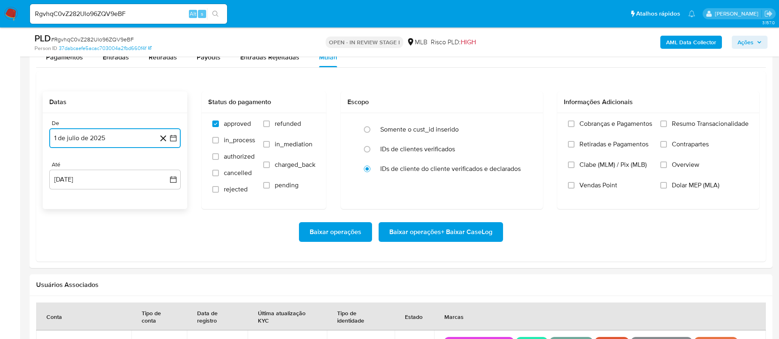
scroll to position [924, 0]
click at [413, 232] on span "Baixar operações + Baixar CaseLog" at bounding box center [440, 232] width 103 height 18
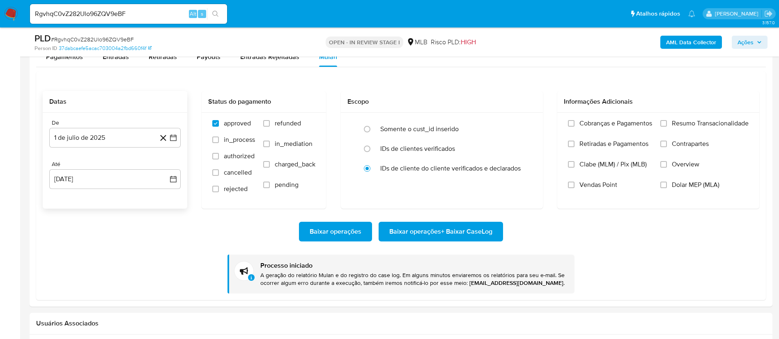
click at [93, 11] on input "RgvhqC0vZ282Ulo96ZQV9eBF" at bounding box center [128, 14] width 197 height 11
paste input "FhWWFIMMxtu8oxvRs1Bv3NDE"
type input "FhWWFIMMxtu8oxvRs1Bv3NDE"
click at [212, 15] on button "search-icon" at bounding box center [215, 13] width 17 height 11
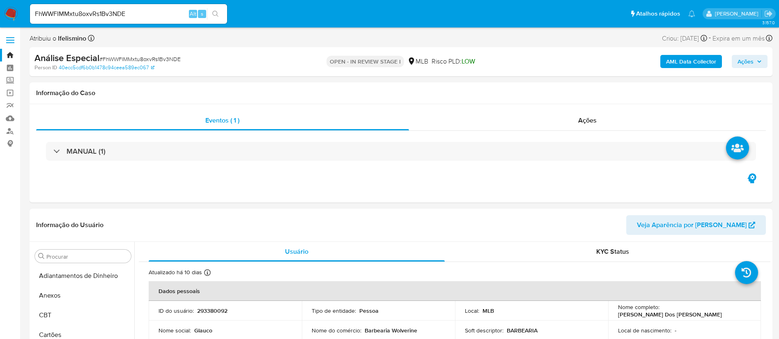
select select "10"
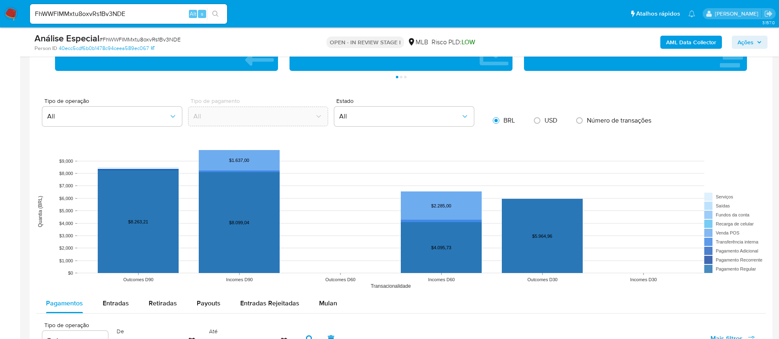
scroll to position [677, 0]
drag, startPoint x: 314, startPoint y: 298, endPoint x: 232, endPoint y: 300, distance: 82.5
click at [316, 299] on button "Mulan" at bounding box center [328, 303] width 38 height 20
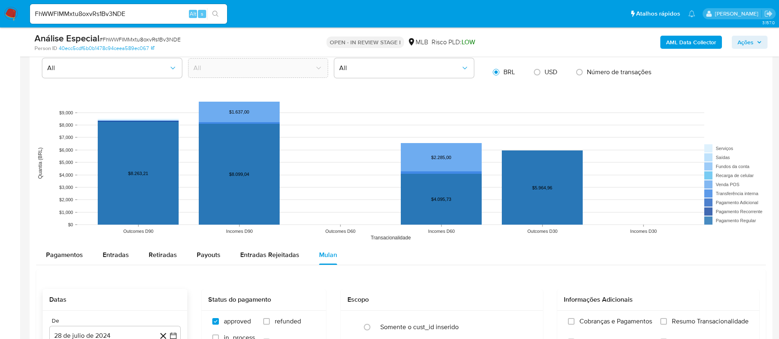
scroll to position [800, 0]
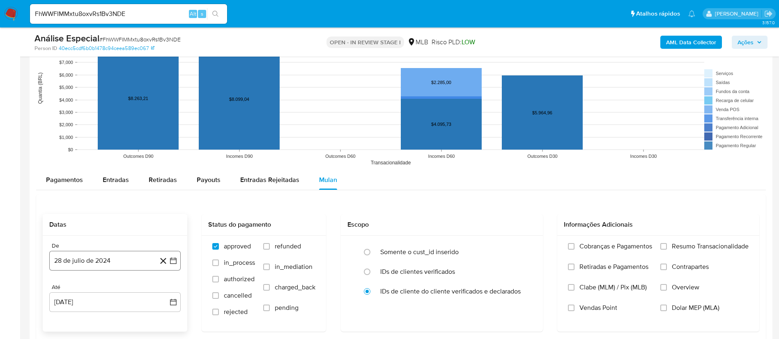
click at [78, 256] on button "28 de julio de 2024" at bounding box center [114, 261] width 131 height 20
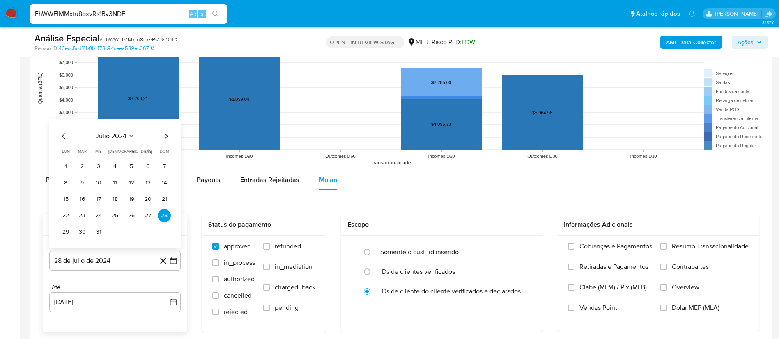
click at [108, 136] on span "julio 2024" at bounding box center [111, 136] width 31 height 8
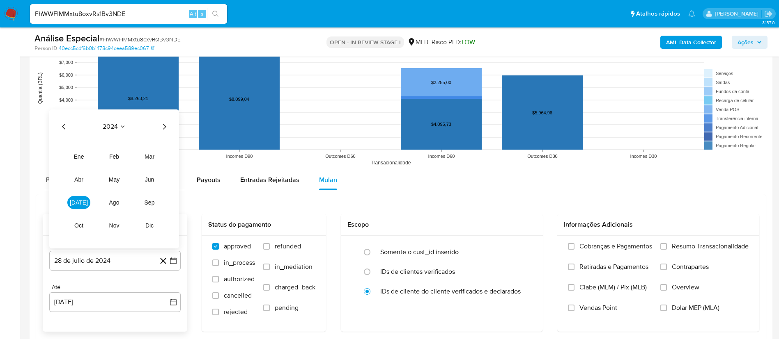
click at [162, 125] on icon "Año siguiente" at bounding box center [164, 127] width 10 height 10
click at [103, 153] on td "feb" at bounding box center [114, 156] width 23 height 13
click at [109, 155] on button "feb" at bounding box center [114, 156] width 23 height 13
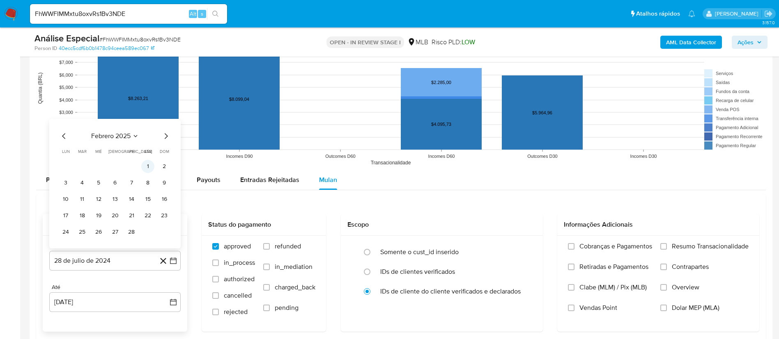
click at [151, 167] on button "1" at bounding box center [147, 166] width 13 height 13
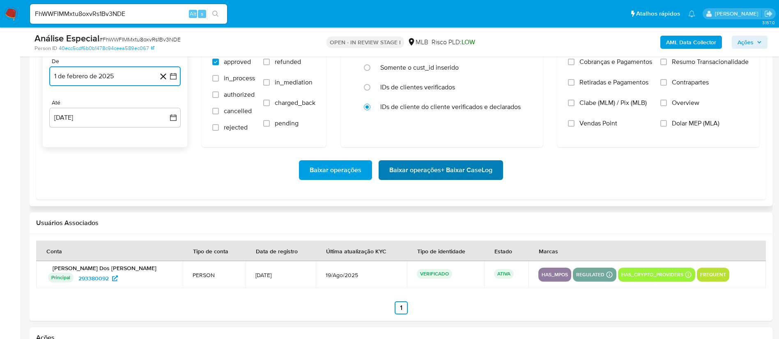
click at [471, 175] on span "Baixar operações + Baixar CaseLog" at bounding box center [440, 170] width 103 height 18
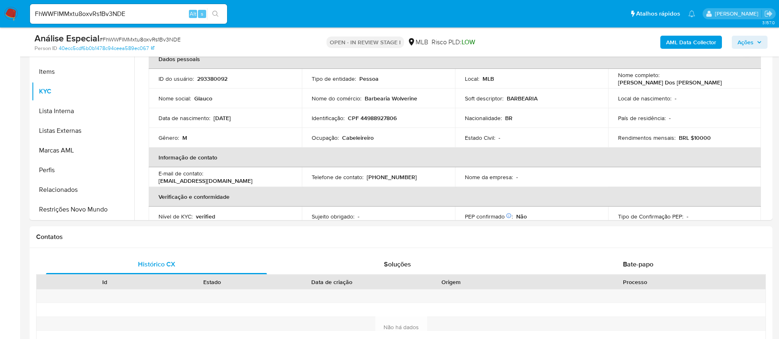
scroll to position [0, 0]
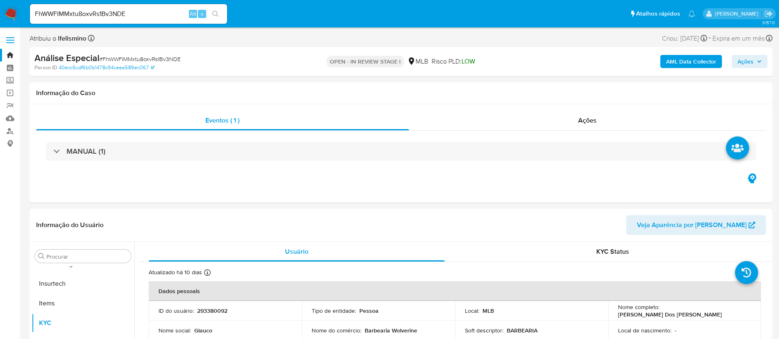
click at [139, 14] on input "FhWWFIMMxtu8oxvRs1Bv3NDE" at bounding box center [128, 14] width 197 height 11
paste input "G2Kpy7O4KtS2HiKJsJictRkx"
type input "G2Kpy7O4KtS2HiKJsJictRkx"
click at [212, 13] on icon "search-icon" at bounding box center [215, 14] width 7 height 7
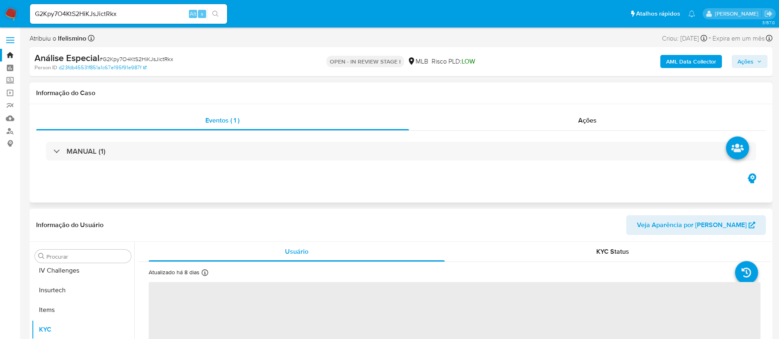
scroll to position [367, 0]
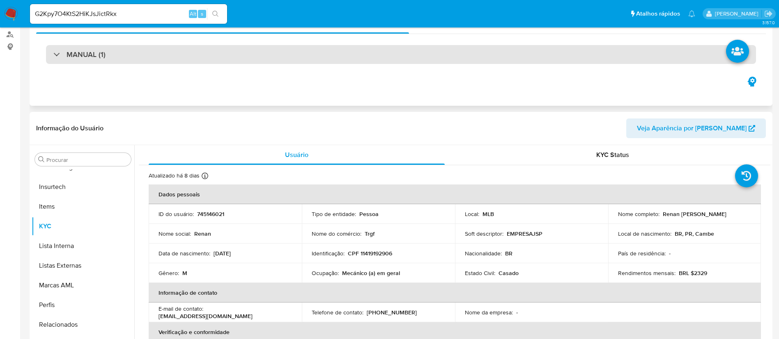
select select "10"
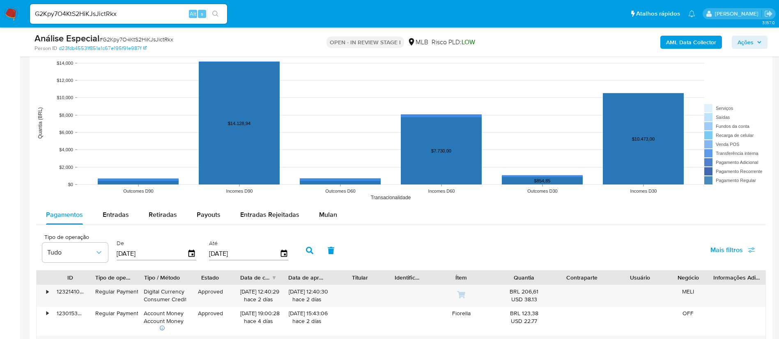
scroll to position [739, 0]
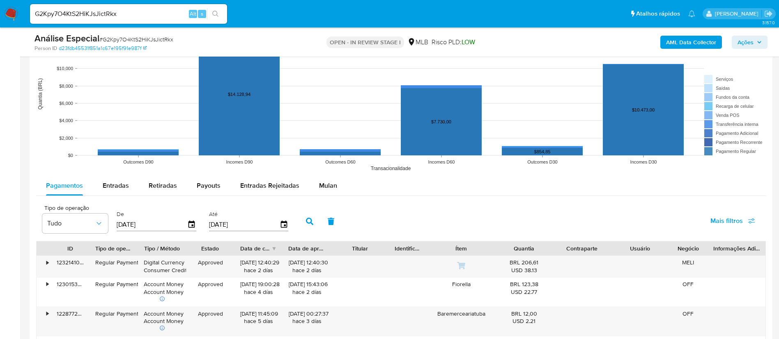
click at [331, 188] on span "Mulan" at bounding box center [328, 185] width 18 height 9
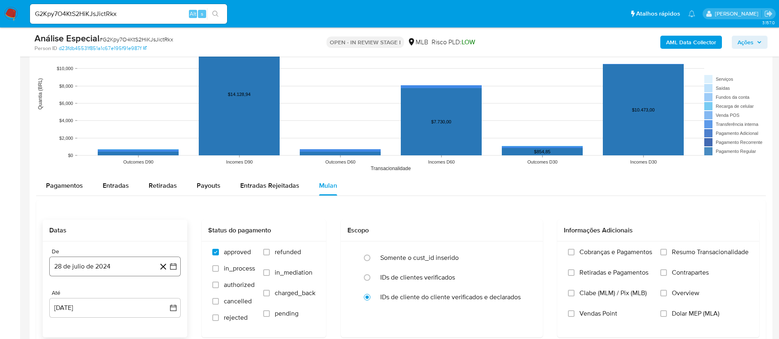
click at [101, 266] on button "28 de julio de 2024" at bounding box center [114, 267] width 131 height 20
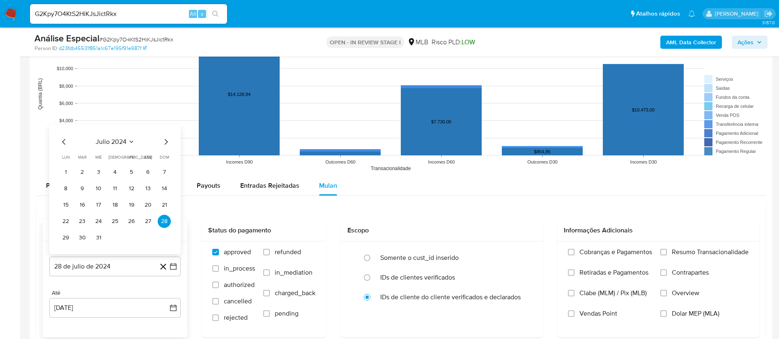
click at [112, 143] on span "julio 2024" at bounding box center [111, 142] width 31 height 8
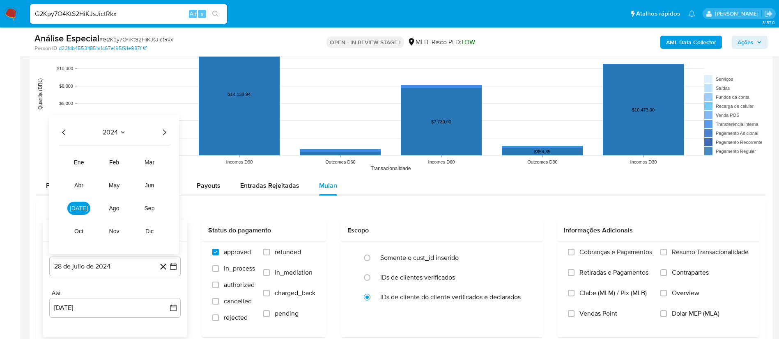
click at [160, 131] on icon "Año siguiente" at bounding box center [164, 133] width 10 height 10
click at [79, 207] on span "jul" at bounding box center [79, 208] width 18 height 7
click at [119, 143] on span "julio 2025" at bounding box center [111, 142] width 31 height 8
click at [112, 160] on span "feb" at bounding box center [114, 162] width 10 height 7
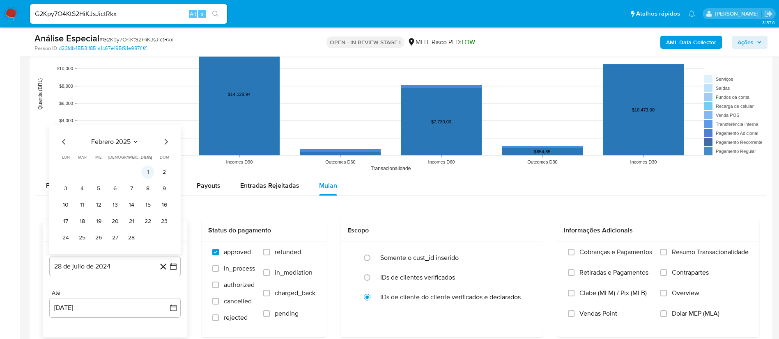
click at [151, 174] on button "1" at bounding box center [147, 172] width 13 height 13
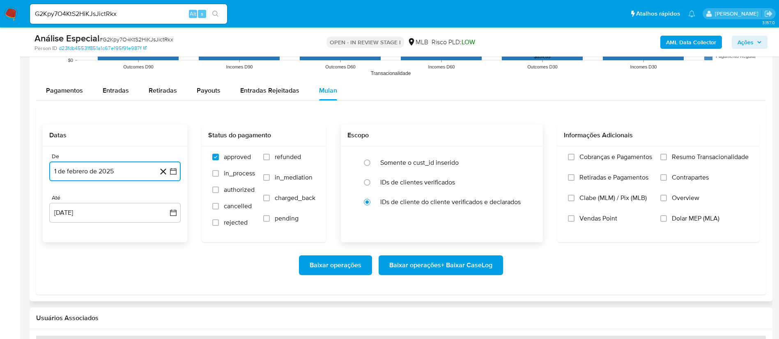
scroll to position [862, 0]
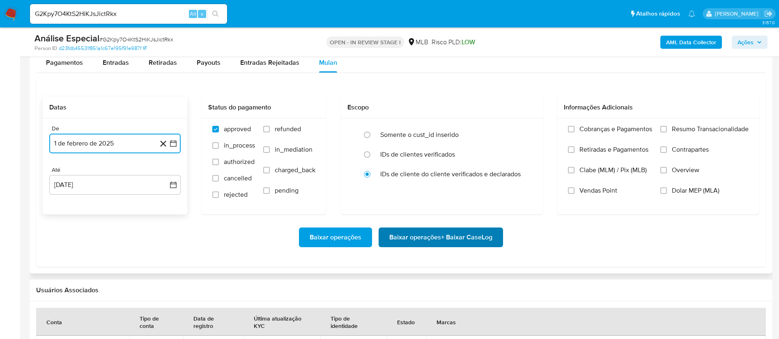
click at [419, 240] on span "Baixar operações + Baixar CaseLog" at bounding box center [440, 238] width 103 height 18
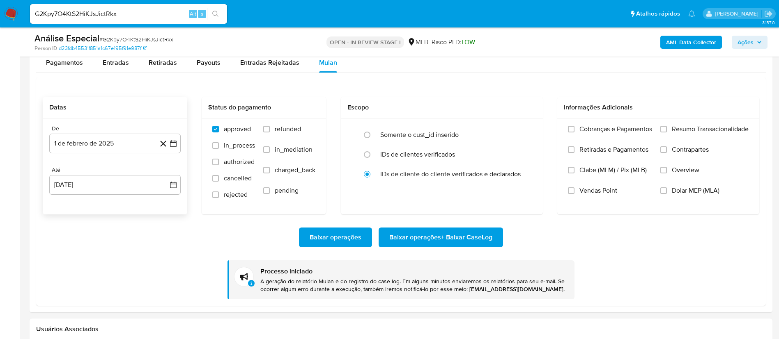
click at [66, 14] on input "G2Kpy7O4KtS2HiKJsJictRkx" at bounding box center [128, 14] width 197 height 11
paste input "ooU5Us2UMLf8y896MAC9NFwv"
type input "ooU5Us2UMLf8y896MAC9NFwv"
click at [221, 12] on button "search-icon" at bounding box center [215, 13] width 17 height 11
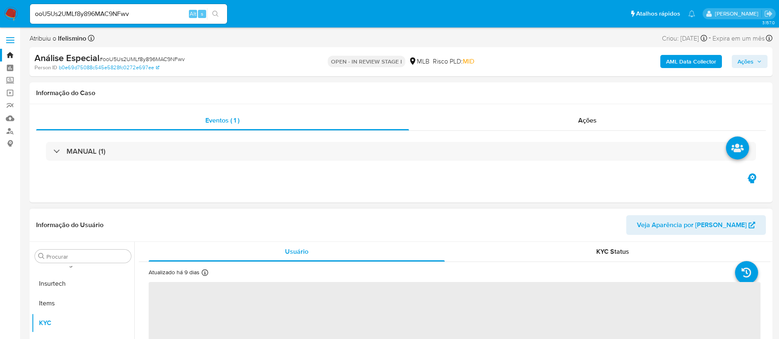
scroll to position [344, 0]
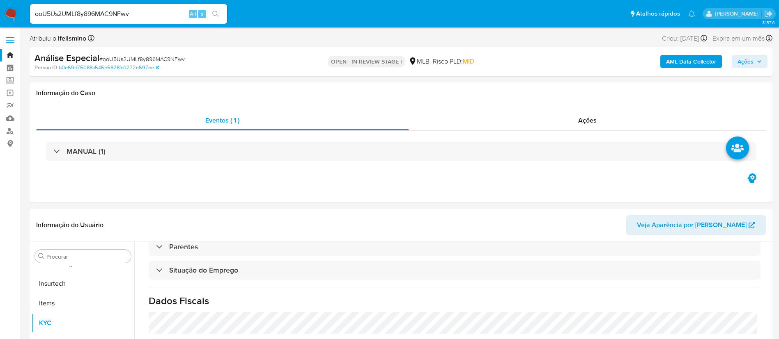
select select "10"
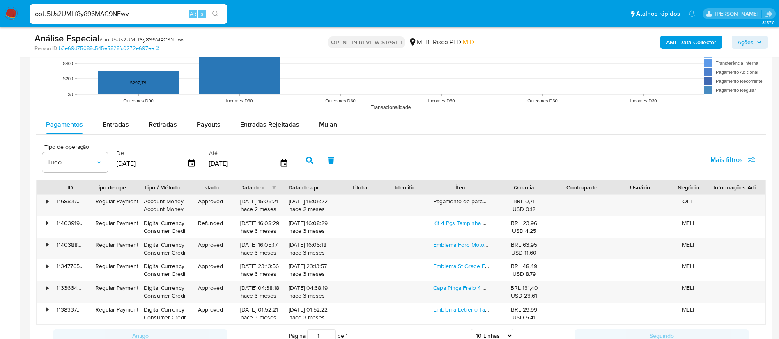
scroll to position [800, 0]
click at [324, 126] on span "Mulan" at bounding box center [328, 123] width 18 height 9
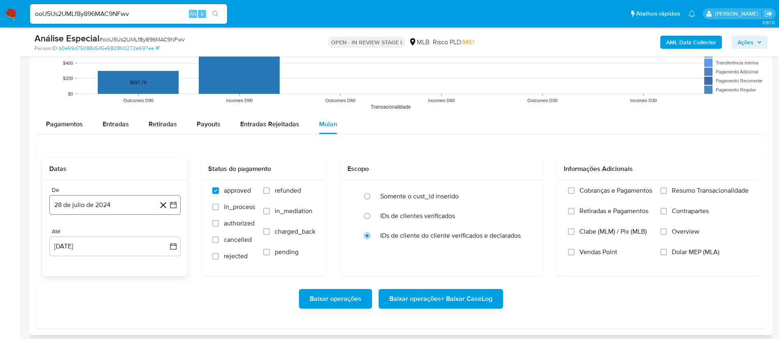
click at [123, 198] on button "28 de julio de 2024" at bounding box center [114, 205] width 131 height 20
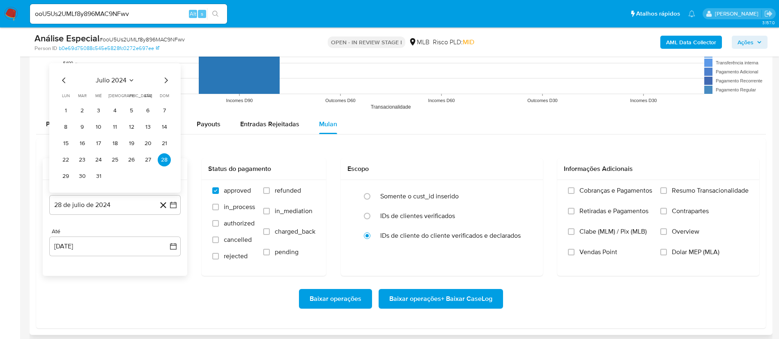
click at [103, 79] on span "julio 2024" at bounding box center [111, 80] width 31 height 8
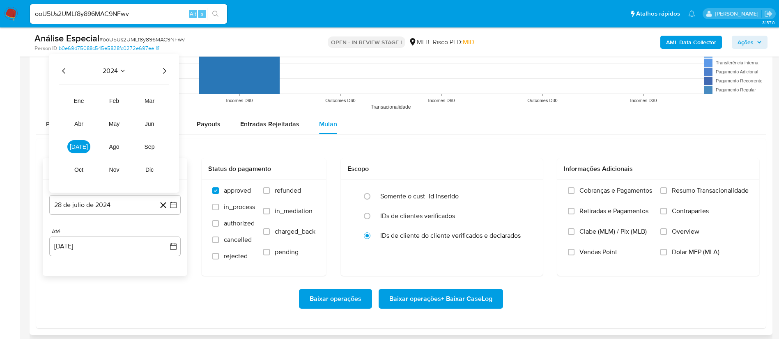
click at [161, 69] on icon "Año siguiente" at bounding box center [164, 71] width 10 height 10
click at [87, 145] on button "jul" at bounding box center [78, 146] width 23 height 13
click at [117, 78] on span "julio 2025" at bounding box center [111, 80] width 31 height 8
click at [117, 102] on span "feb" at bounding box center [114, 101] width 10 height 7
click at [144, 112] on button "1" at bounding box center [147, 110] width 13 height 13
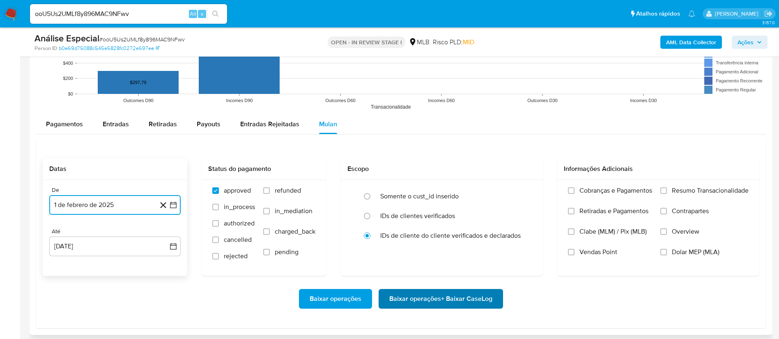
click at [423, 300] on span "Baixar operações + Baixar CaseLog" at bounding box center [440, 299] width 103 height 18
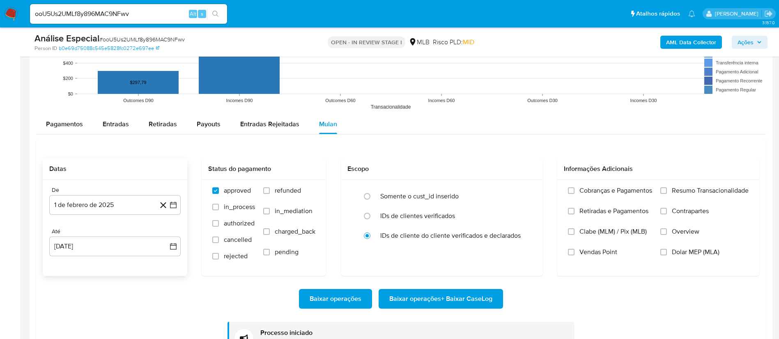
drag, startPoint x: 117, startPoint y: 19, endPoint x: 125, endPoint y: 13, distance: 9.9
click at [117, 19] on div "ooU5Us2UMLf8y896MAC9NFwv Alt s" at bounding box center [128, 14] width 197 height 20
click at [126, 13] on input "ooU5Us2UMLf8y896MAC9NFwv" at bounding box center [128, 14] width 197 height 11
paste input "EXAUKUdPBa7Vzv6umfsg7lQm"
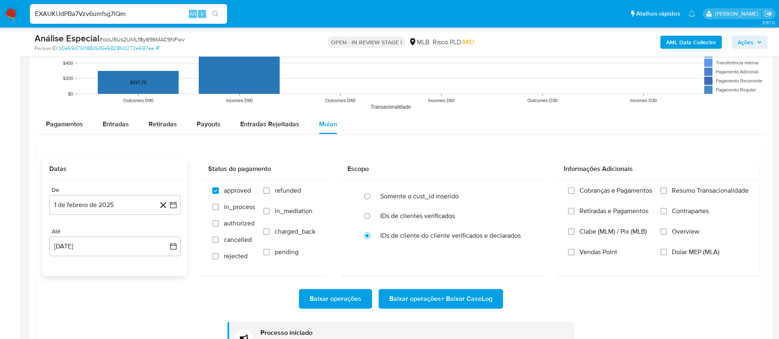
type input "EXAUKUdPBa7Vzv6umfsg7lQm"
click at [218, 11] on icon "search-icon" at bounding box center [215, 14] width 7 height 7
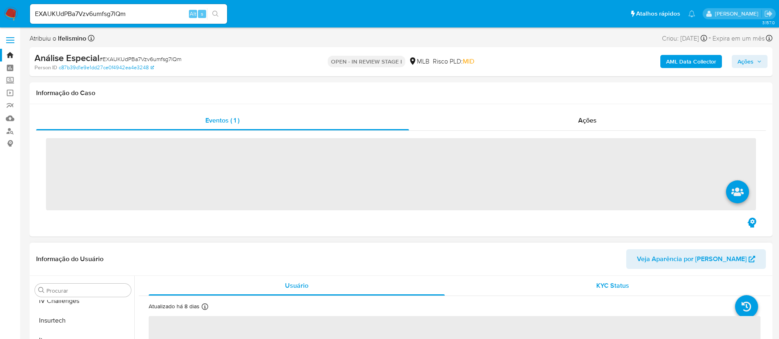
scroll to position [367, 0]
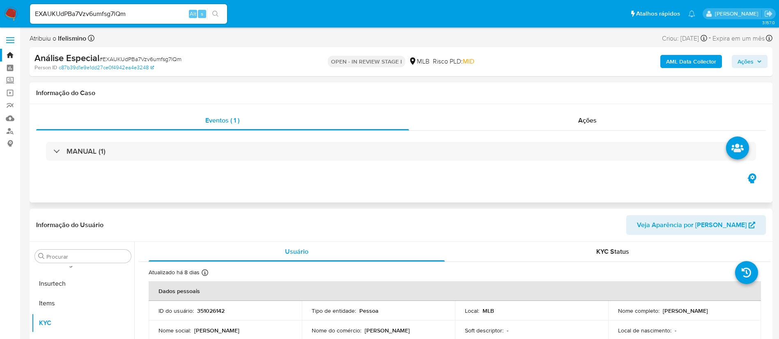
select select "10"
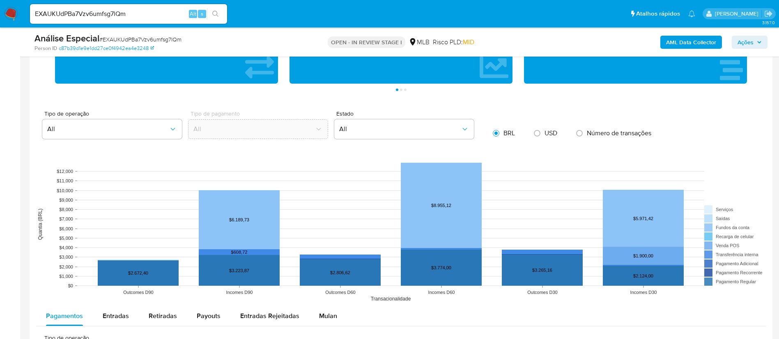
scroll to position [677, 0]
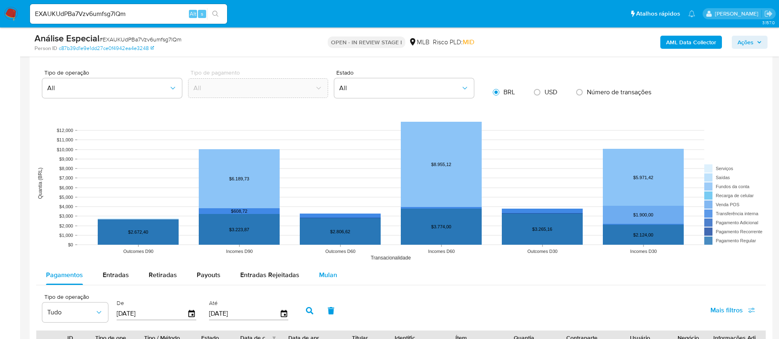
click at [324, 278] on span "Mulan" at bounding box center [328, 274] width 18 height 9
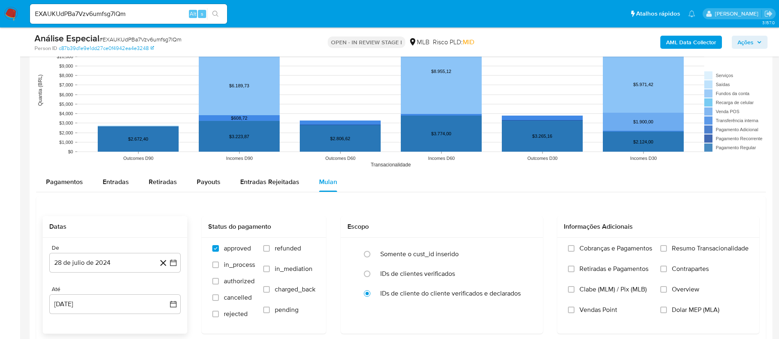
scroll to position [800, 0]
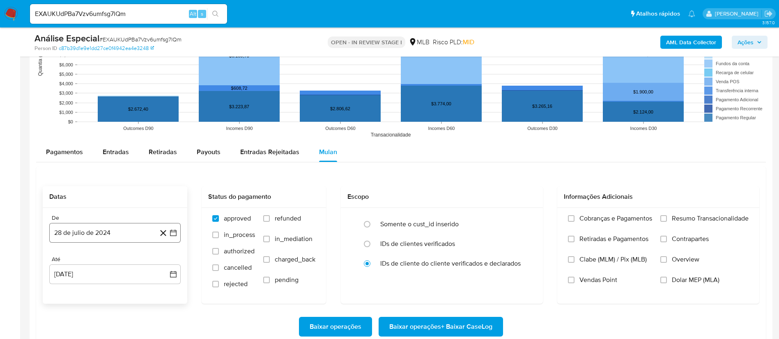
click at [123, 239] on button "28 de julio de 2024" at bounding box center [114, 233] width 131 height 20
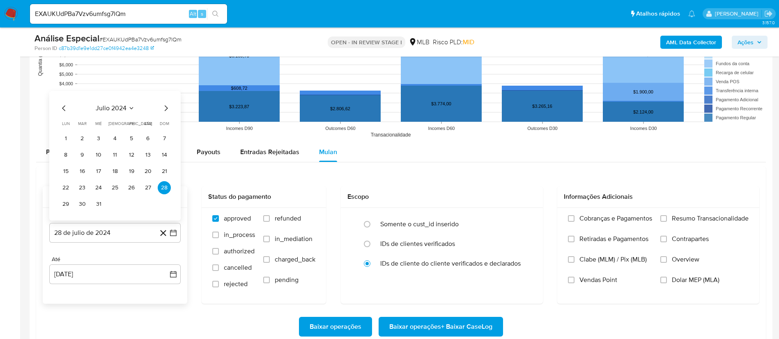
click at [126, 103] on div "julio 2024" at bounding box center [115, 108] width 112 height 10
click at [118, 110] on span "julio 2024" at bounding box center [111, 108] width 31 height 8
click at [170, 98] on div "2024 2024 ene feb mar abr may jun jul ago sep oct nov dic" at bounding box center [114, 151] width 130 height 139
click at [167, 98] on icon "Año siguiente" at bounding box center [164, 99] width 10 height 10
click at [116, 129] on span "feb" at bounding box center [114, 129] width 10 height 7
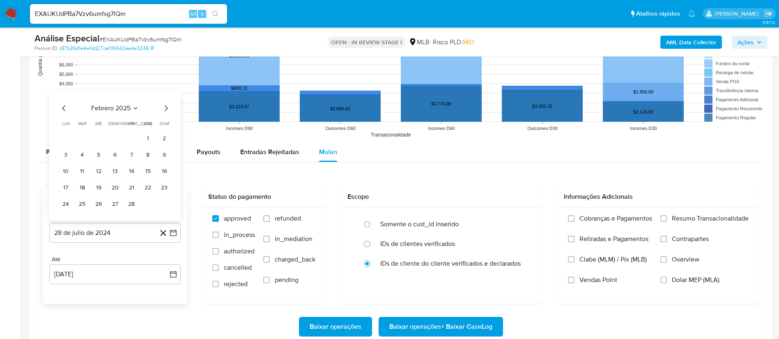
click at [116, 130] on table "lun lunes mar martes mié miércoles jue jueves vie viernes sáb sábado dom doming…" at bounding box center [115, 166] width 112 height 90
click at [149, 140] on button "1" at bounding box center [147, 138] width 13 height 13
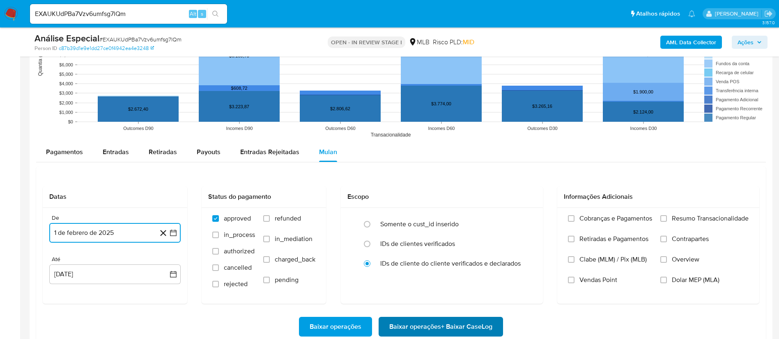
click at [441, 327] on span "Baixar operações + Baixar CaseLog" at bounding box center [440, 327] width 103 height 18
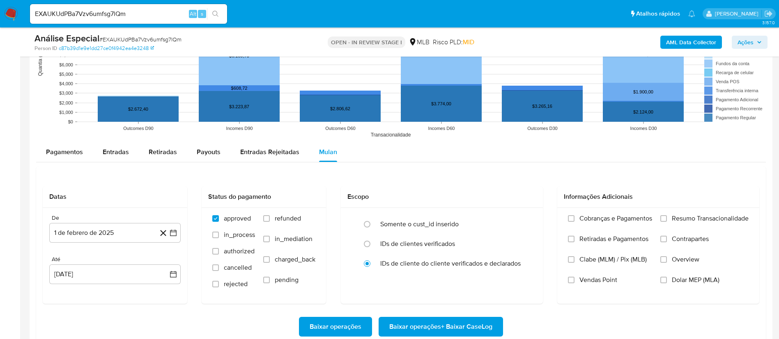
click at [142, 14] on input "EXAUKUdPBa7Vzv6umfsg7lQm" at bounding box center [128, 14] width 197 height 11
paste input "FqGOjcpt3b1wXY8yuyNw5zfv"
type input "FqGOjcpt3b1wXY8yuyNw5zfv"
click at [213, 12] on icon "search-icon" at bounding box center [215, 14] width 6 height 6
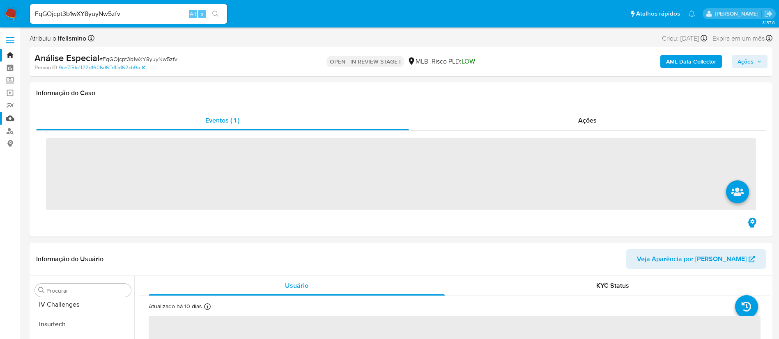
scroll to position [367, 0]
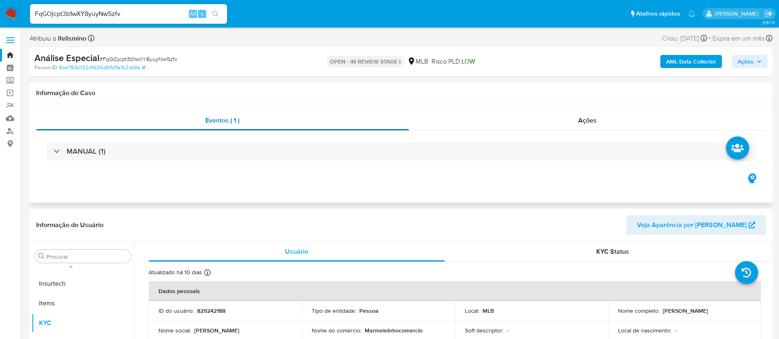
select select "10"
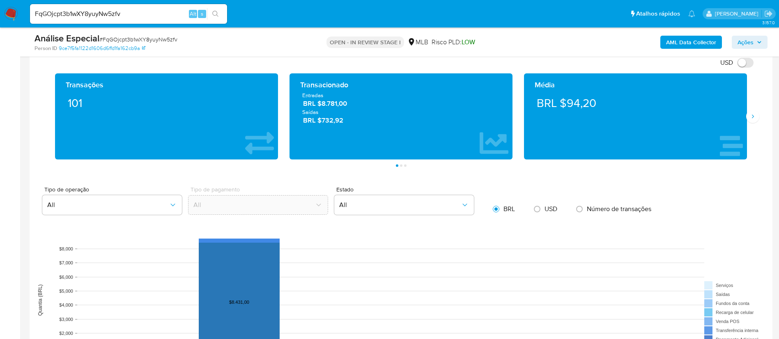
scroll to position [677, 0]
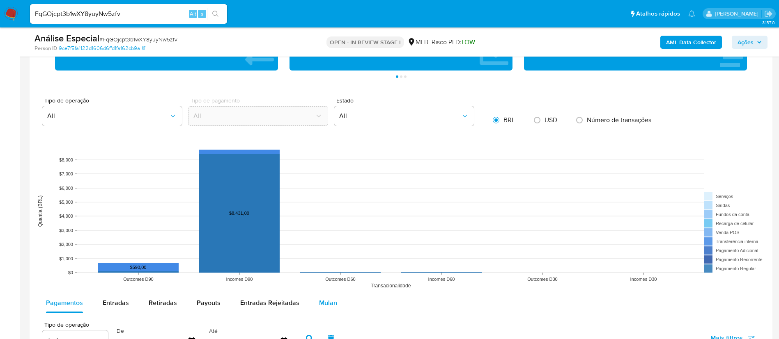
click at [319, 293] on div "Mulan" at bounding box center [328, 303] width 18 height 20
click at [319, 302] on span "Mulan" at bounding box center [328, 302] width 18 height 9
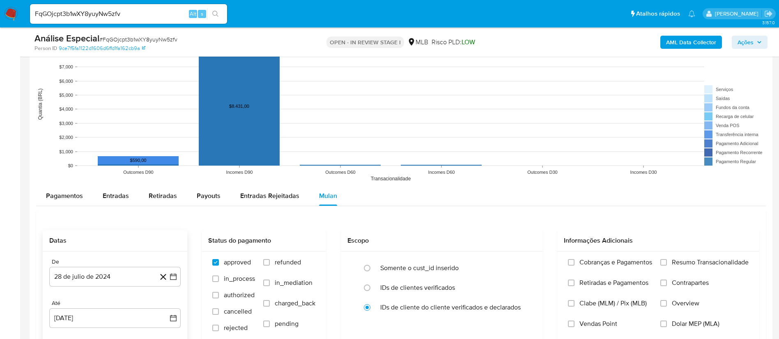
scroll to position [862, 0]
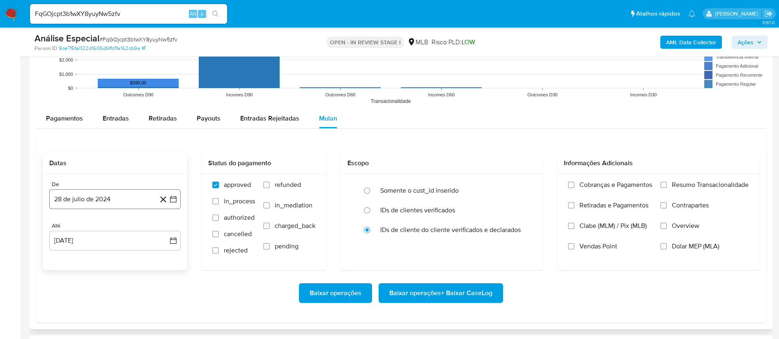
click at [129, 205] on button "28 de julio de 2024" at bounding box center [114, 200] width 131 height 20
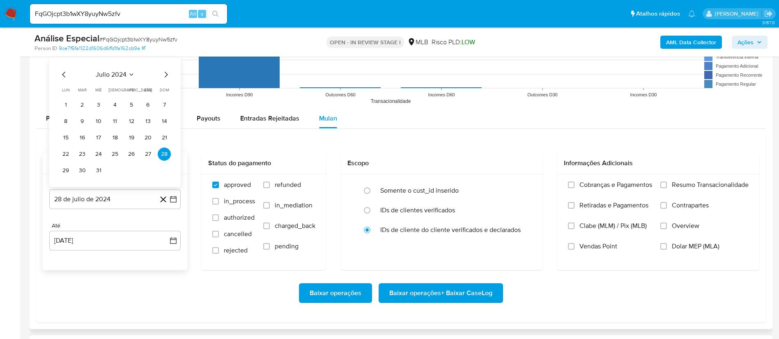
click at [123, 76] on span "julio 2024" at bounding box center [111, 75] width 31 height 8
click at [160, 64] on icon "Año siguiente" at bounding box center [164, 65] width 10 height 10
click at [109, 92] on button "feb" at bounding box center [114, 95] width 23 height 13
click at [149, 102] on button "1" at bounding box center [147, 105] width 13 height 13
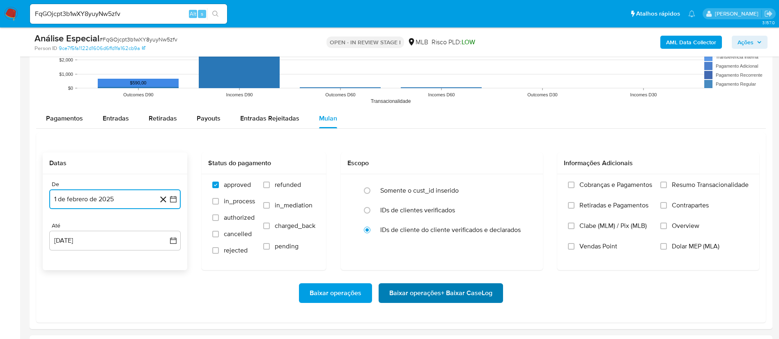
click at [394, 287] on span "Baixar operações + Baixar CaseLog" at bounding box center [440, 293] width 103 height 18
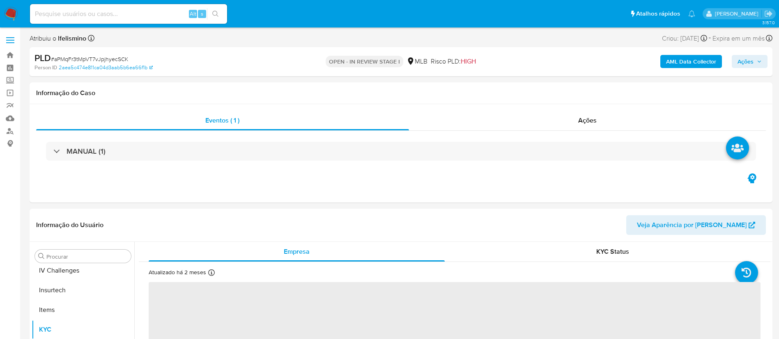
scroll to position [367, 0]
